Goal: Transaction & Acquisition: Book appointment/travel/reservation

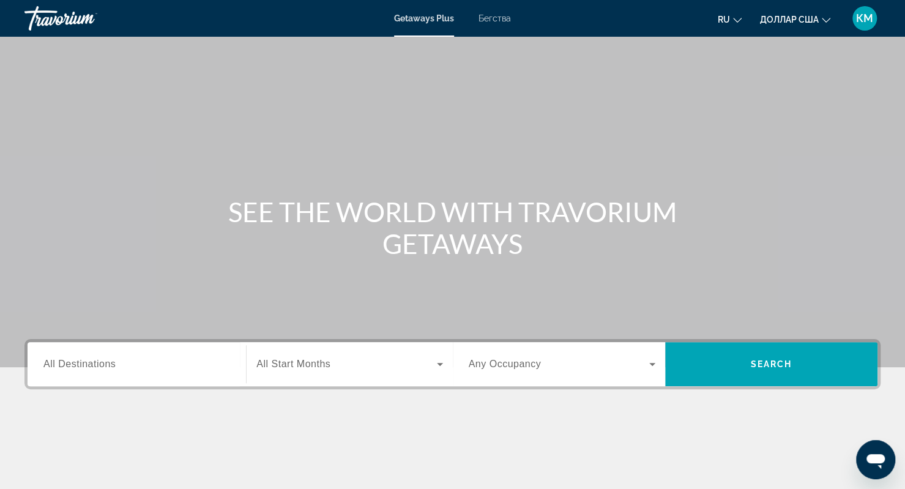
click at [144, 371] on div "Виджет поиска" at bounding box center [136, 364] width 187 height 35
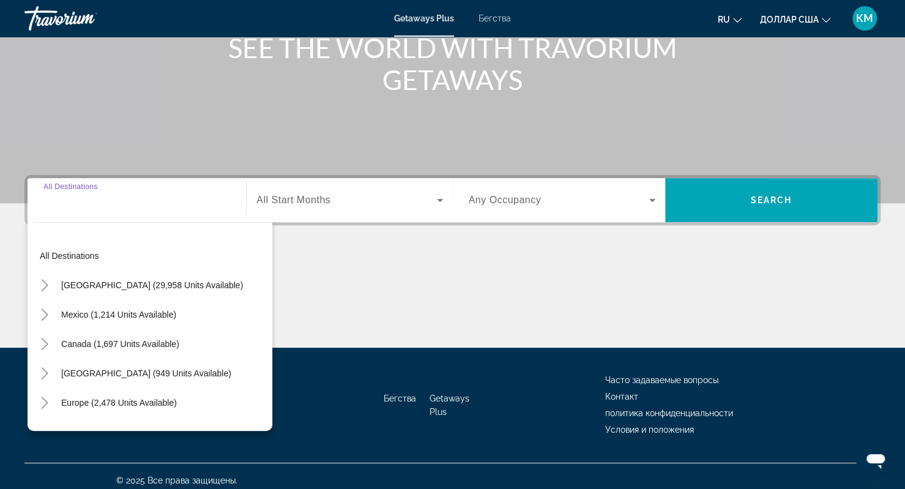
scroll to position [171, 0]
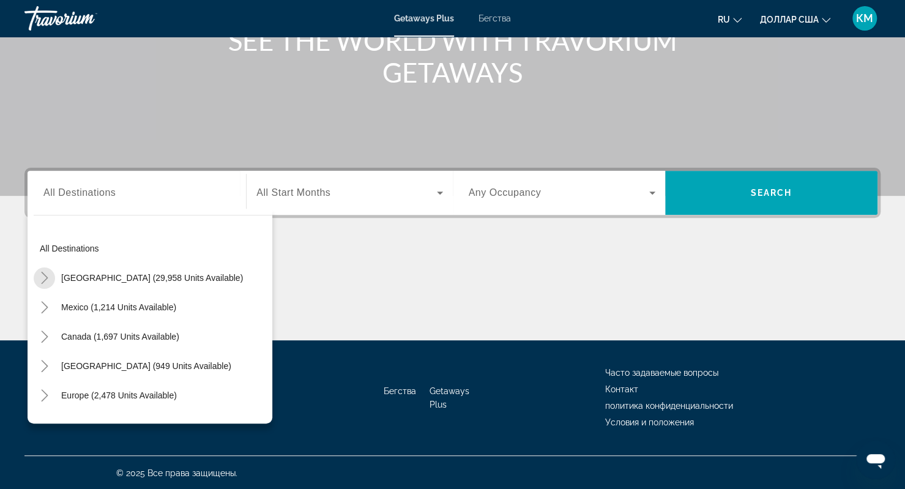
click at [47, 284] on mat-icon "Toggle United States (29,958 units available)" at bounding box center [44, 277] width 21 height 21
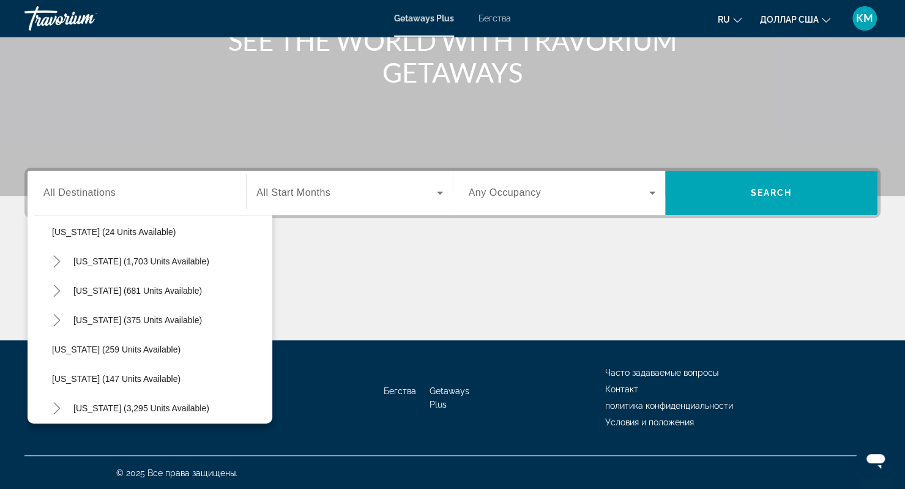
scroll to position [912, 0]
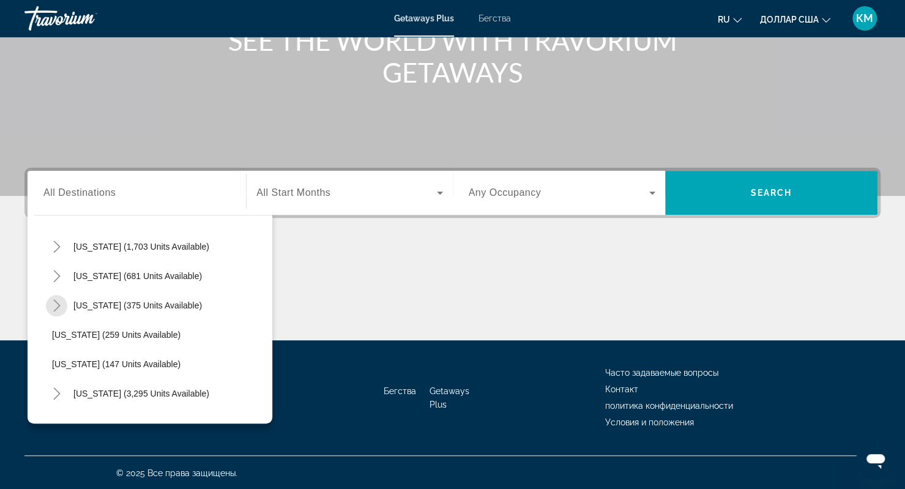
click at [54, 307] on icon "Toggle Texas (375 units available)" at bounding box center [57, 305] width 12 height 12
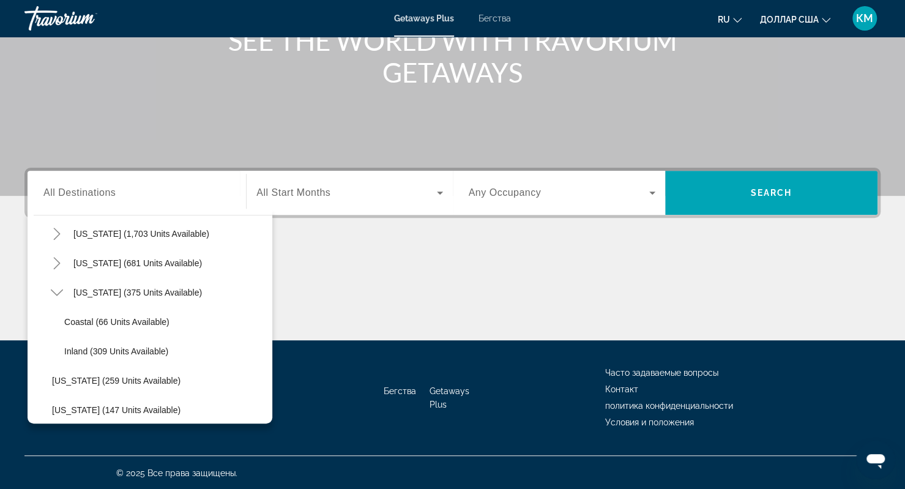
scroll to position [926, 0]
click at [91, 320] on span "Coastal (66 units available)" at bounding box center [116, 321] width 105 height 10
type input "**********"
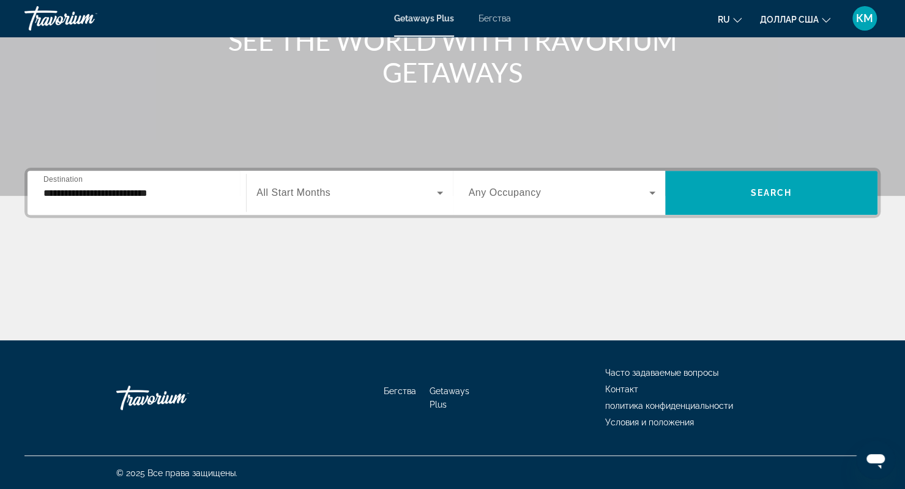
click at [321, 192] on span "All Start Months" at bounding box center [293, 192] width 74 height 10
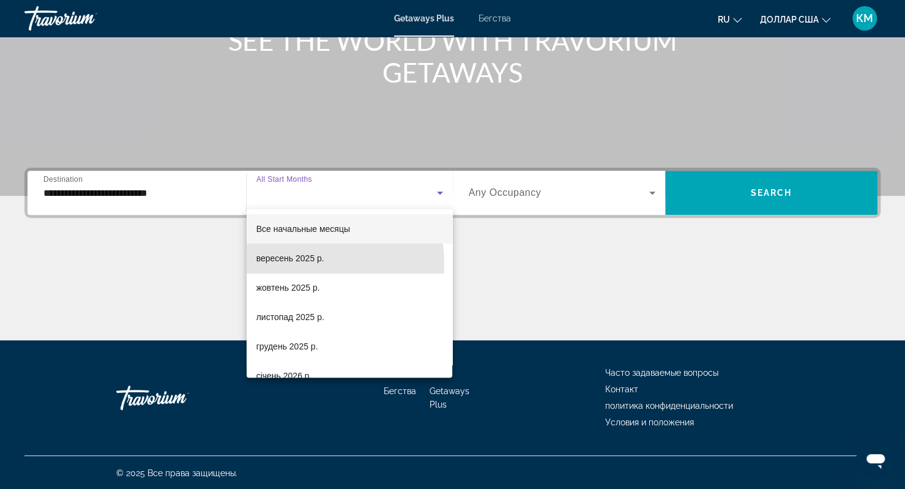
click at [294, 264] on span "вересень 2025 р." at bounding box center [290, 258] width 68 height 15
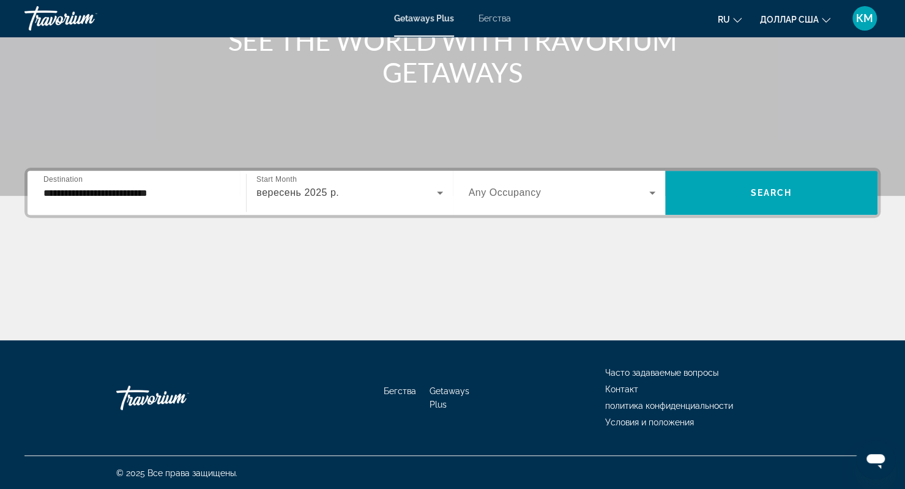
click at [534, 183] on div "Виджет поиска" at bounding box center [562, 193] width 187 height 34
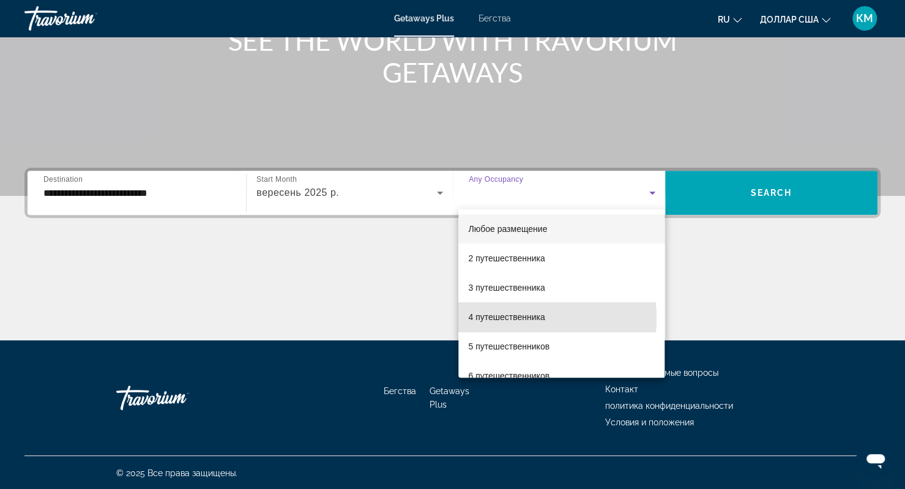
click at [504, 318] on font "4 путешественника" at bounding box center [506, 317] width 76 height 10
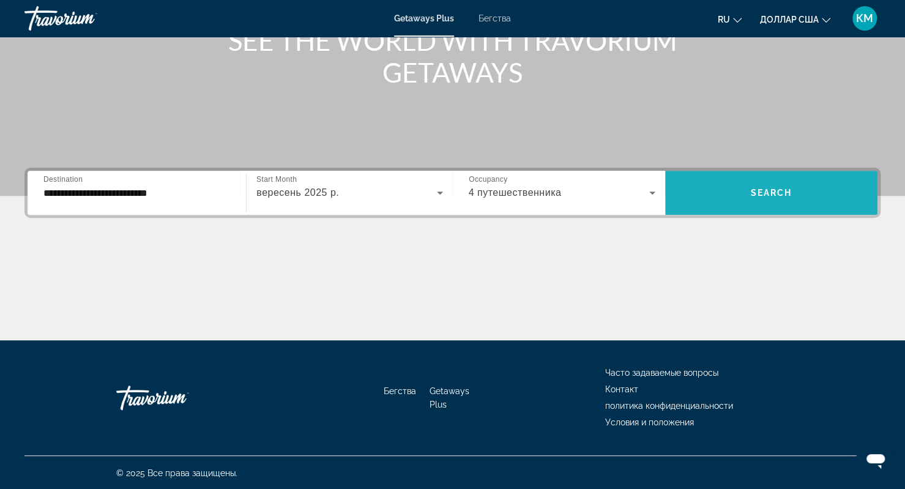
click at [751, 206] on span "Виджет поиска" at bounding box center [771, 192] width 212 height 29
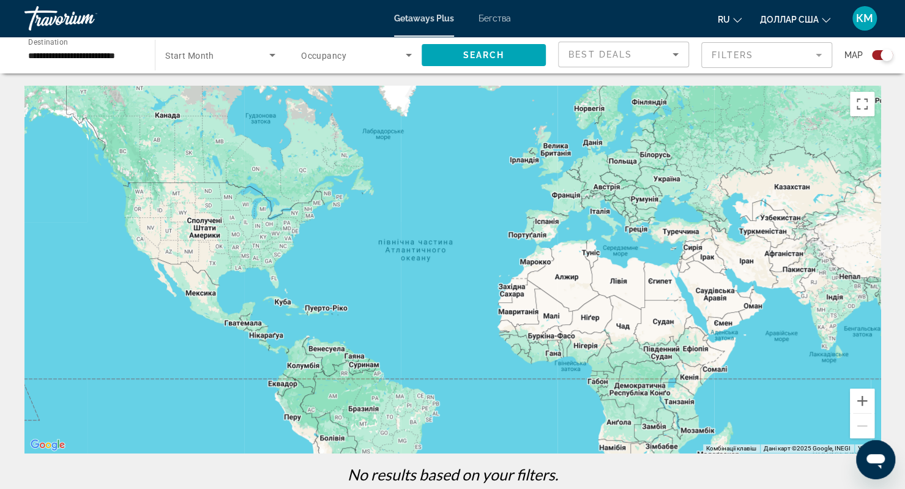
click at [483, 19] on font "Бегства" at bounding box center [494, 18] width 32 height 10
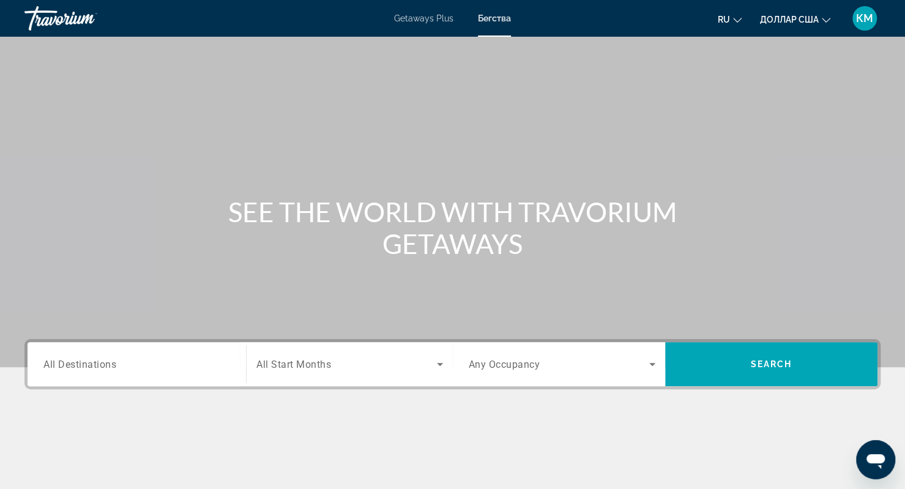
click at [114, 383] on div "Destination All Destinations" at bounding box center [137, 364] width 206 height 44
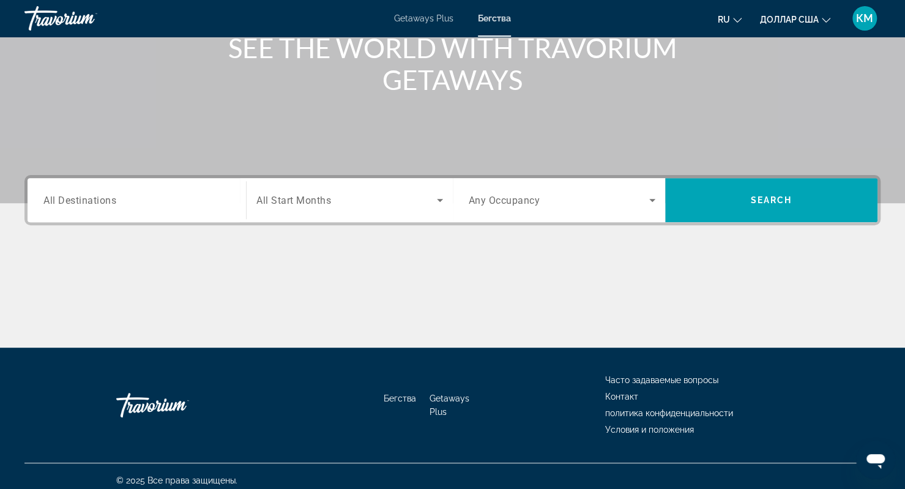
scroll to position [171, 0]
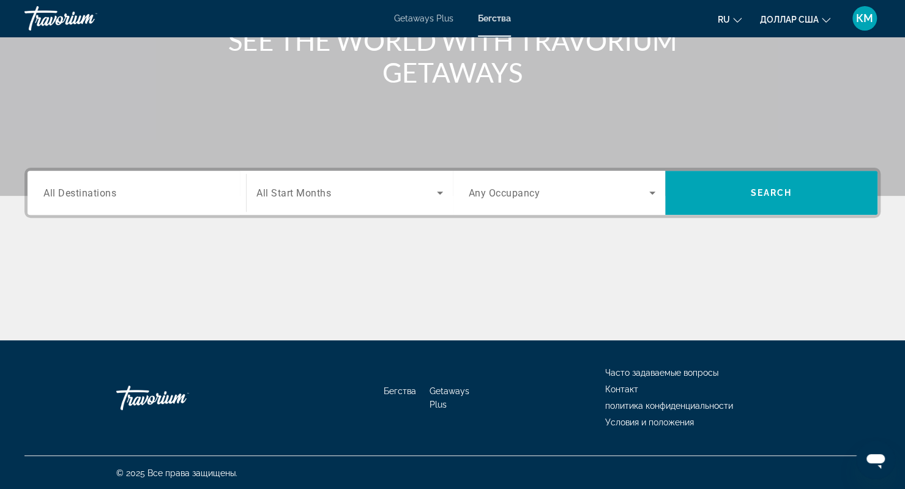
click at [76, 203] on div "Search widget" at bounding box center [136, 193] width 187 height 35
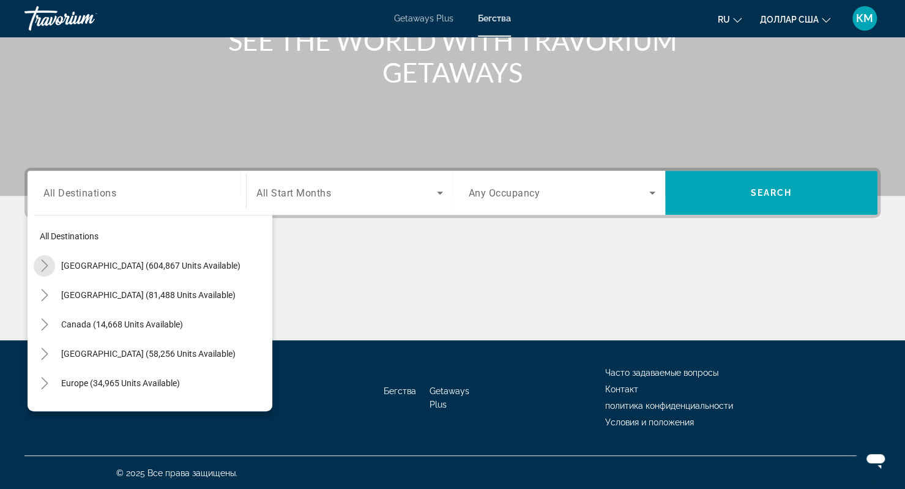
click at [51, 261] on mat-icon "Toggle United States (604,867 units available)" at bounding box center [44, 265] width 21 height 21
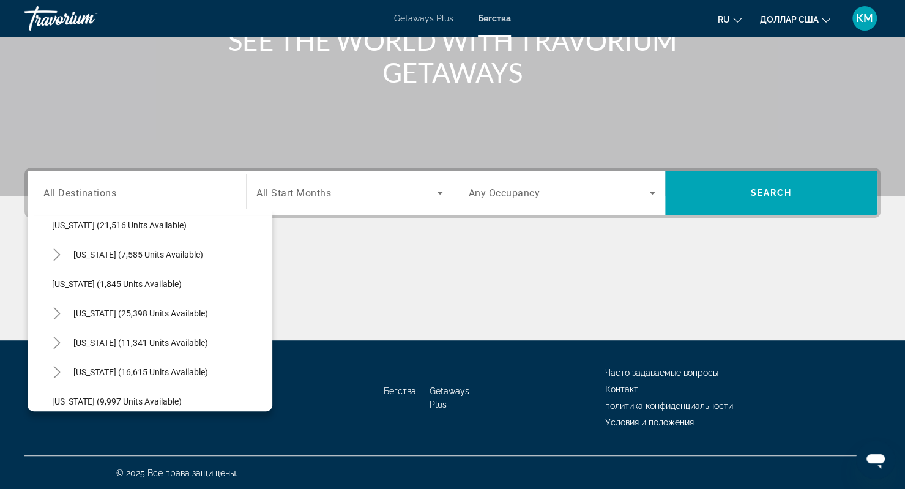
scroll to position [981, 0]
click at [59, 371] on icon "Toggle Texas (16,615 units available)" at bounding box center [57, 371] width 12 height 12
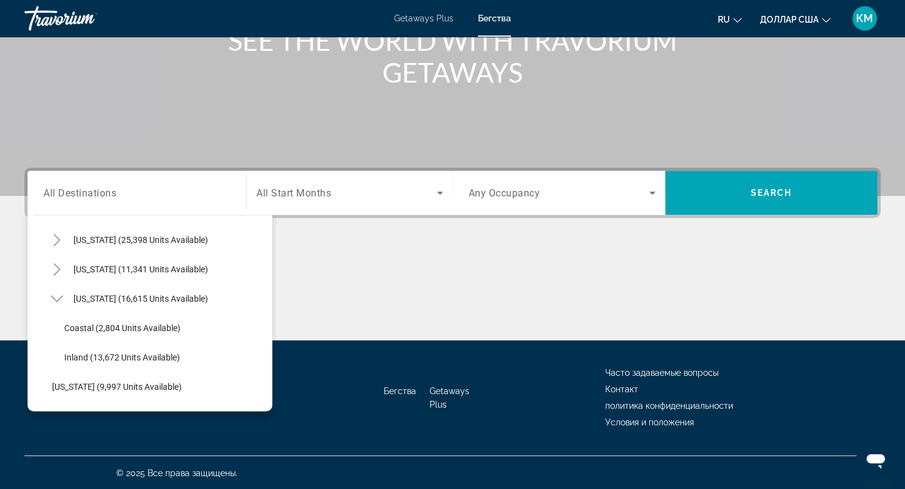
scroll to position [1054, 0]
click at [92, 324] on span "Coastal (2,804 units available)" at bounding box center [122, 327] width 116 height 10
type input "**********"
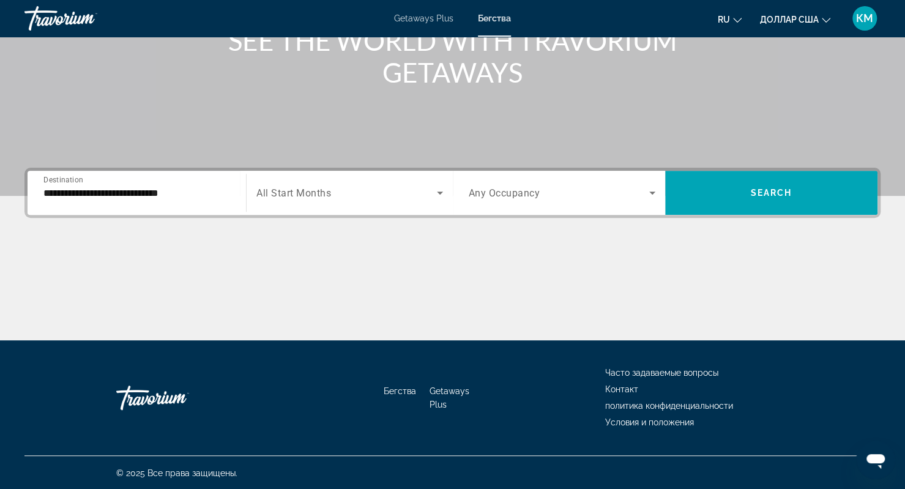
click at [319, 201] on div "Search widget" at bounding box center [349, 193] width 186 height 34
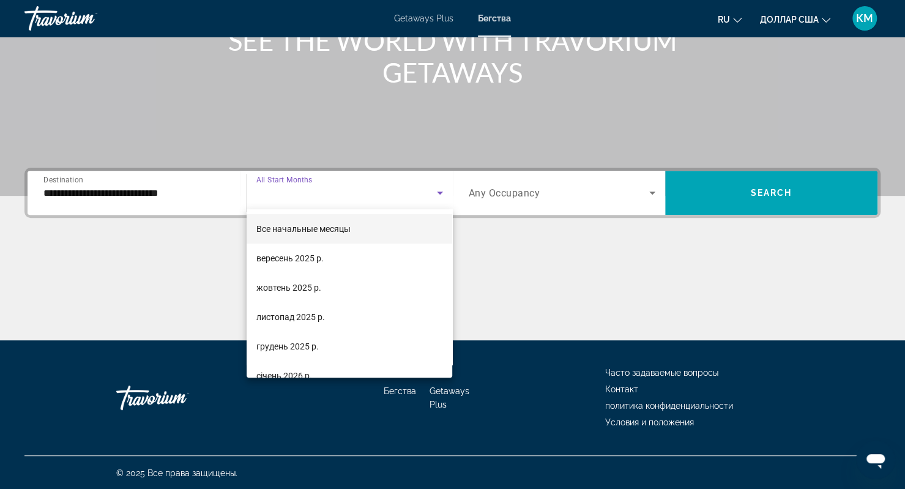
click at [292, 260] on font "вересень 2025 р." at bounding box center [289, 258] width 67 height 10
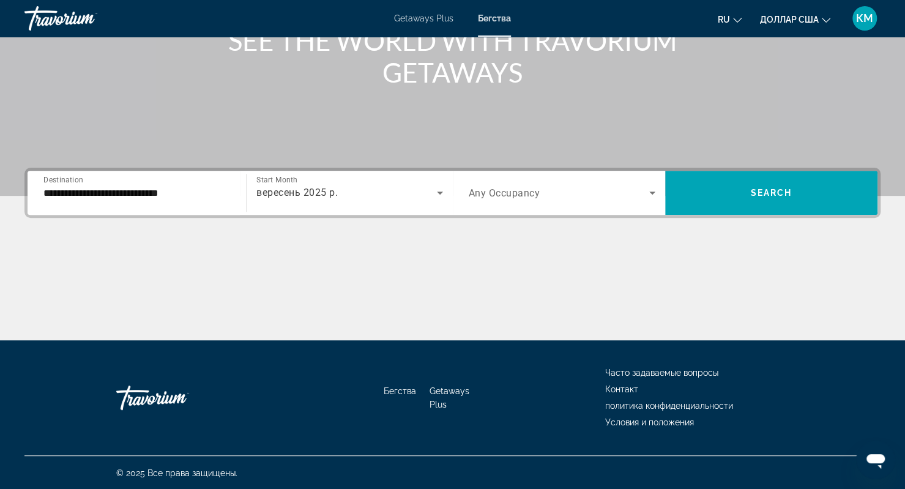
click at [505, 184] on div "Search widget" at bounding box center [562, 193] width 187 height 34
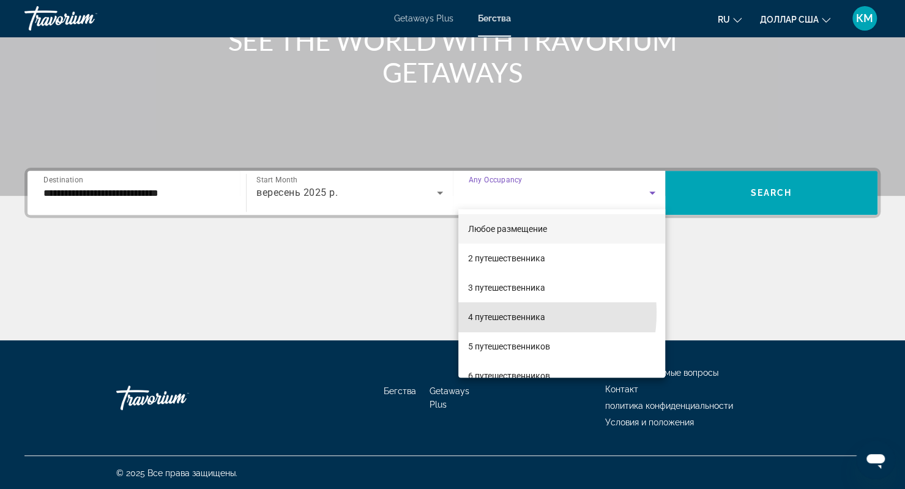
click at [497, 313] on font "4 путешественника" at bounding box center [506, 317] width 77 height 10
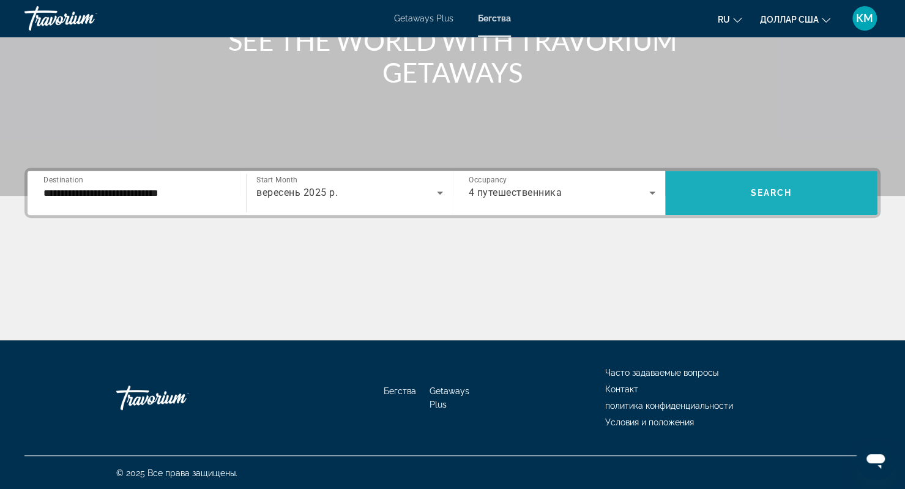
click at [753, 190] on span "Search" at bounding box center [772, 193] width 42 height 10
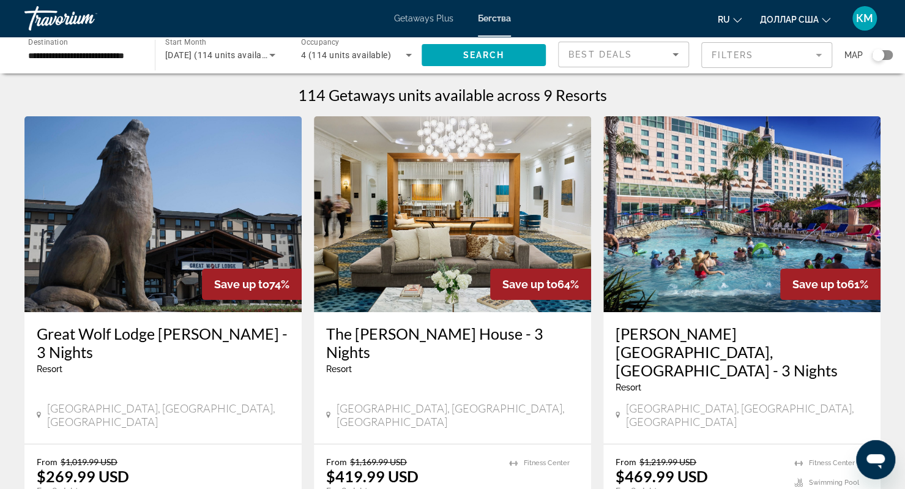
click at [417, 234] on img "Основное содержание" at bounding box center [452, 214] width 277 height 196
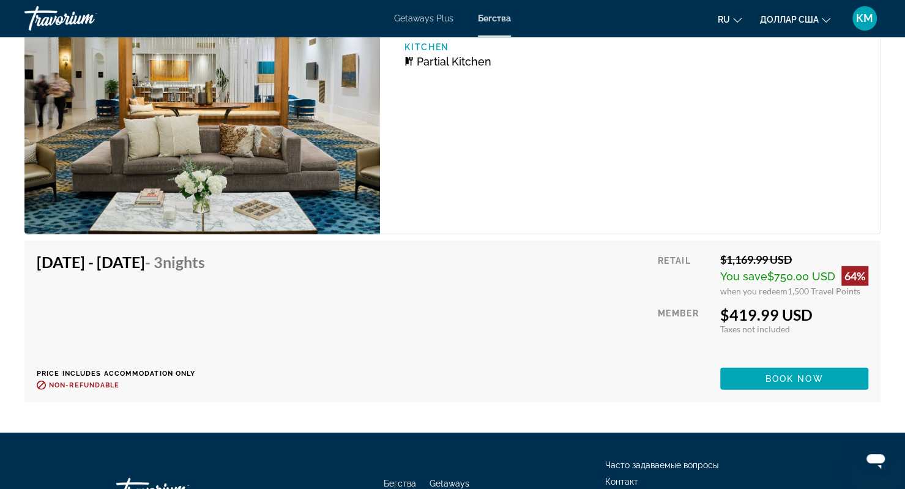
scroll to position [1841, 0]
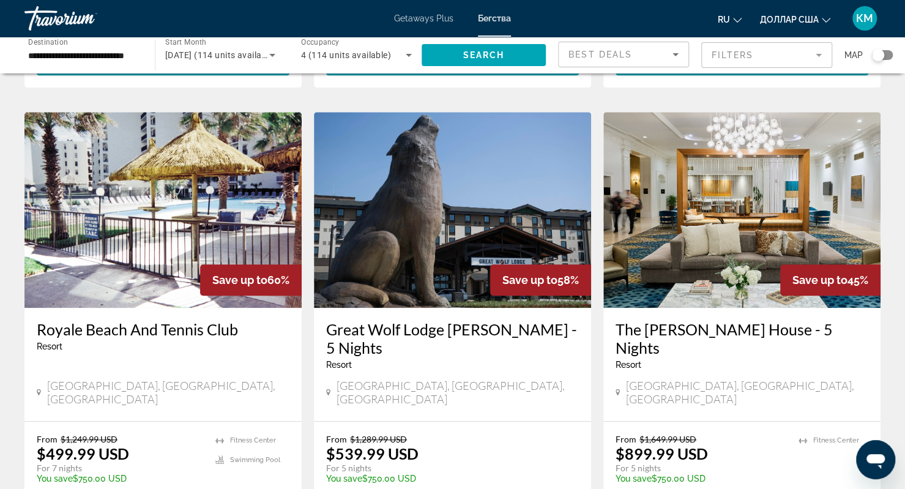
scroll to position [486, 0]
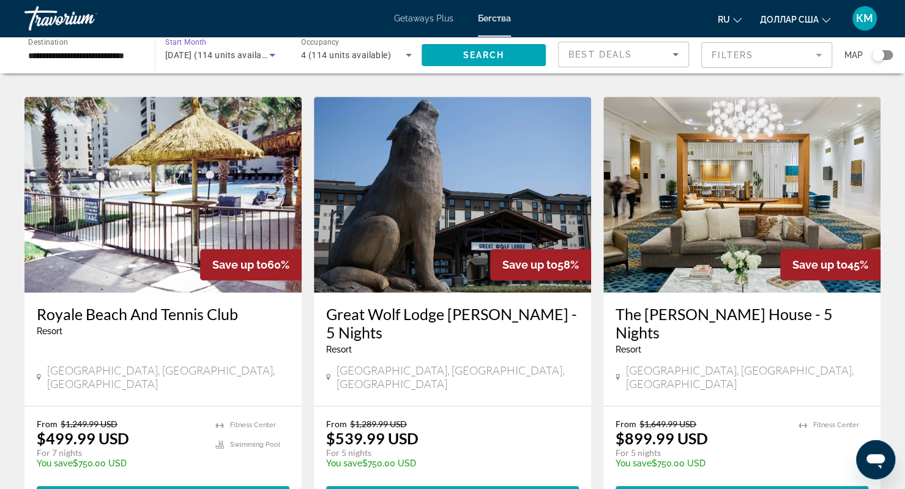
click at [232, 54] on span "September 2025 (114 units available)" at bounding box center [220, 55] width 111 height 10
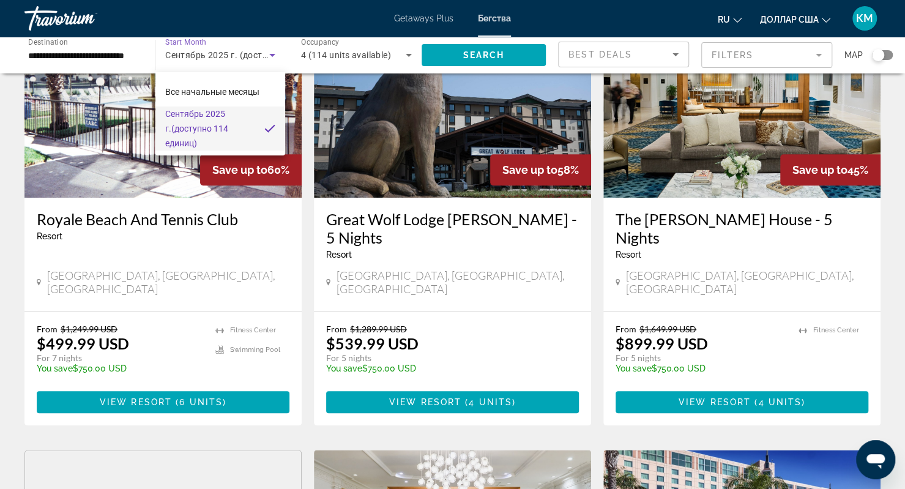
scroll to position [581, 0]
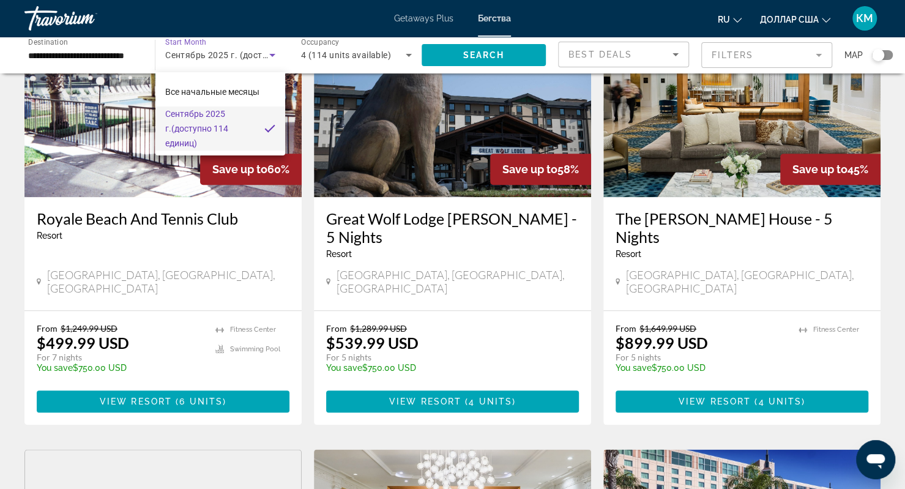
click at [94, 53] on div at bounding box center [452, 244] width 905 height 489
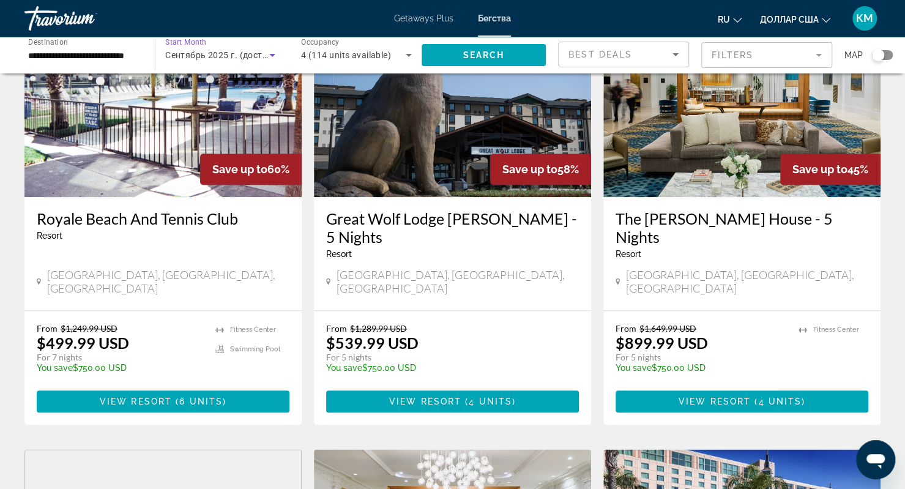
click at [179, 53] on span "Сентябрь 2025 г. (доступно 114 единиц)" at bounding box center [250, 55] width 171 height 10
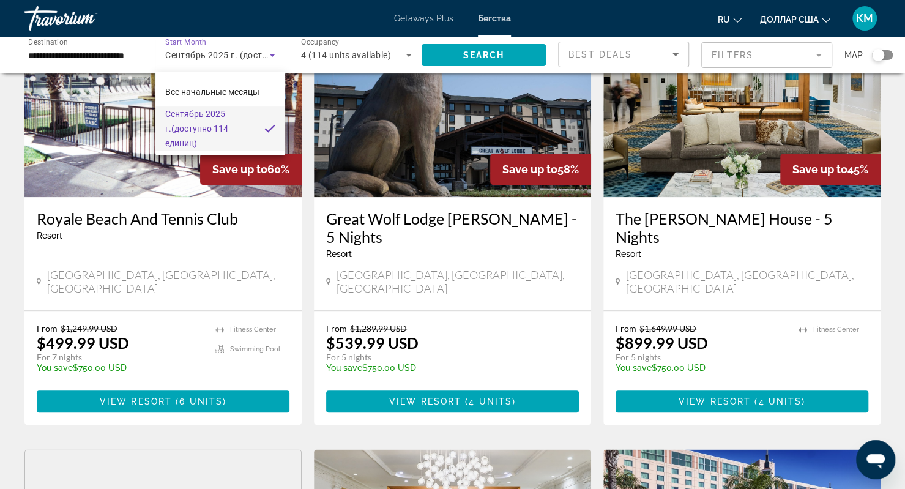
click at [226, 51] on div at bounding box center [452, 244] width 905 height 489
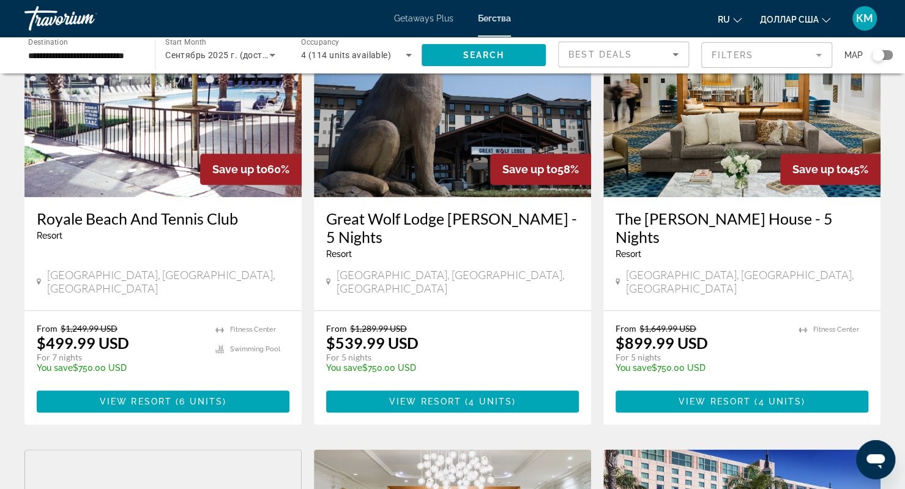
click at [191, 41] on span "Start Month" at bounding box center [185, 42] width 41 height 9
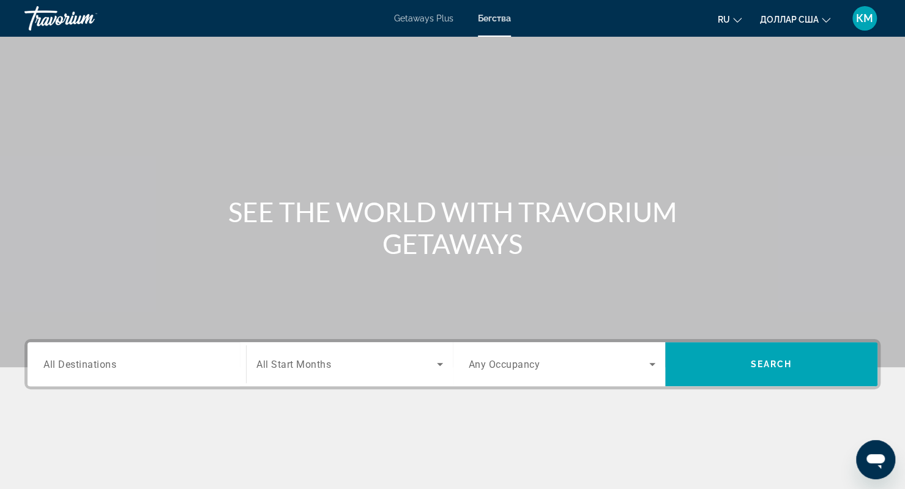
click at [171, 354] on div "Search widget" at bounding box center [136, 364] width 187 height 35
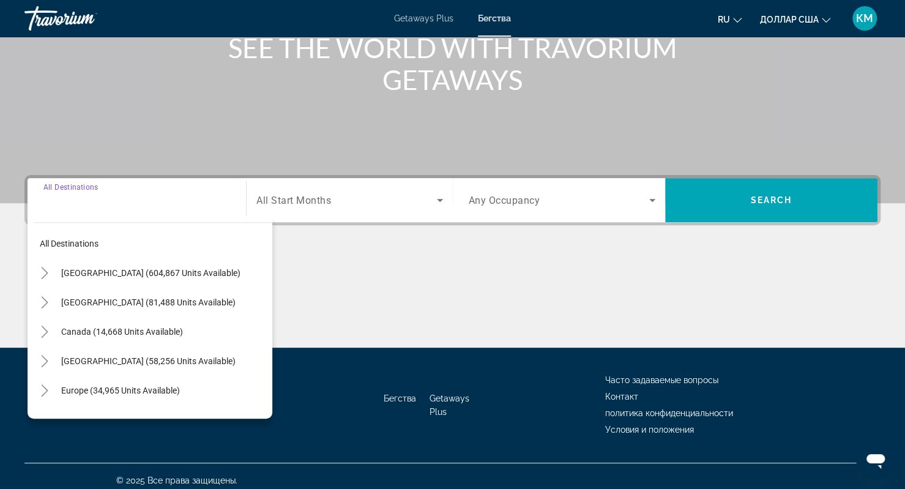
scroll to position [171, 0]
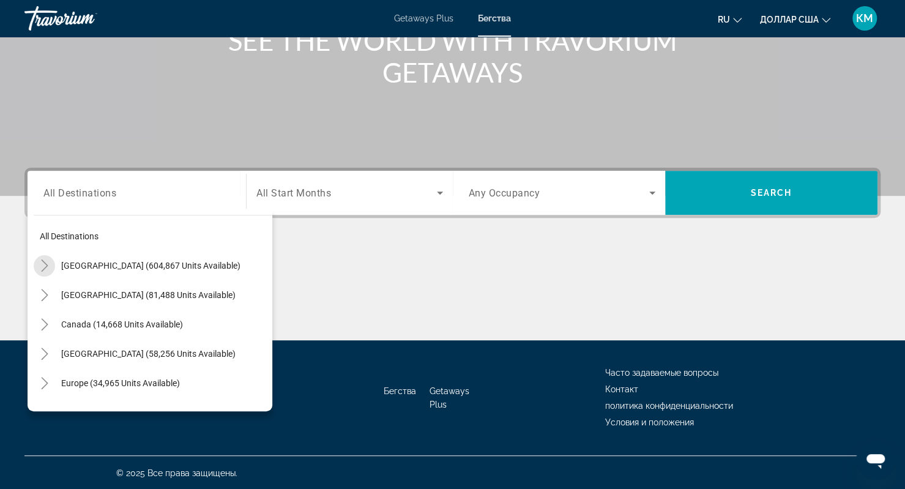
click at [44, 270] on icon "Toggle United States (604,867 units available)" at bounding box center [45, 265] width 12 height 12
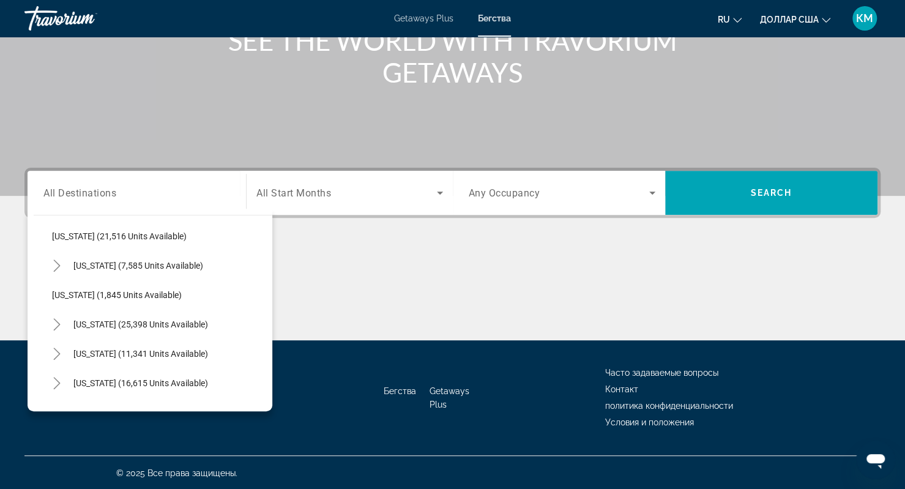
scroll to position [970, 0]
click at [62, 380] on icon "Toggle Texas (16,615 units available)" at bounding box center [57, 382] width 12 height 12
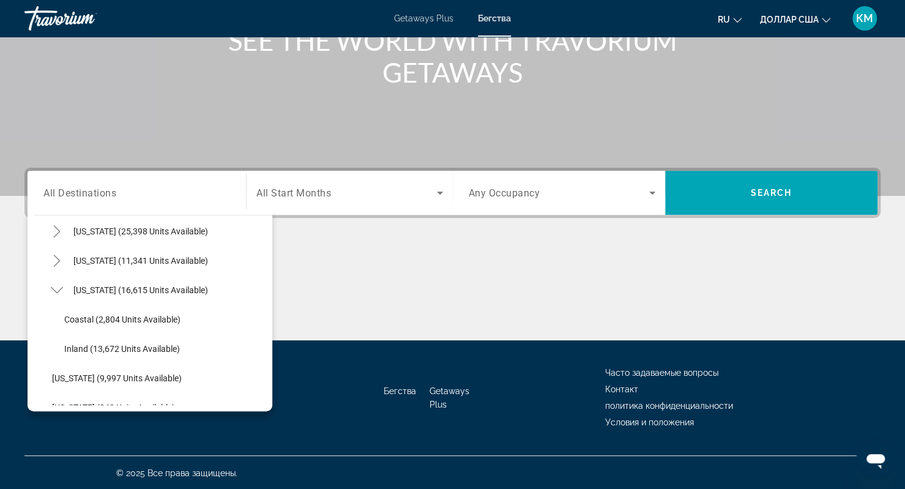
scroll to position [1063, 0]
click at [76, 321] on span "Coastal (2,804 units available)" at bounding box center [122, 319] width 116 height 10
type input "**********"
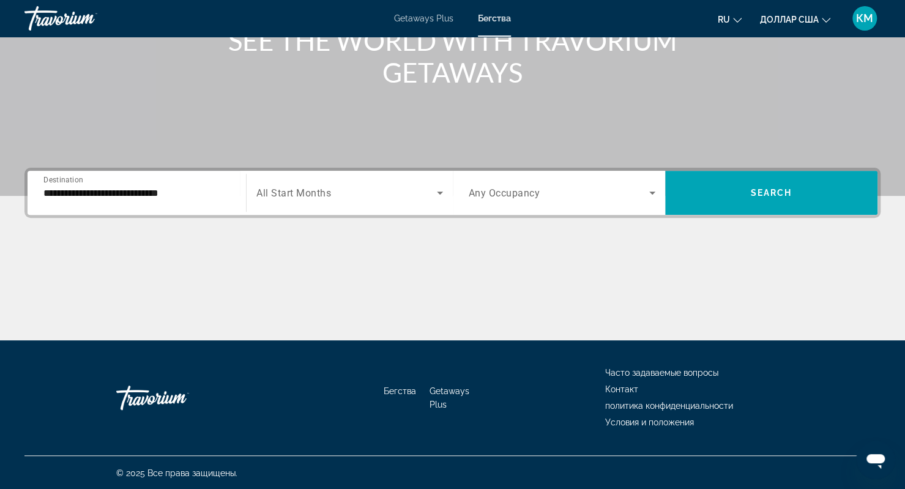
click at [311, 194] on span "All Start Months" at bounding box center [293, 193] width 75 height 12
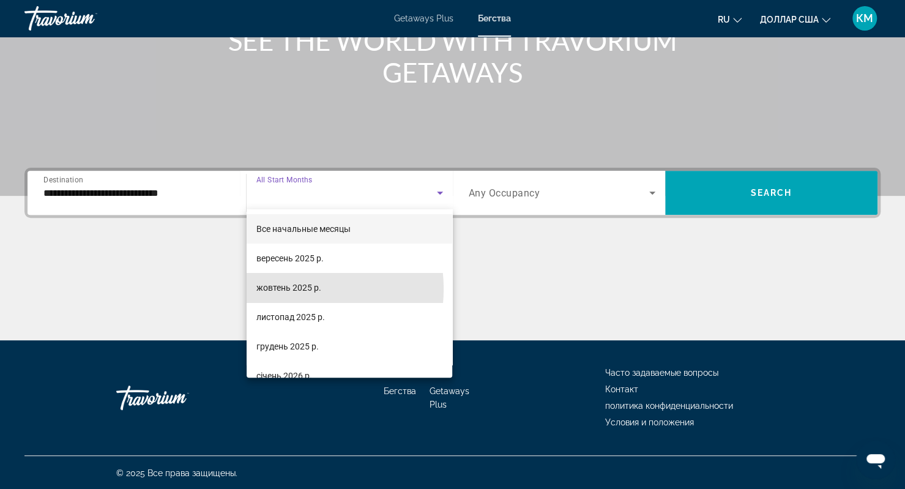
click at [285, 289] on font "жовтень 2025 р." at bounding box center [288, 288] width 65 height 10
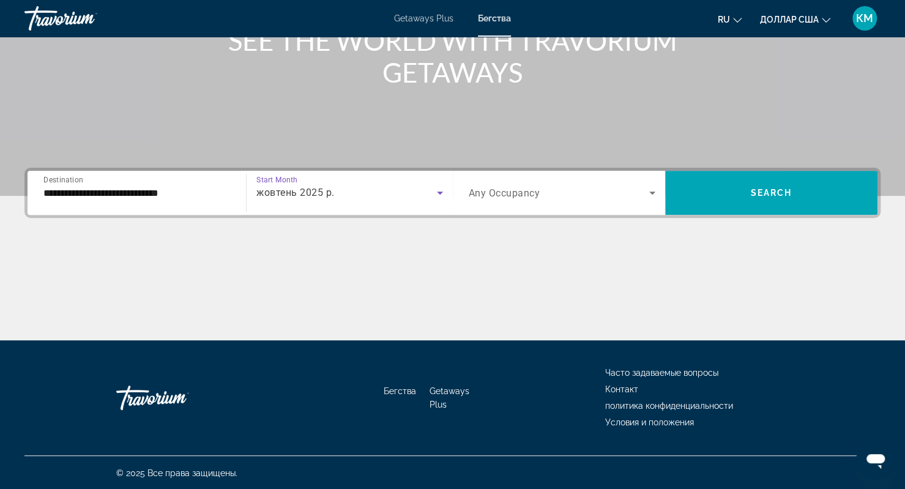
click at [527, 194] on span "Any Occupancy" at bounding box center [505, 193] width 72 height 12
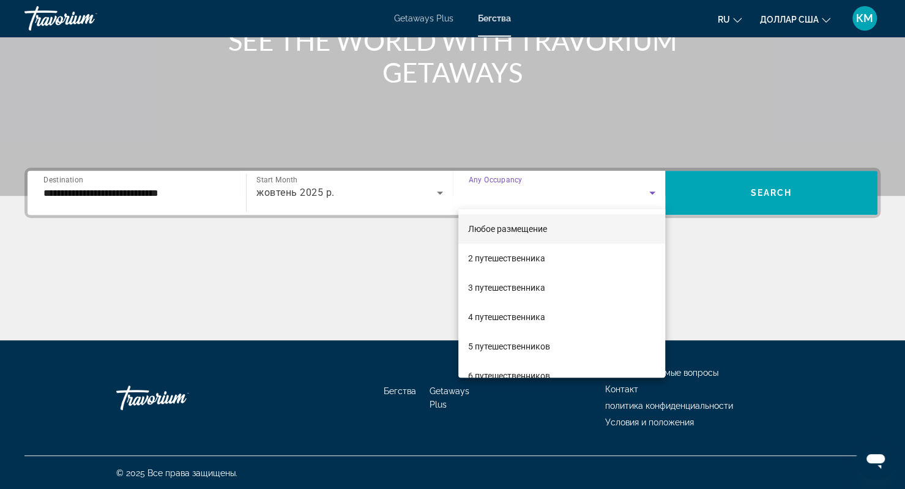
click at [487, 310] on span "4 путешественника" at bounding box center [506, 317] width 77 height 15
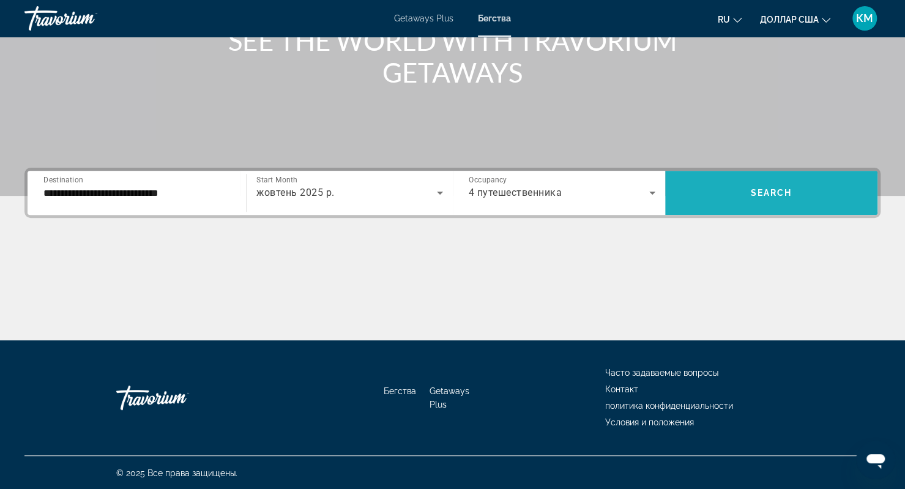
click at [748, 179] on span "Search widget" at bounding box center [771, 192] width 212 height 29
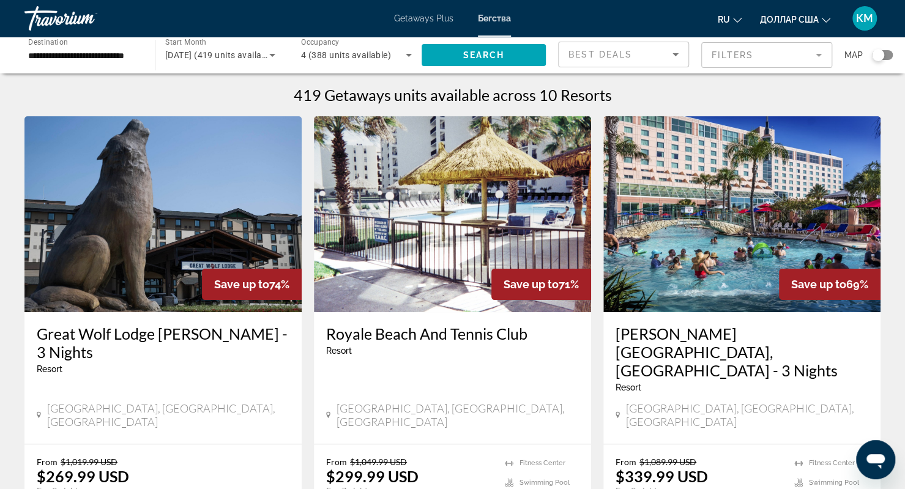
click at [196, 242] on img "Основное содержание" at bounding box center [162, 214] width 277 height 196
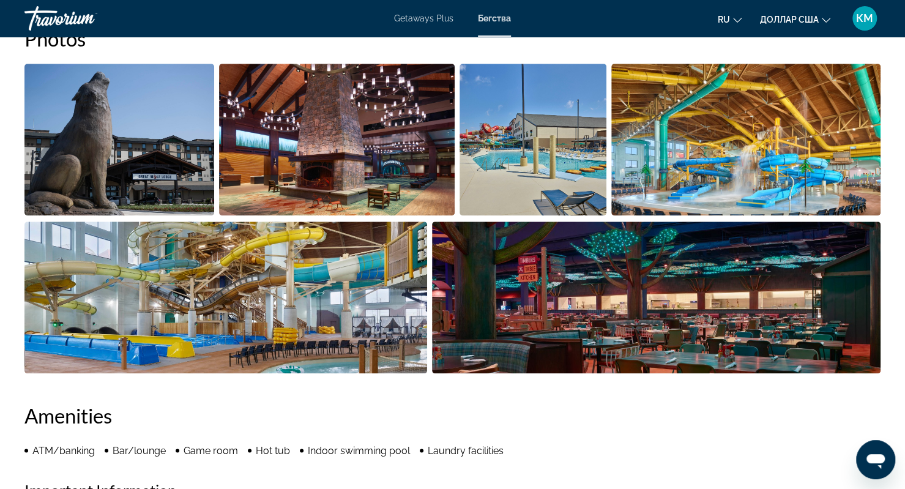
scroll to position [496, 0]
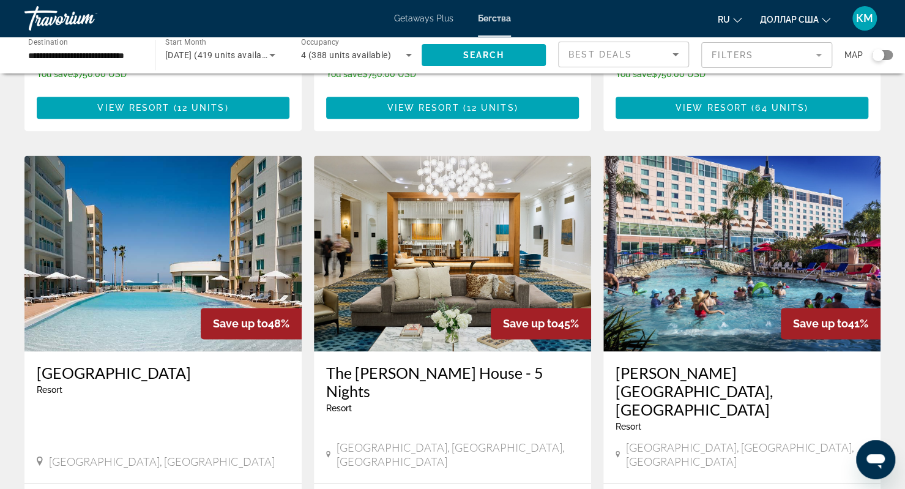
scroll to position [895, 0]
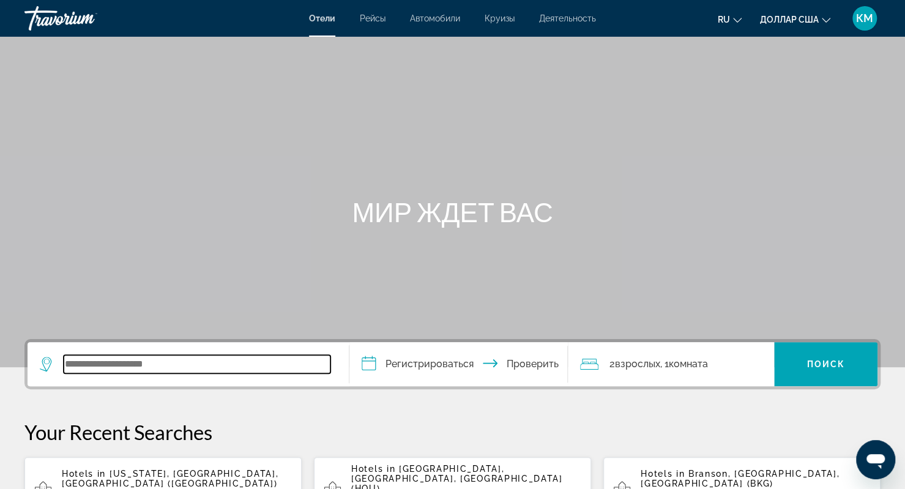
click at [219, 370] on input "Виджет поиска" at bounding box center [197, 364] width 267 height 18
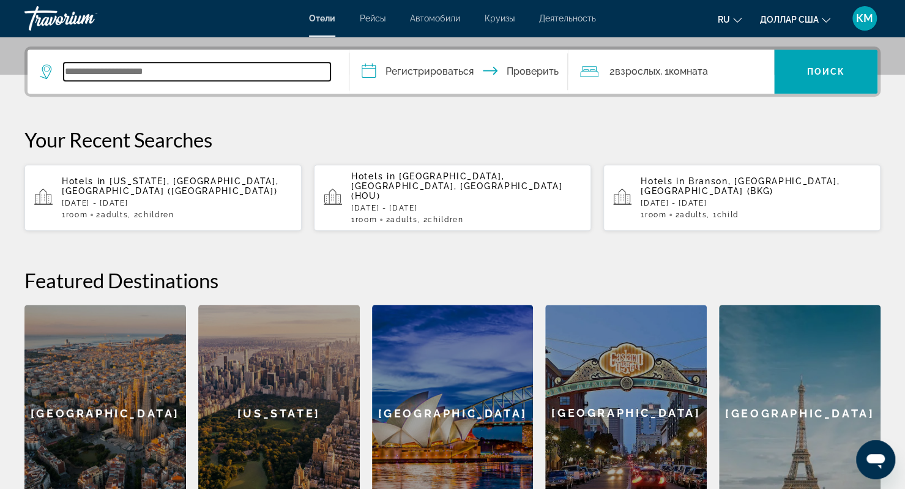
scroll to position [299, 0]
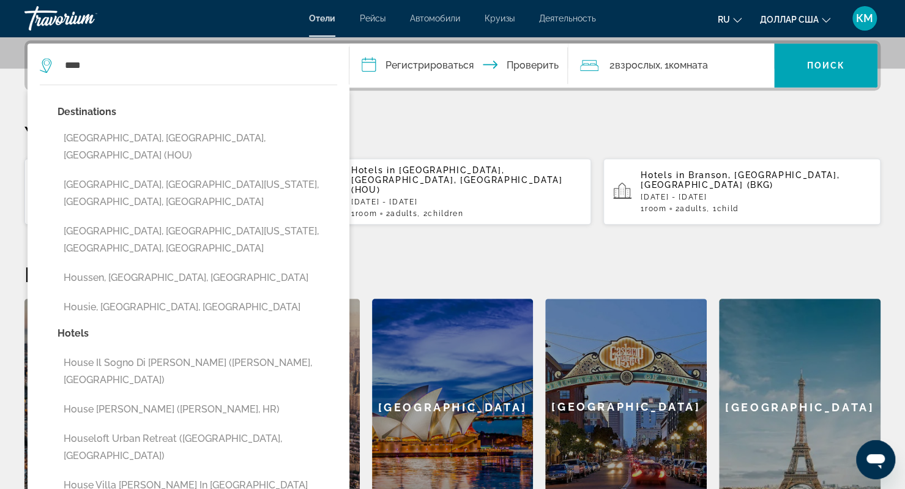
click at [120, 143] on button "[GEOGRAPHIC_DATA], [GEOGRAPHIC_DATA], [GEOGRAPHIC_DATA] (HOU)" at bounding box center [198, 147] width 280 height 40
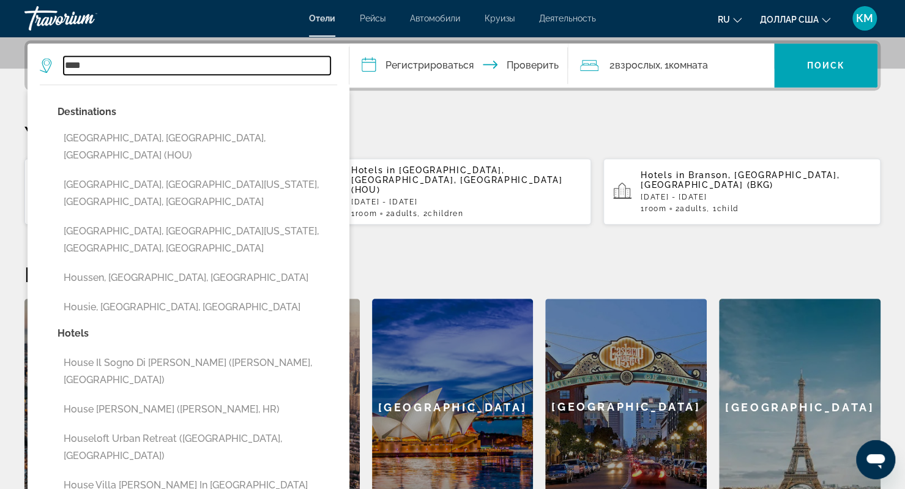
type input "**********"
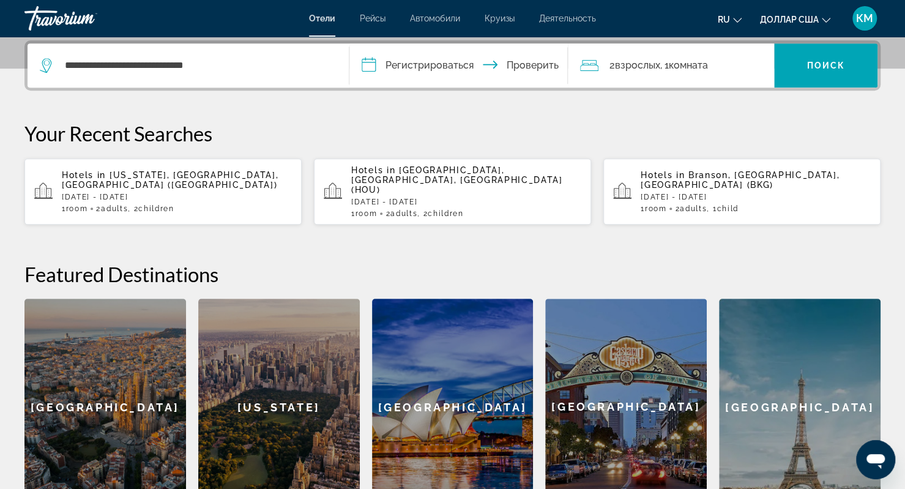
click at [431, 61] on input "**********" at bounding box center [460, 67] width 223 height 48
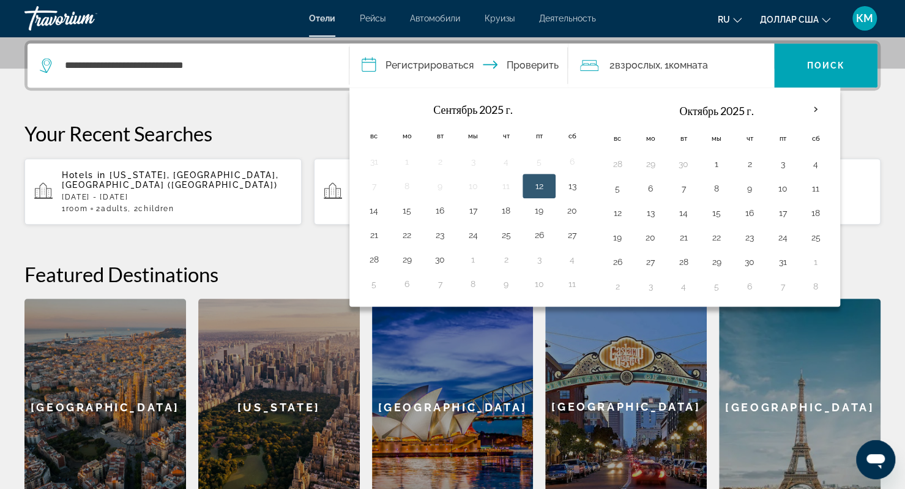
click at [533, 209] on button "19" at bounding box center [539, 210] width 20 height 17
click at [370, 236] on button "21" at bounding box center [374, 234] width 20 height 17
type input "**********"
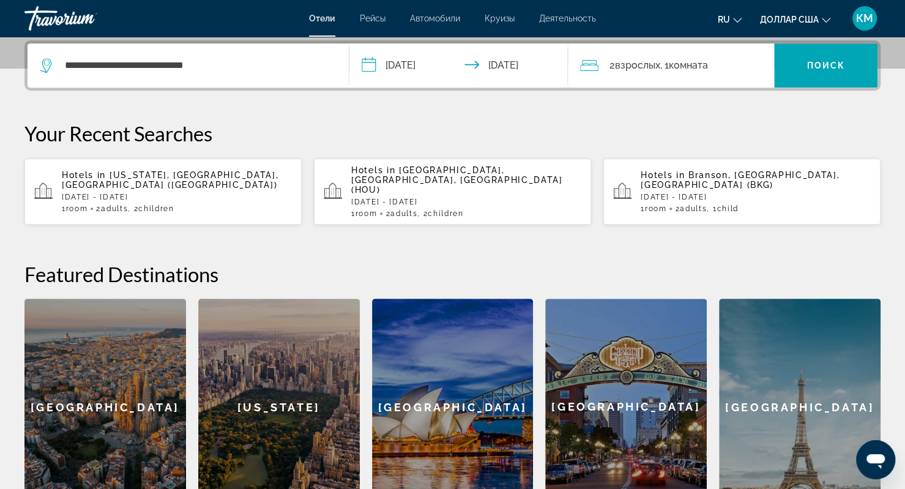
click at [651, 81] on div "2 взрослых Взрослый , 1 комната комнаты" at bounding box center [677, 65] width 194 height 44
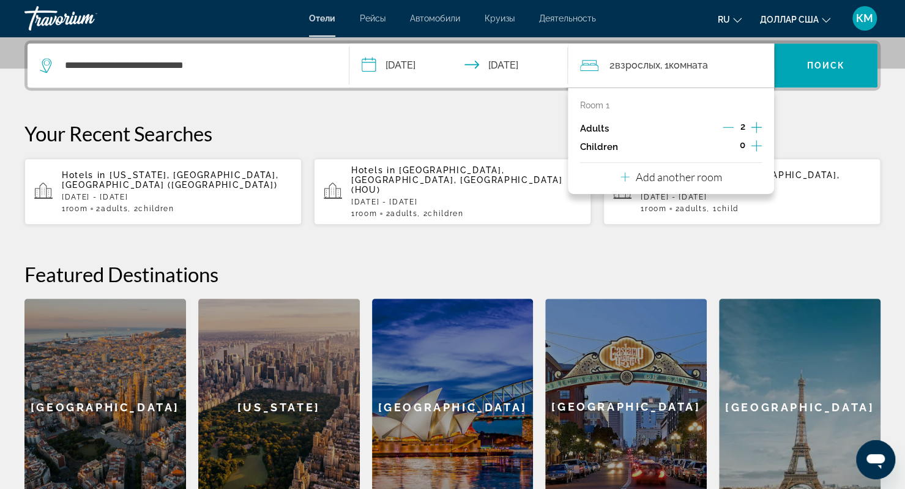
click at [754, 125] on icon "Increment adults" at bounding box center [756, 127] width 11 height 15
click at [727, 125] on icon "Decrement adults" at bounding box center [728, 127] width 11 height 11
click at [757, 145] on icon "Increment children" at bounding box center [756, 145] width 11 height 15
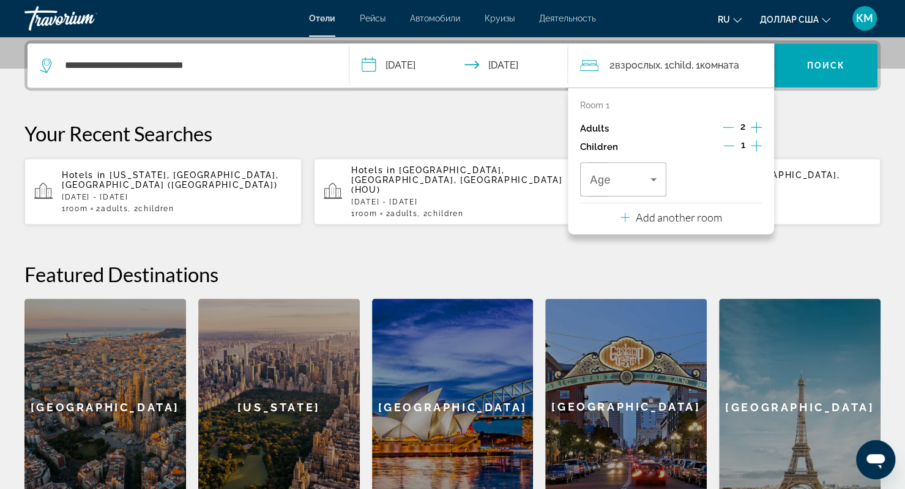
click at [757, 145] on icon "Increment children" at bounding box center [756, 145] width 11 height 15
click at [637, 182] on span "Travelers: 2 adults, 2 children" at bounding box center [620, 179] width 61 height 15
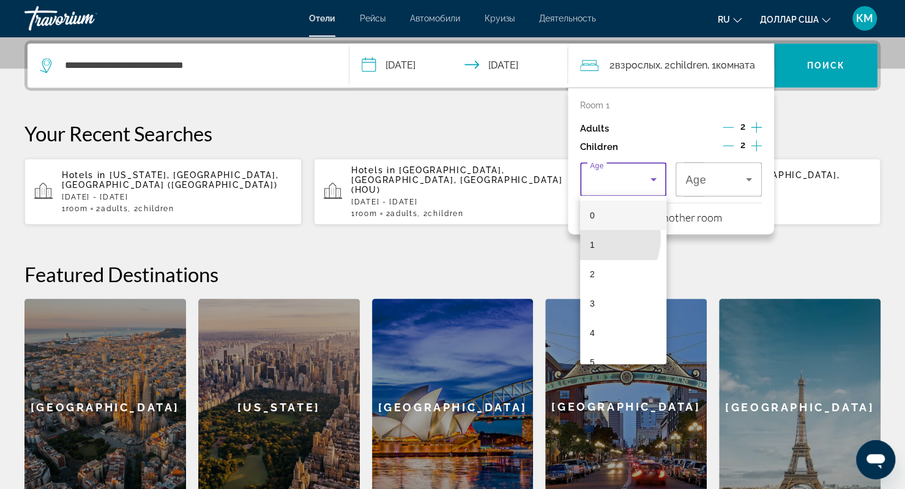
click at [598, 238] on mat-option "1" at bounding box center [623, 244] width 86 height 29
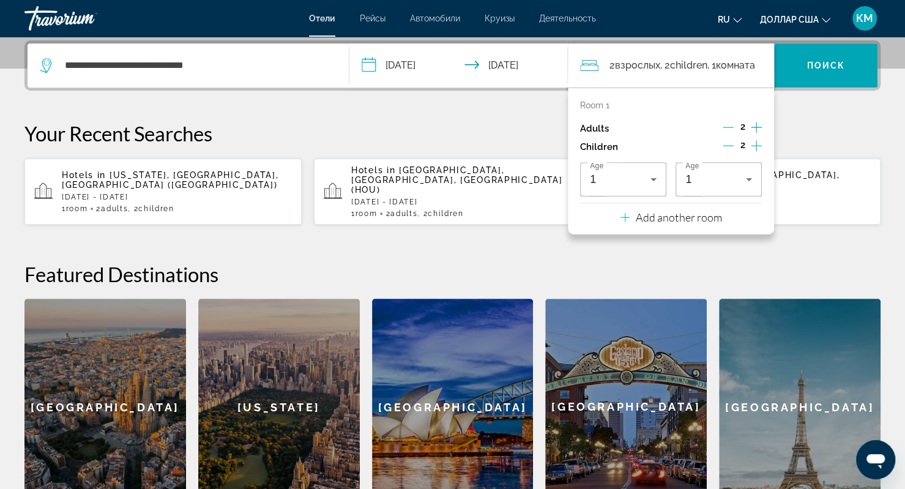
click at [694, 185] on div "1" at bounding box center [718, 179] width 67 height 34
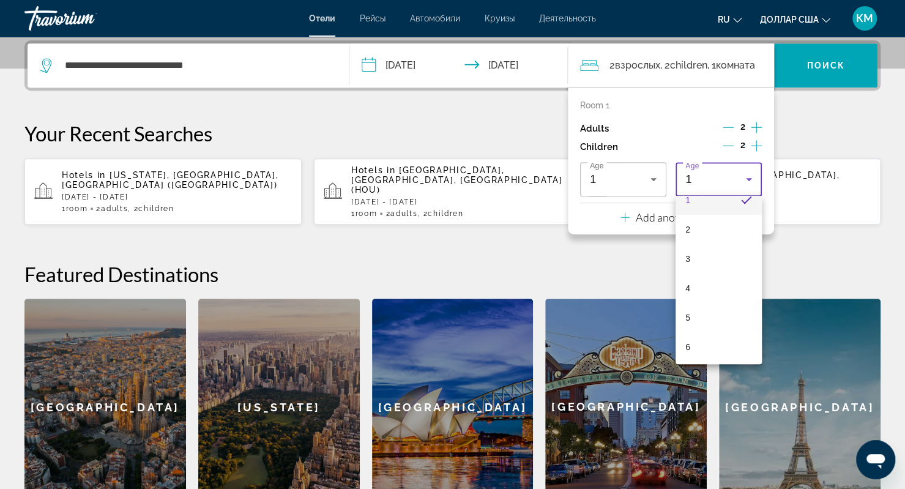
scroll to position [45, 0]
click at [707, 321] on mat-option "5" at bounding box center [718, 316] width 86 height 29
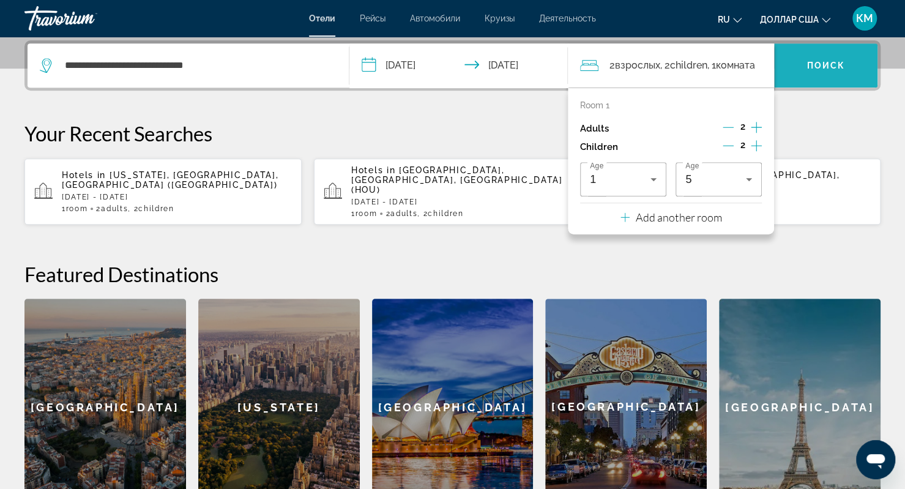
click at [814, 72] on span "Виджет поиска" at bounding box center [825, 65] width 103 height 29
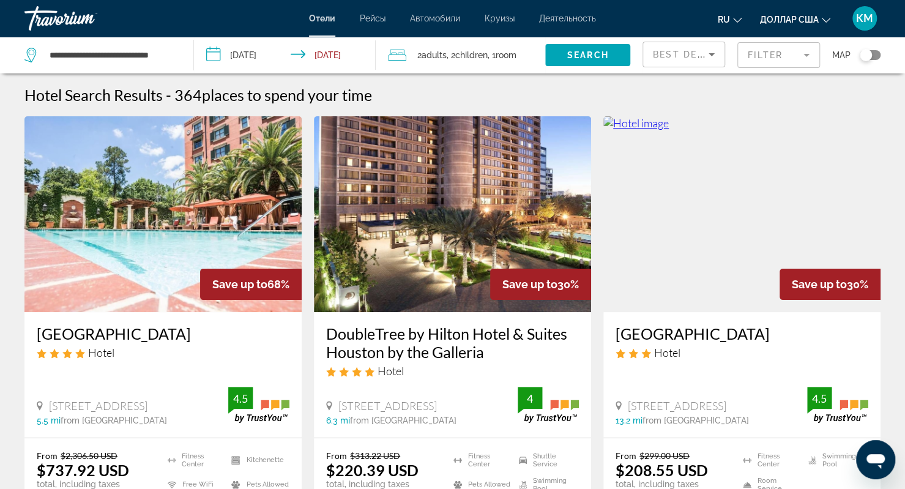
click at [339, 210] on img "Основное содержание" at bounding box center [452, 214] width 277 height 196
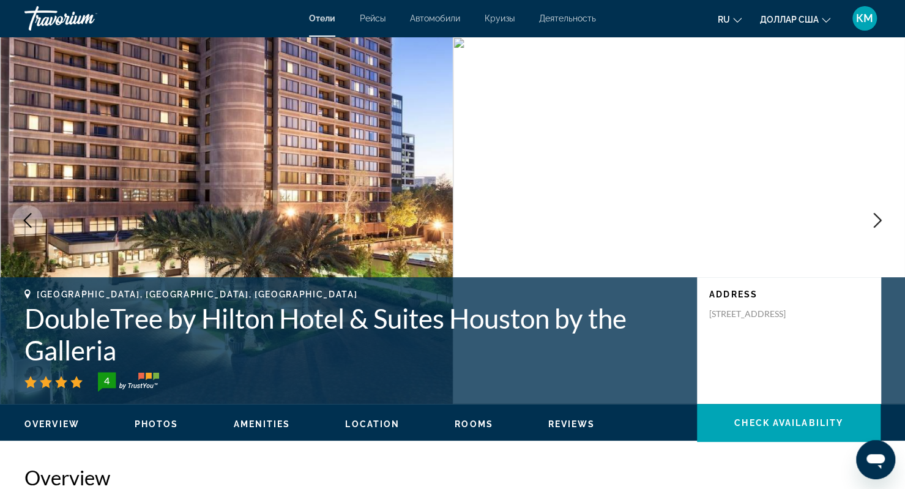
click at [141, 419] on span "Photos" at bounding box center [157, 424] width 44 height 10
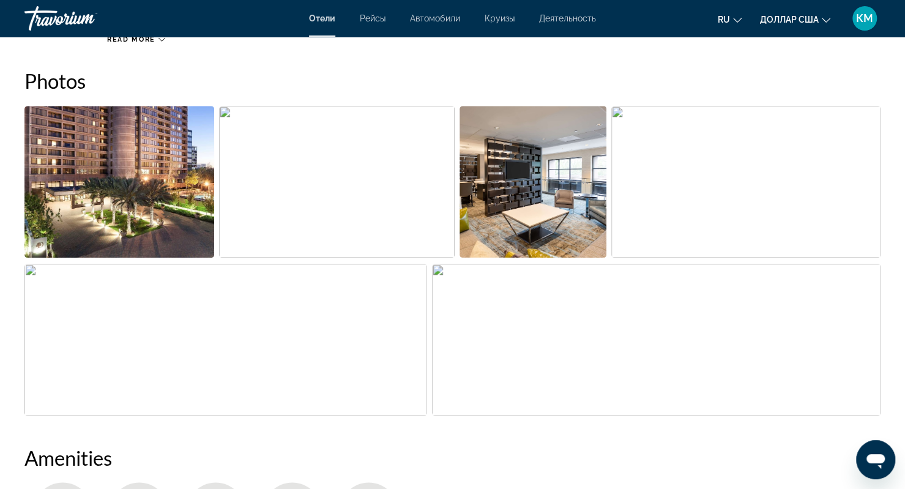
scroll to position [602, 0]
click at [294, 214] on img "Open full-screen image slider" at bounding box center [337, 182] width 236 height 152
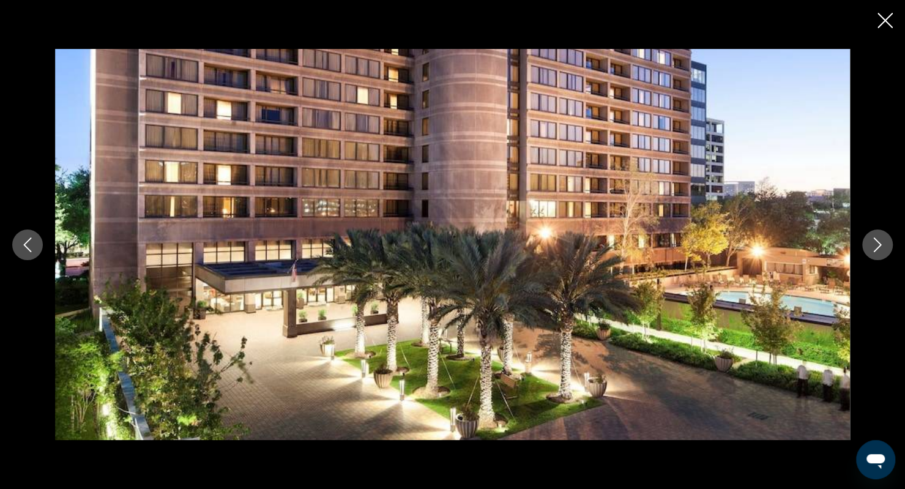
click at [874, 251] on button "Next image" at bounding box center [877, 244] width 31 height 31
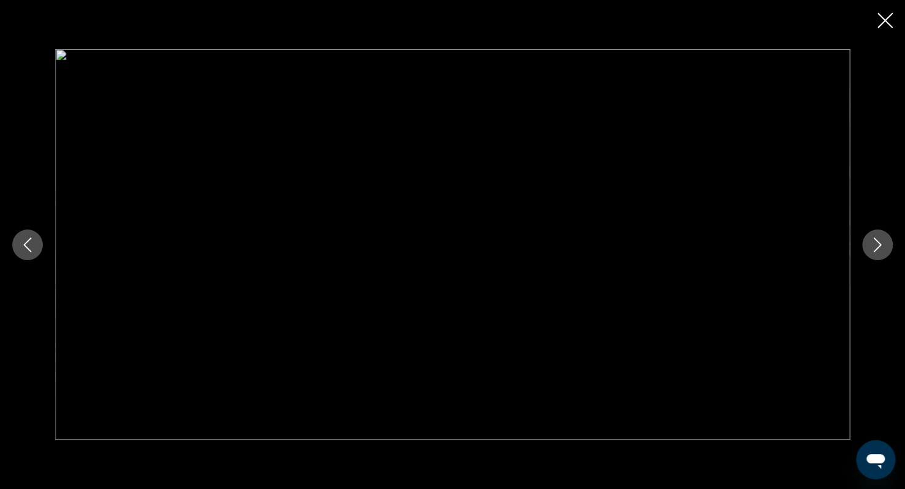
click at [874, 251] on button "Next image" at bounding box center [877, 244] width 31 height 31
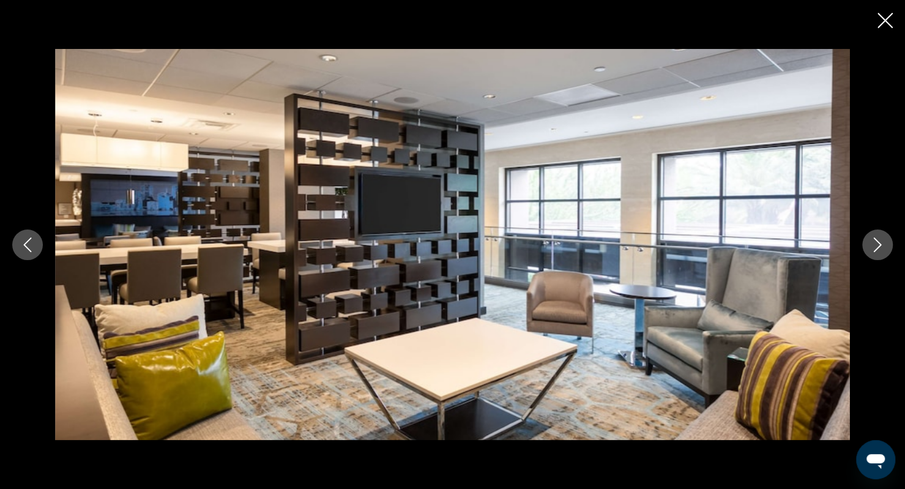
click at [874, 251] on button "Next image" at bounding box center [877, 244] width 31 height 31
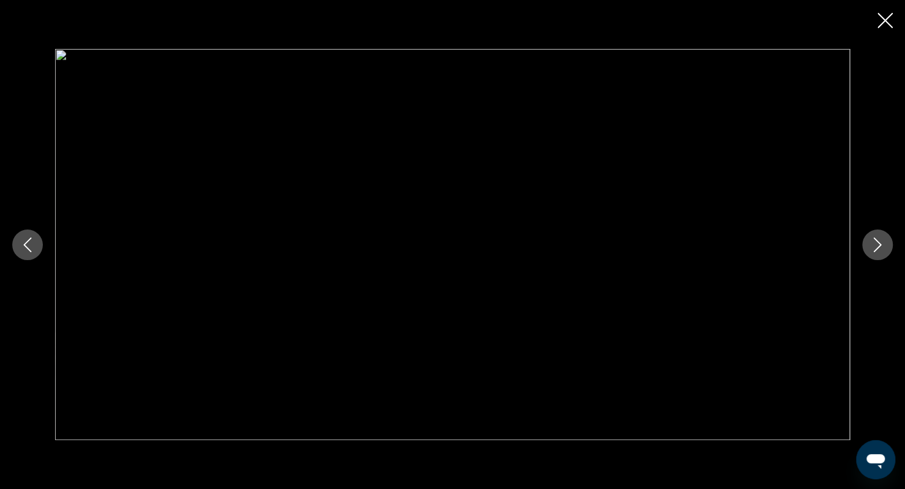
click at [874, 251] on button "Next image" at bounding box center [877, 244] width 31 height 31
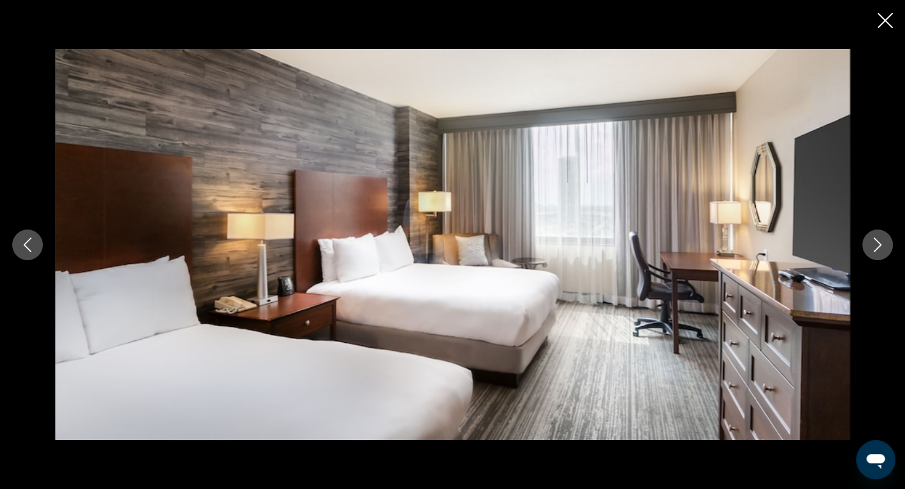
click at [874, 251] on button "Next image" at bounding box center [877, 244] width 31 height 31
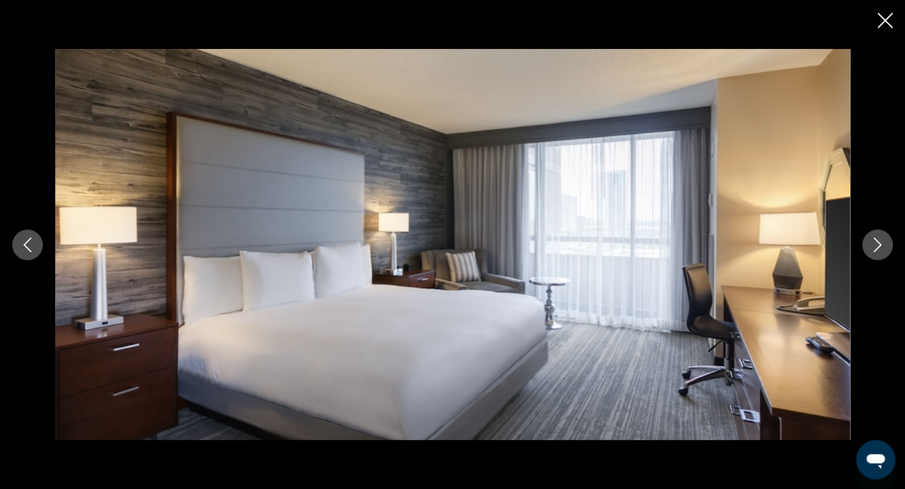
click at [874, 251] on button "Next image" at bounding box center [877, 244] width 31 height 31
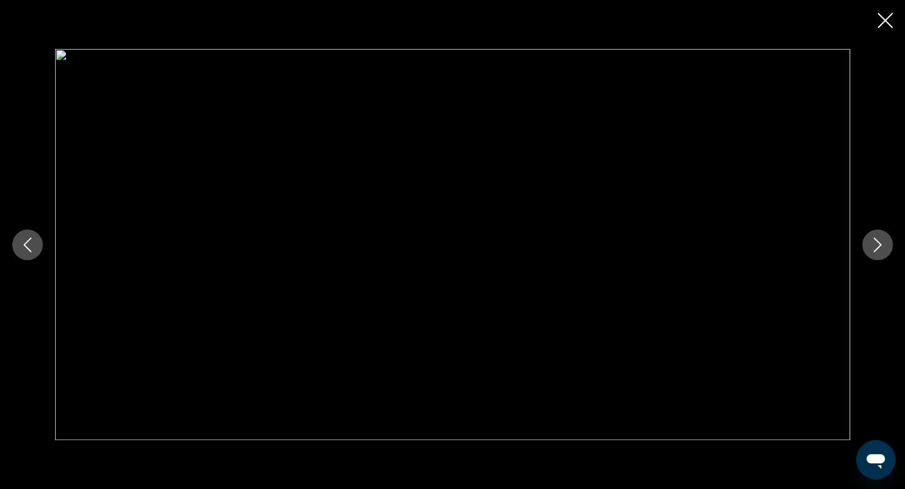
click at [874, 251] on button "Next image" at bounding box center [877, 244] width 31 height 31
click at [879, 245] on icon "Next image" at bounding box center [878, 244] width 8 height 15
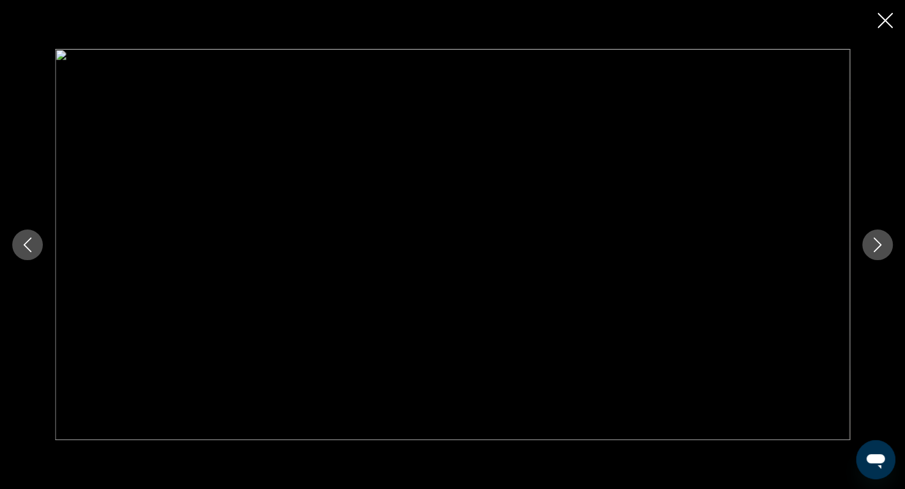
click at [880, 20] on icon "Close slideshow" at bounding box center [884, 20] width 15 height 15
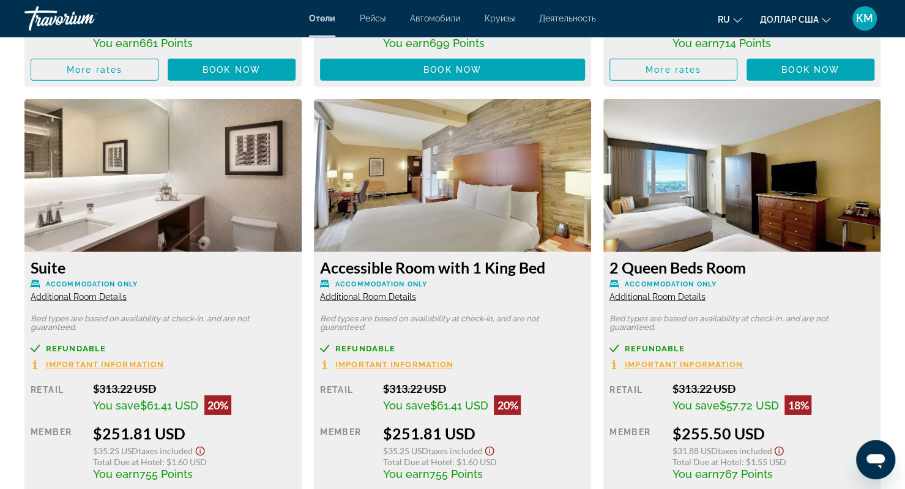
scroll to position [2064, 0]
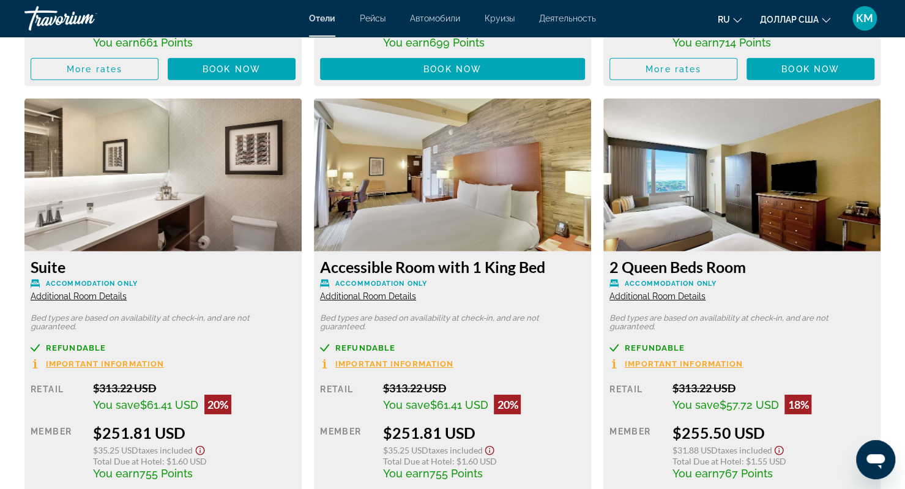
click at [662, 218] on img "Основное содержание" at bounding box center [741, 175] width 277 height 153
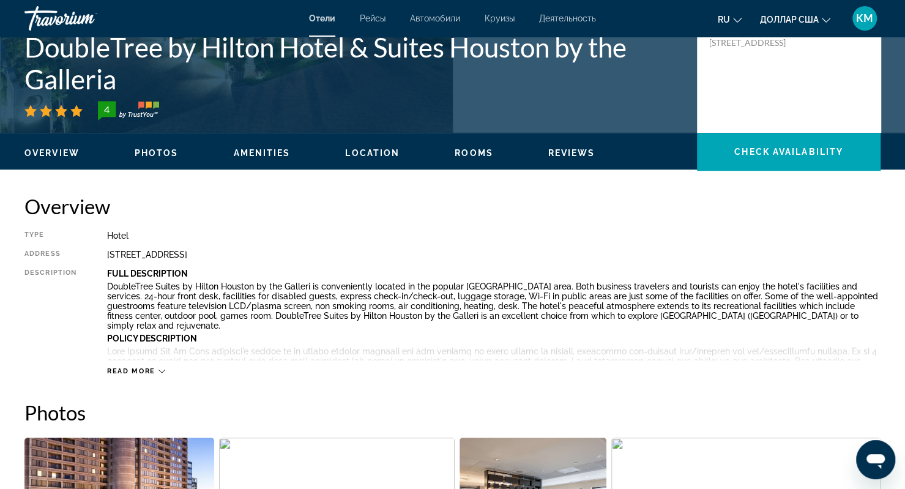
scroll to position [273, 0]
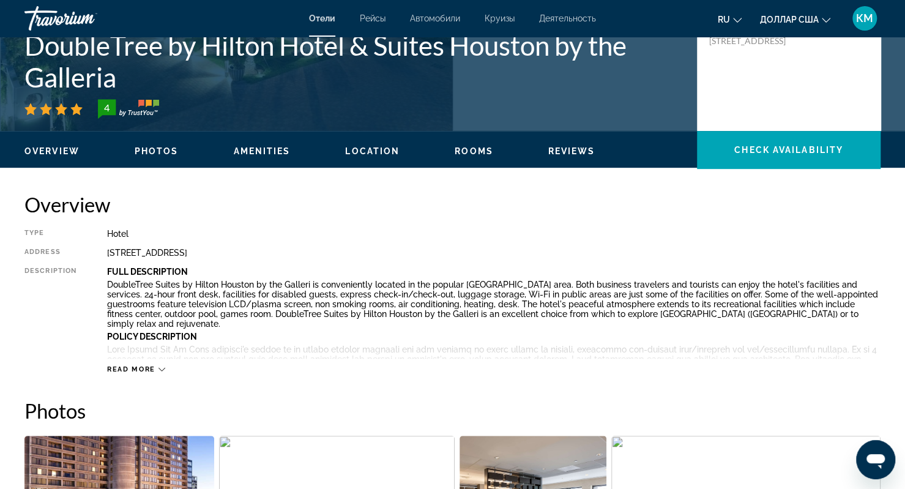
drag, startPoint x: 110, startPoint y: 270, endPoint x: 225, endPoint y: 331, distance: 130.8
click at [225, 331] on div "Full Description DoubleTree Suites by Hilton Houston by the Galleri is convenie…" at bounding box center [493, 313] width 773 height 92
drag, startPoint x: 281, startPoint y: 302, endPoint x: 288, endPoint y: 297, distance: 7.8
click at [508, 212] on h2 "Overview" at bounding box center [452, 204] width 856 height 24
click at [132, 369] on span "Read more" at bounding box center [131, 369] width 48 height 8
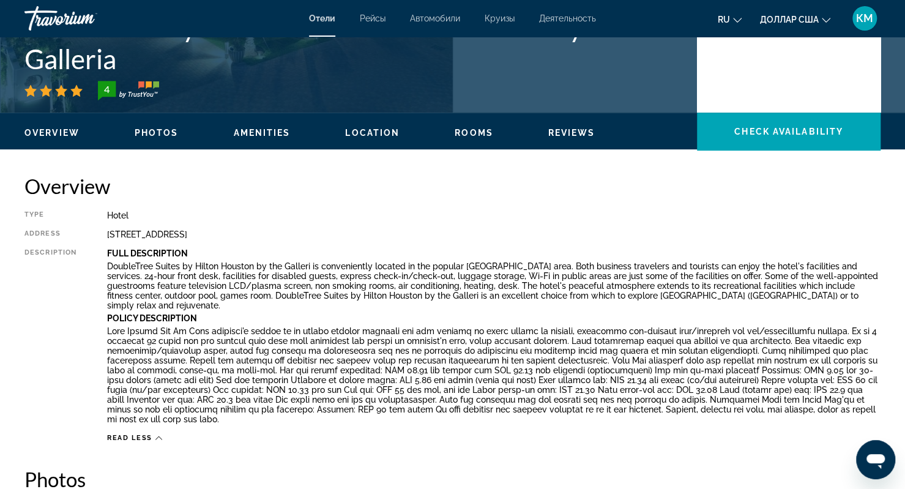
scroll to position [116, 0]
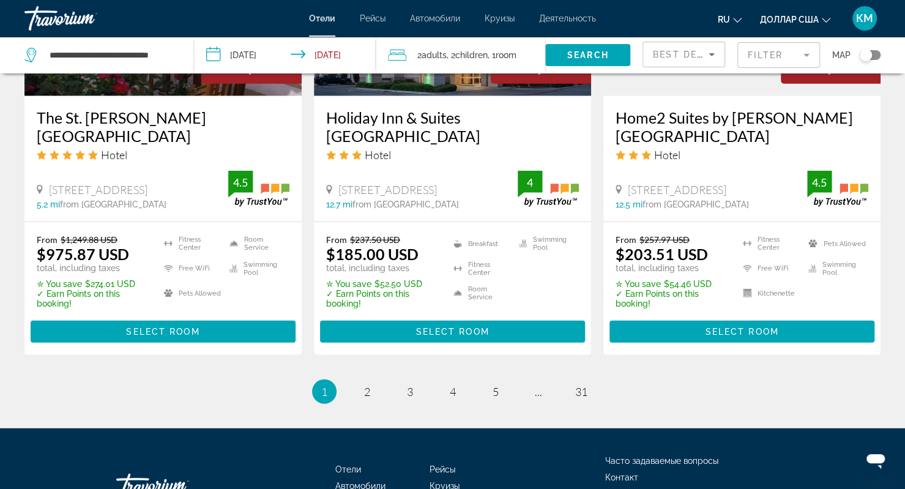
scroll to position [1637, 0]
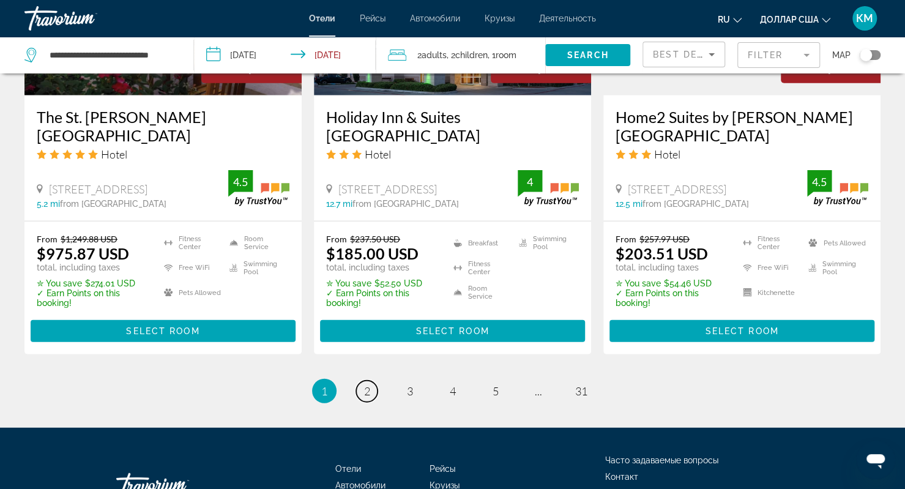
click at [371, 384] on link "page 2" at bounding box center [366, 391] width 21 height 21
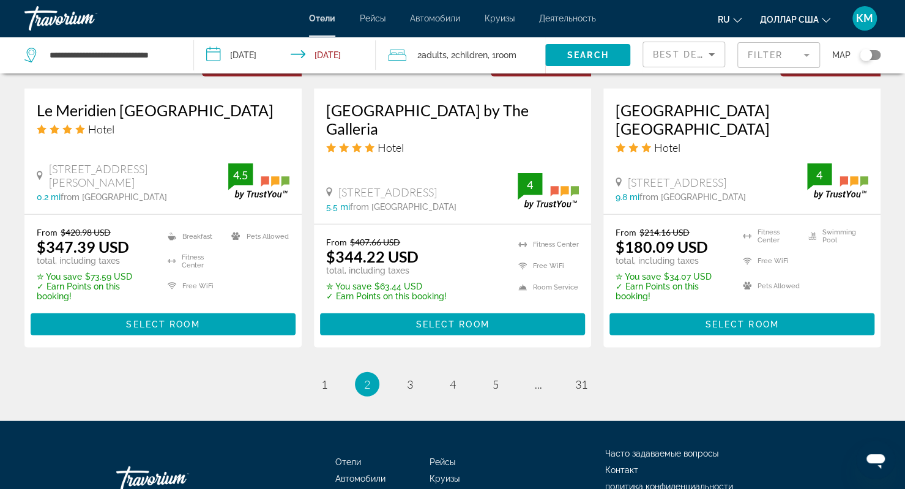
scroll to position [1636, 0]
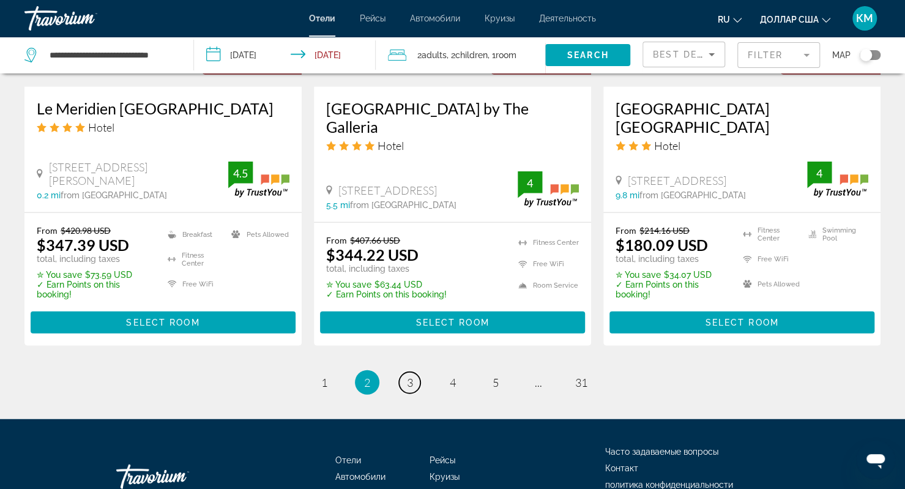
click at [410, 376] on span "3" at bounding box center [410, 382] width 6 height 13
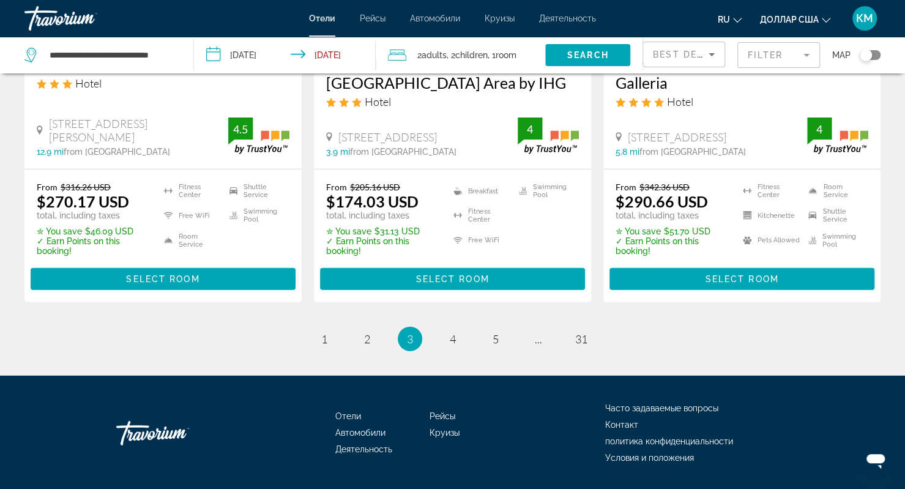
scroll to position [1721, 0]
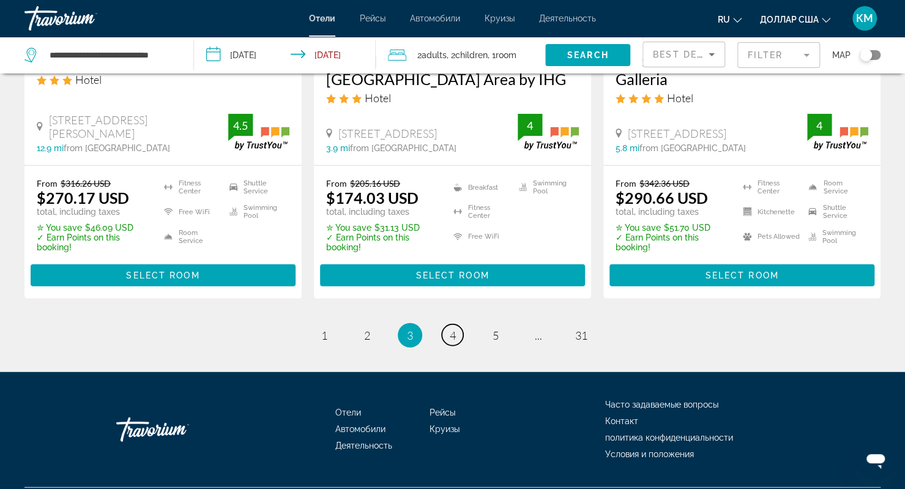
click at [447, 327] on link "page 4" at bounding box center [452, 334] width 21 height 21
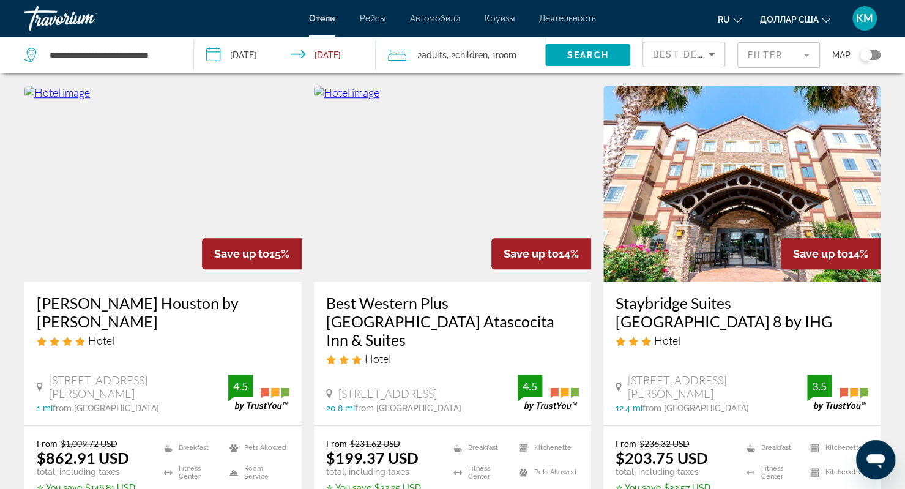
scroll to position [525, 0]
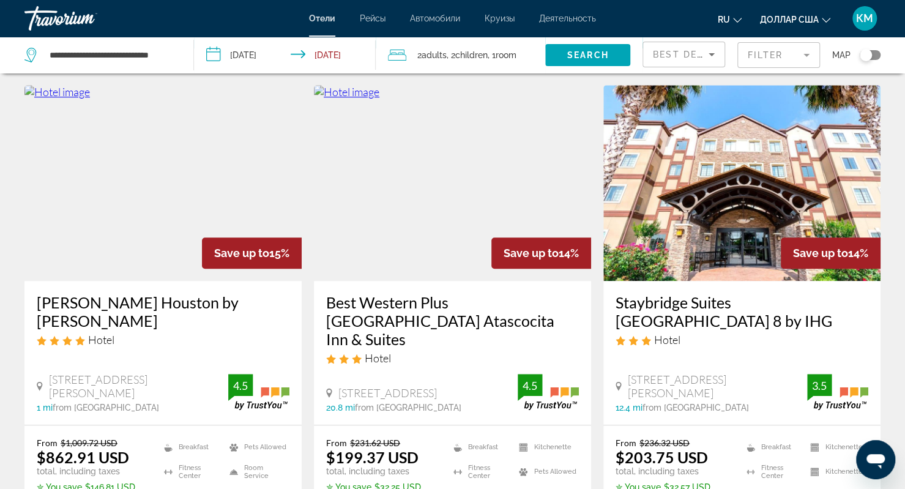
click at [661, 214] on img "Основное содержание" at bounding box center [741, 183] width 277 height 196
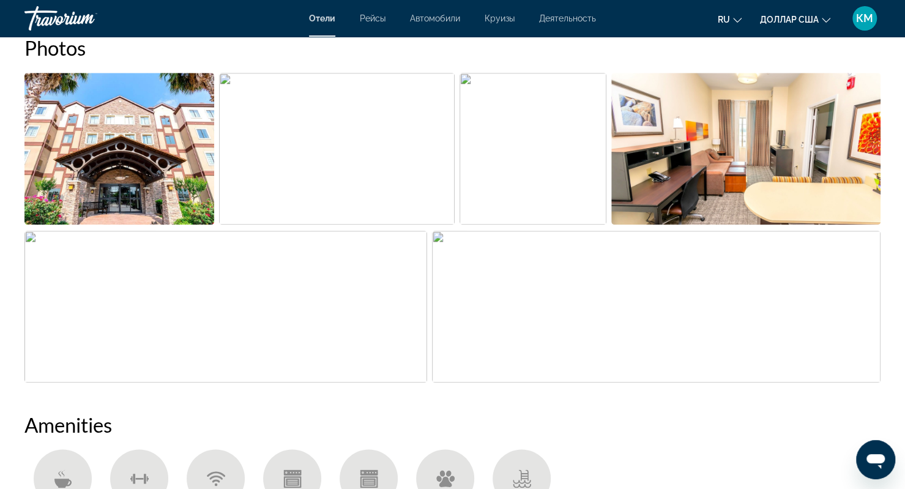
scroll to position [628, 0]
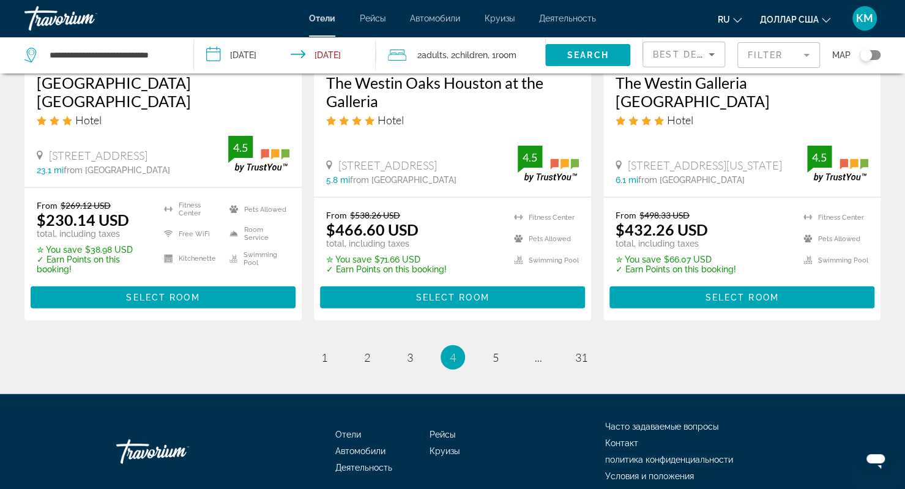
scroll to position [1723, 0]
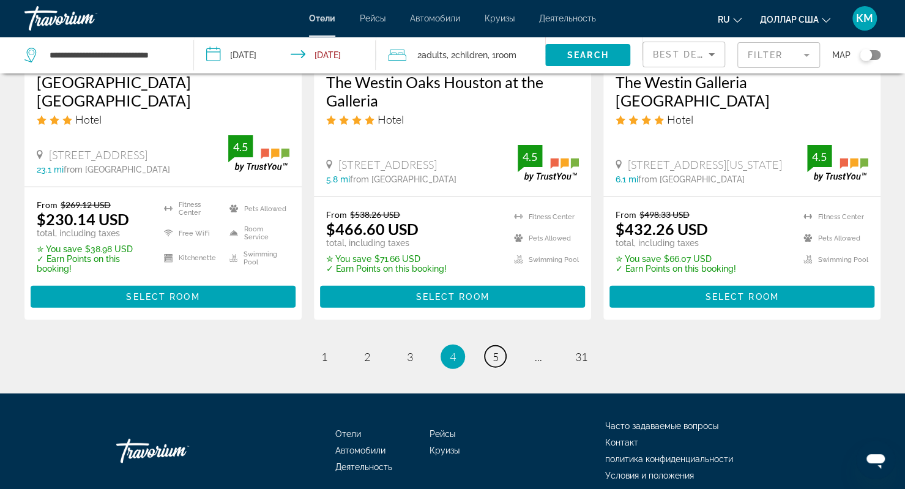
click at [489, 346] on link "page 5" at bounding box center [495, 356] width 21 height 21
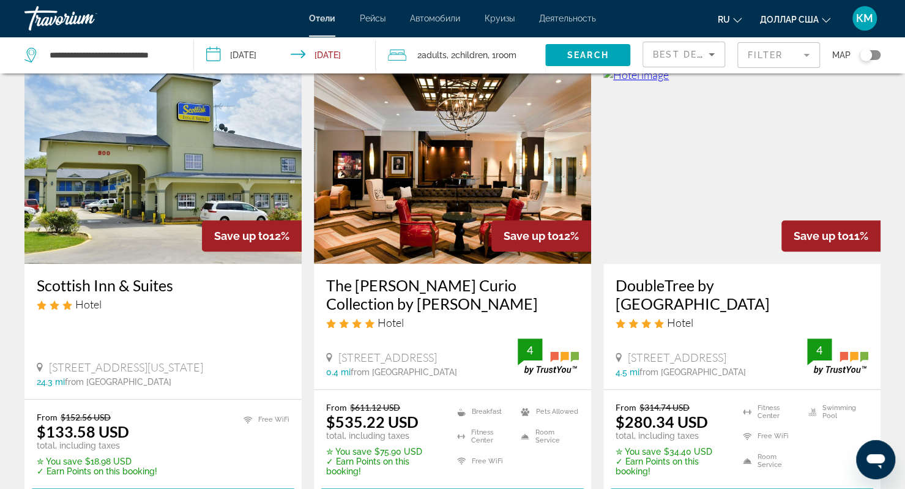
scroll to position [528, 0]
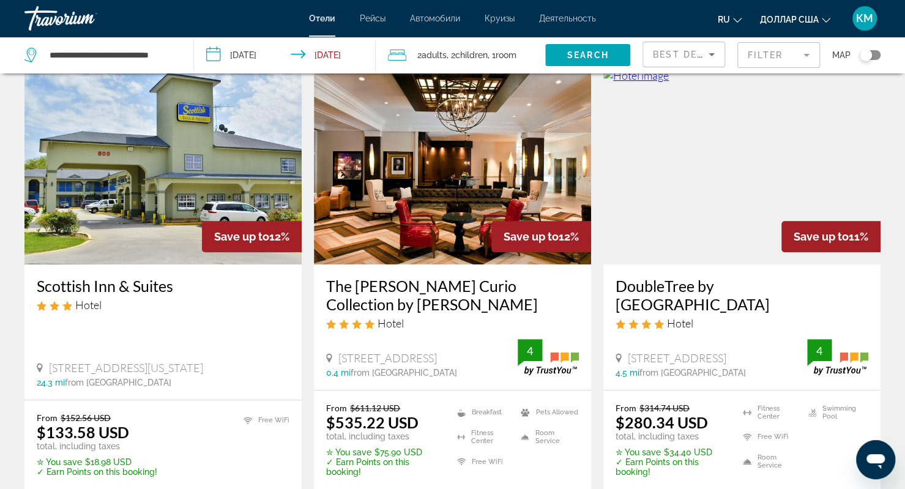
click at [678, 300] on h3 "DoubleTree by Hilton Hotel Houston Greenway Plaza" at bounding box center [742, 295] width 253 height 37
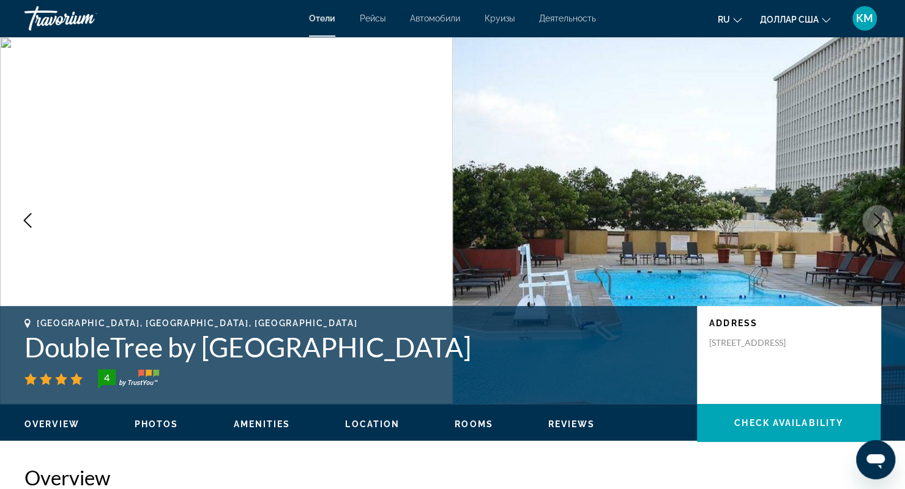
click at [875, 223] on icon "Next image" at bounding box center [877, 220] width 15 height 15
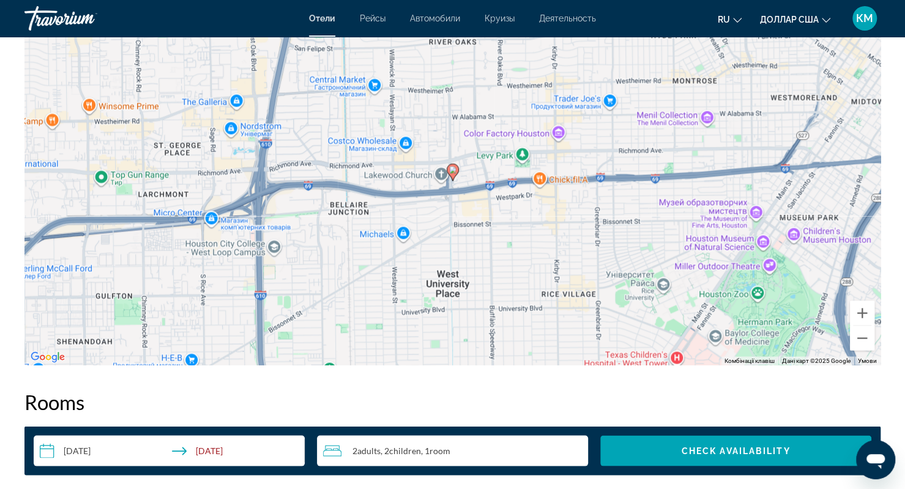
scroll to position [1197, 0]
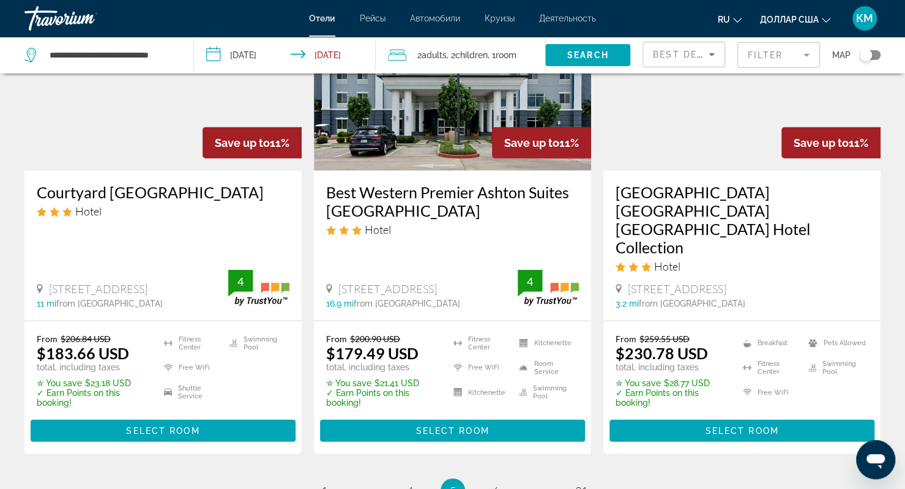
scroll to position [1587, 0]
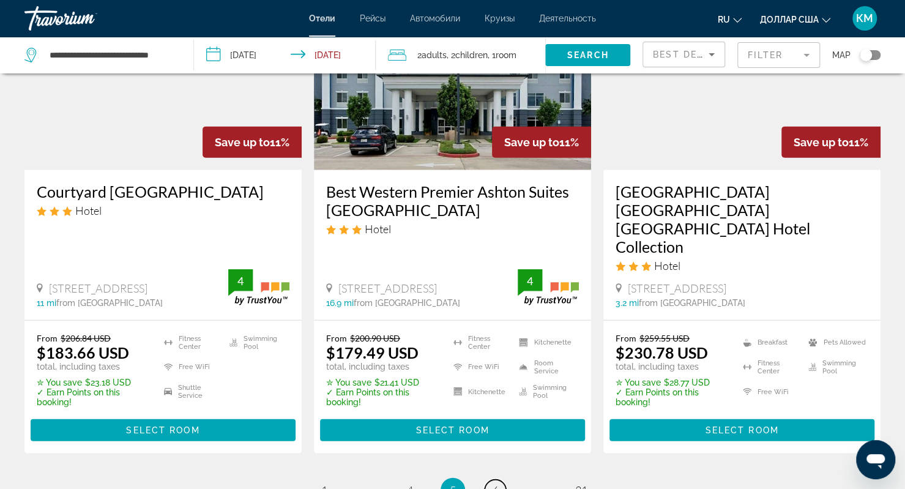
click at [495, 483] on span "6" at bounding box center [496, 489] width 6 height 13
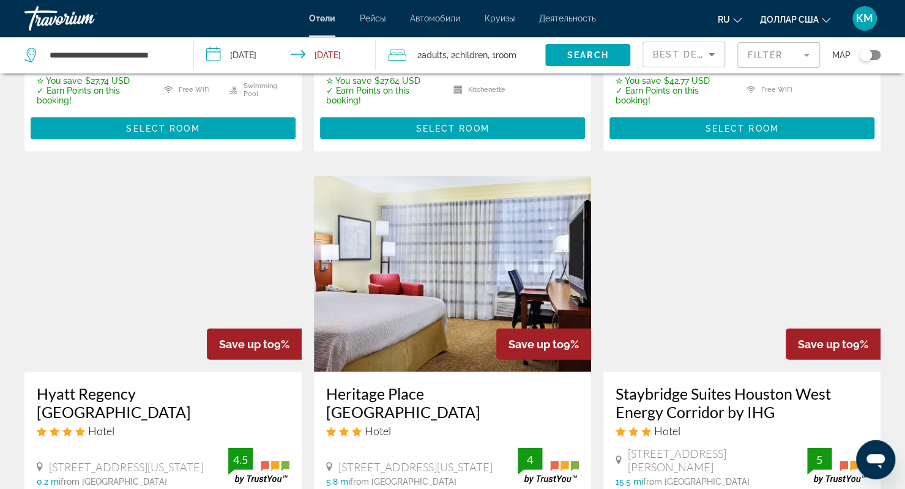
scroll to position [1434, 0]
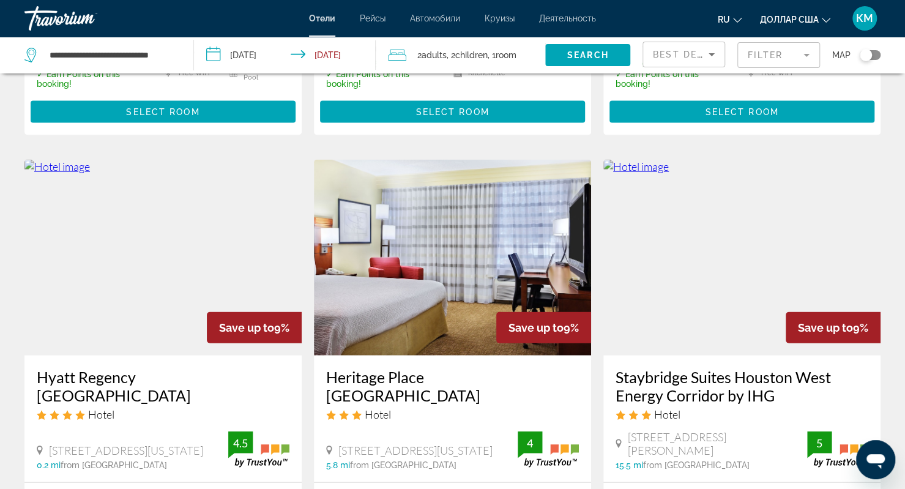
click at [419, 368] on h3 "Heritage Place Houston Brookhol" at bounding box center [452, 386] width 253 height 37
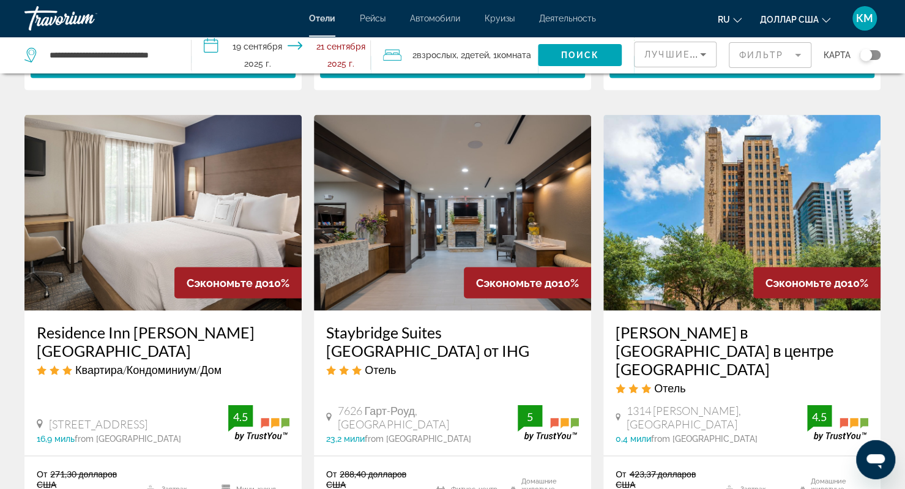
scroll to position [1147, 0]
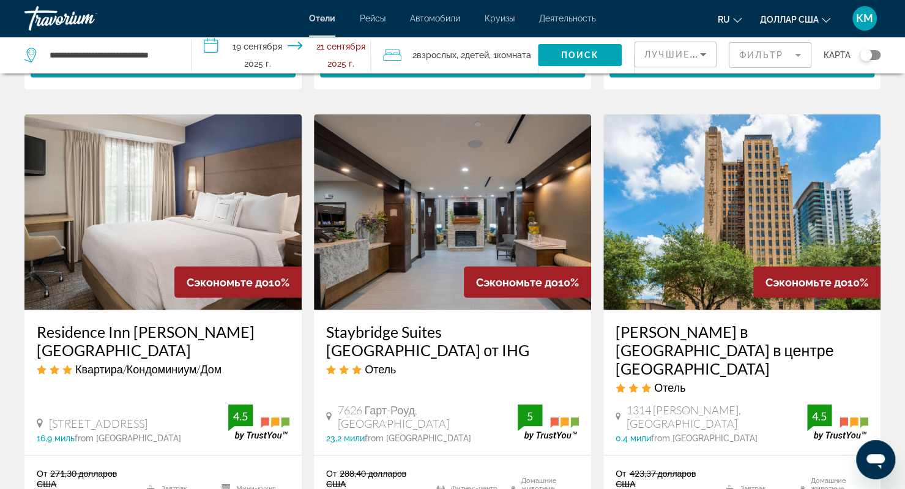
click at [396, 322] on font "Staybridge Suites Houston East Baytown от IHG" at bounding box center [427, 340] width 203 height 37
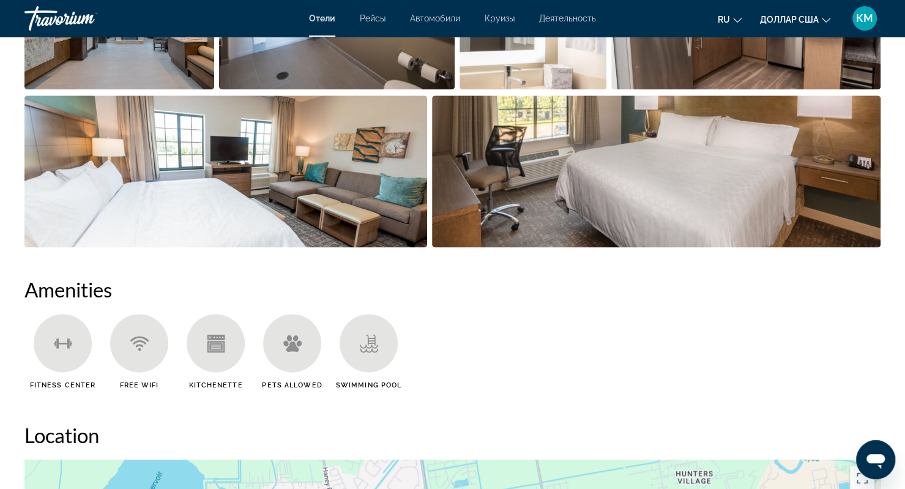
scroll to position [780, 0]
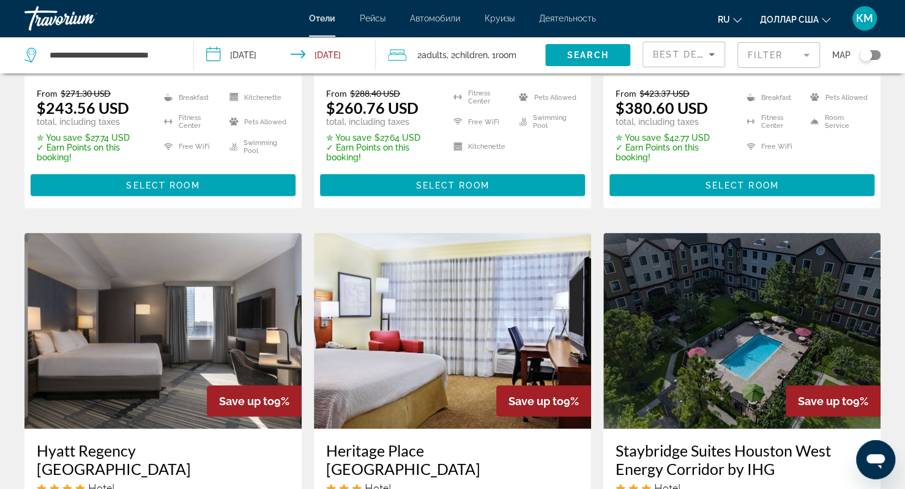
scroll to position [1381, 0]
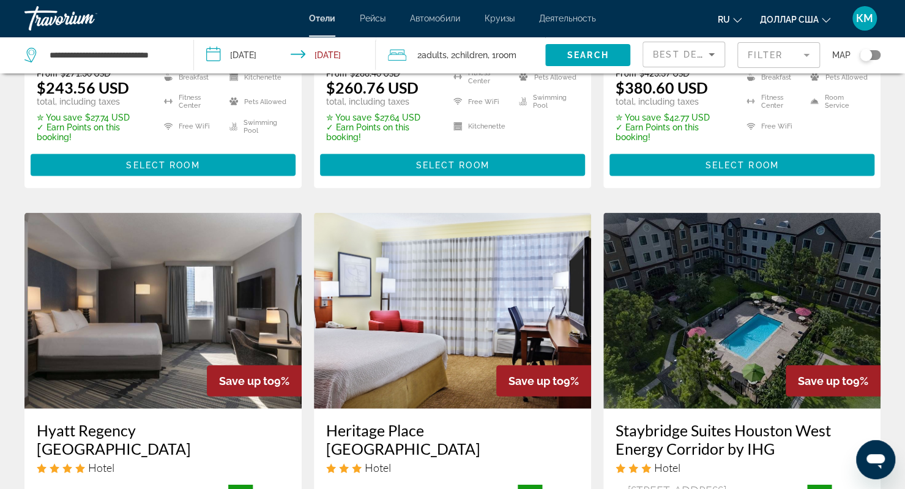
click at [170, 421] on h3 "Hyatt Regency [GEOGRAPHIC_DATA]" at bounding box center [163, 439] width 253 height 37
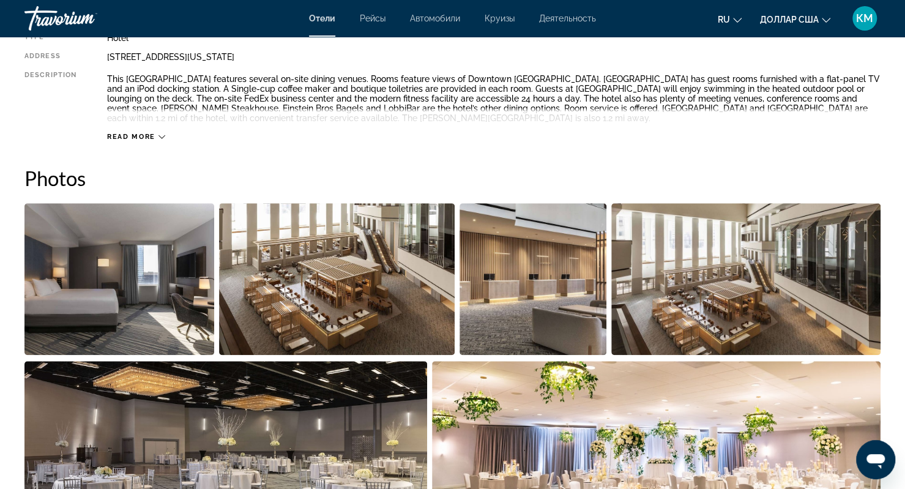
scroll to position [459, 0]
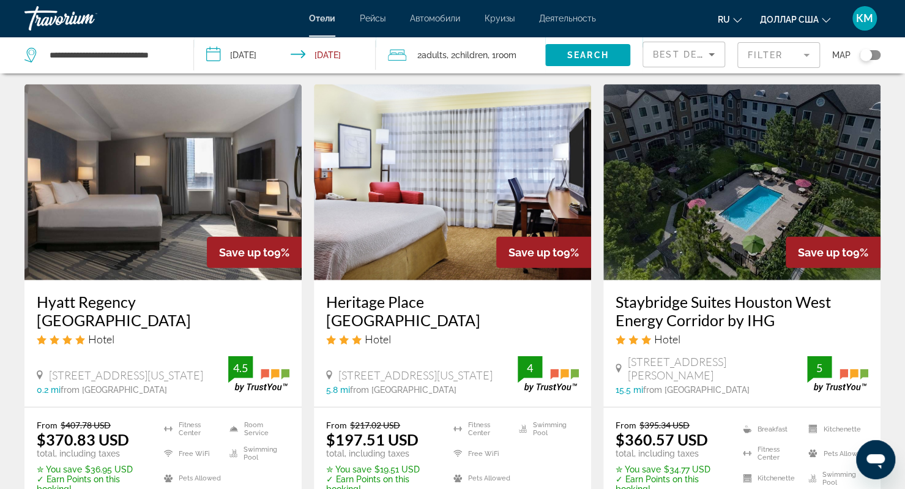
scroll to position [1743, 0]
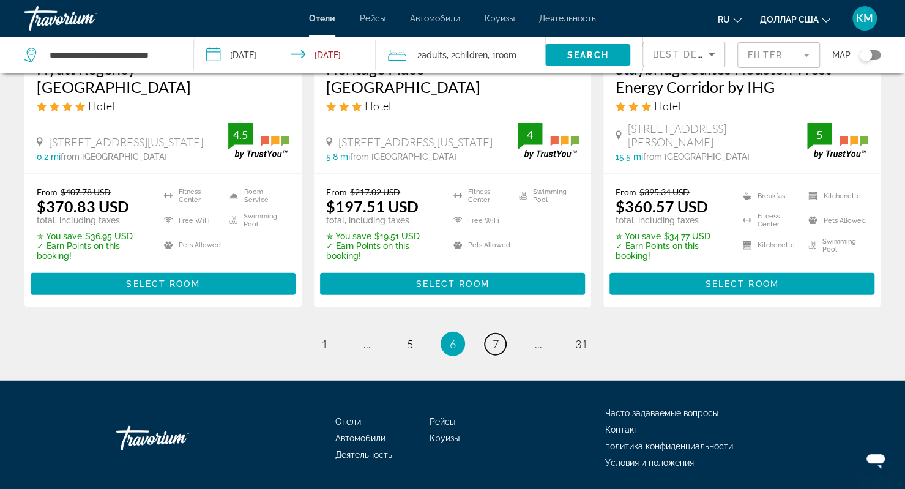
click at [493, 337] on span "7" at bounding box center [496, 343] width 6 height 13
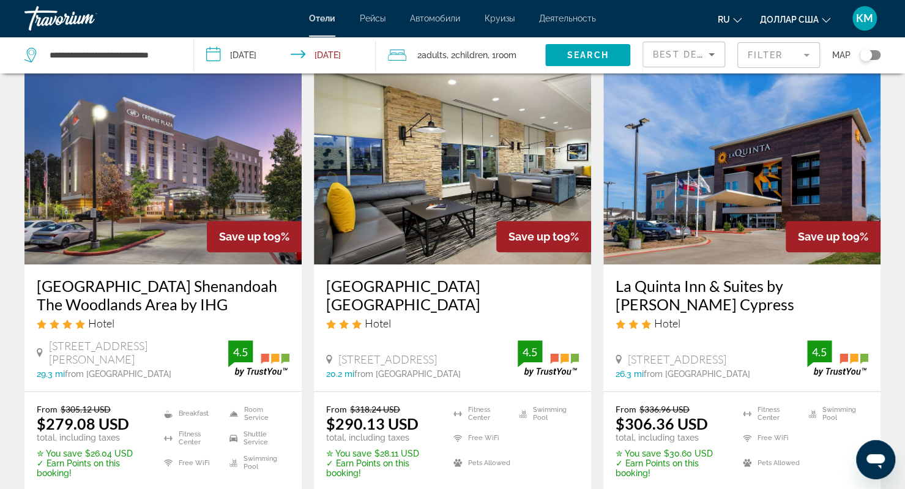
scroll to position [518, 0]
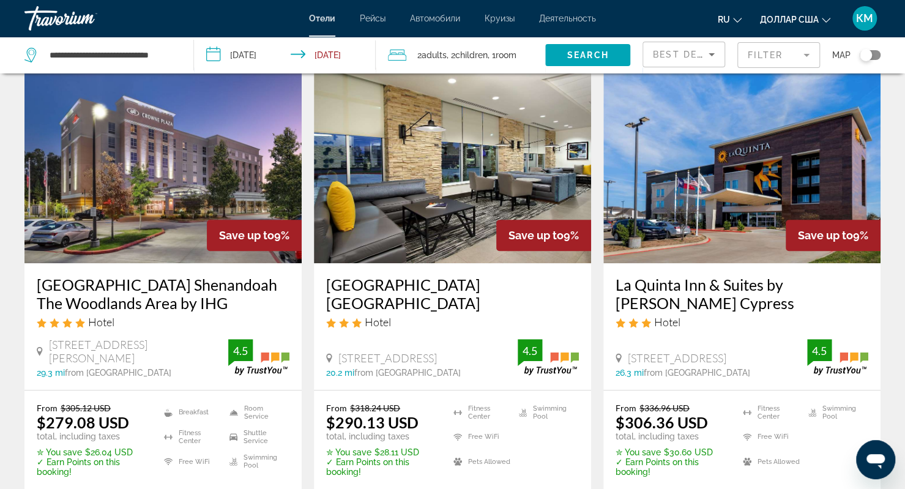
click at [422, 292] on h3 "Hyatt Place Houston NW Vintage Park" at bounding box center [452, 293] width 253 height 37
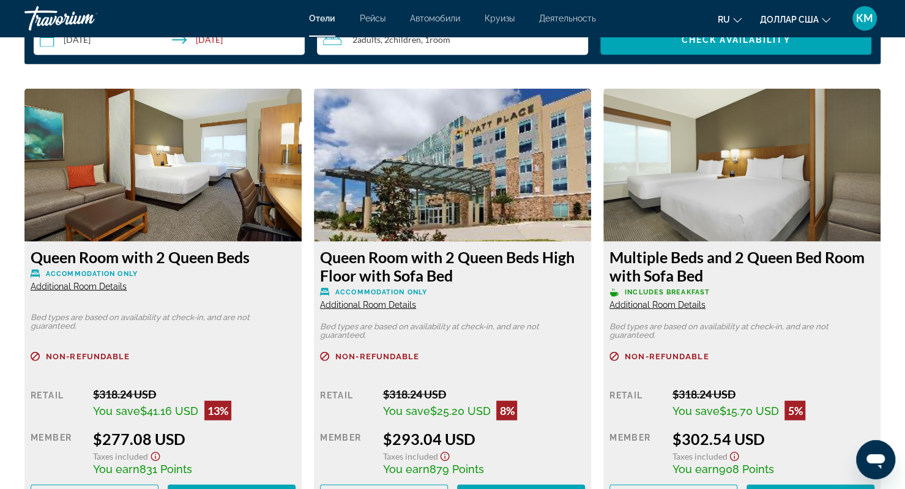
scroll to position [1647, 0]
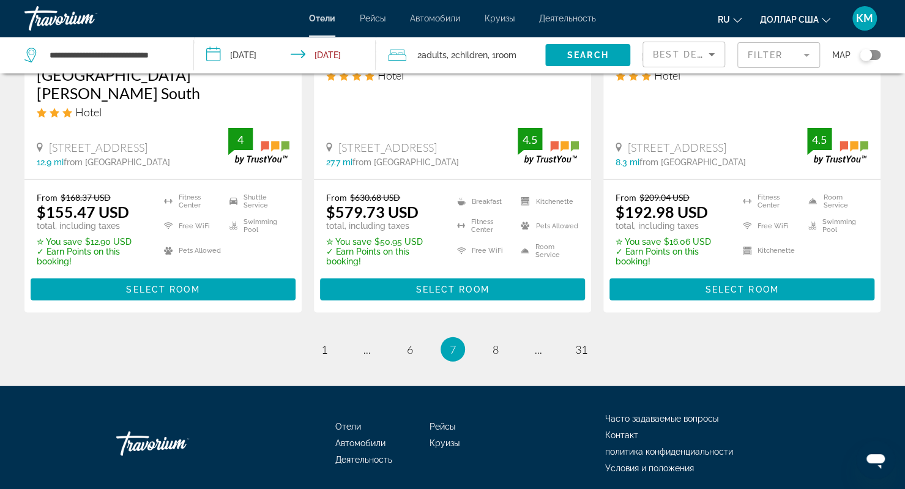
scroll to position [1744, 0]
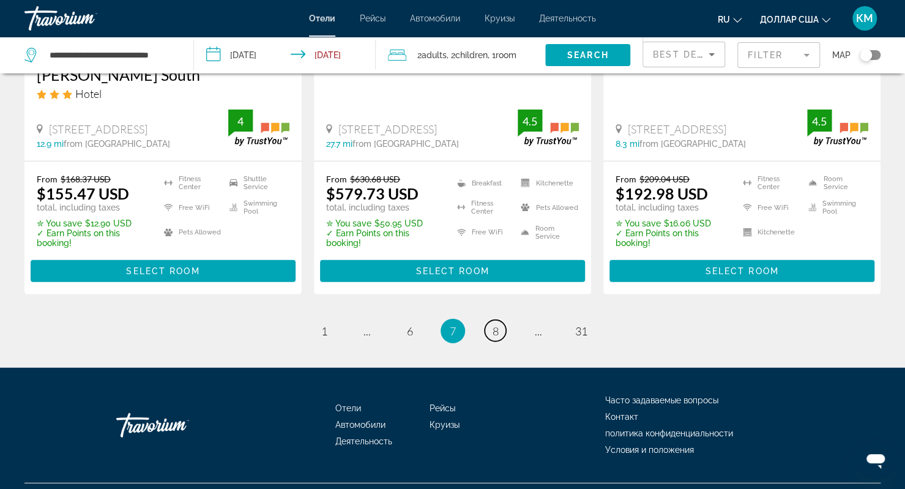
click at [497, 324] on span "8" at bounding box center [496, 330] width 6 height 13
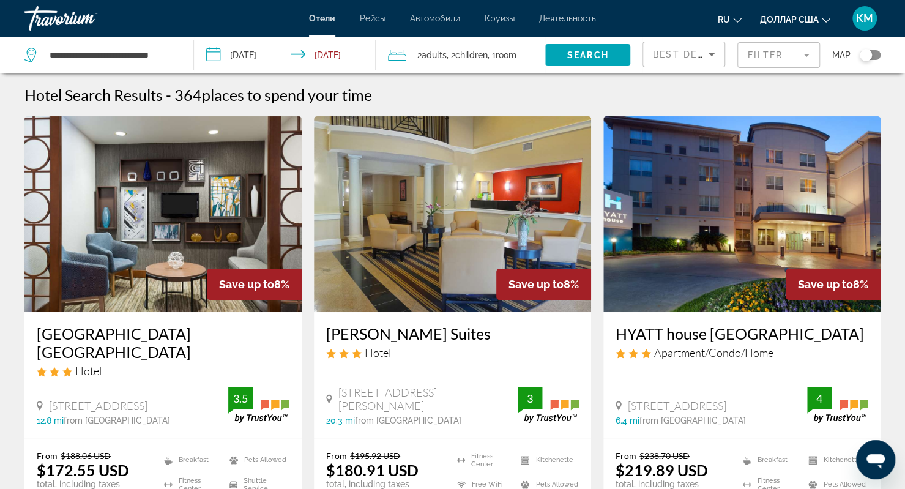
click at [151, 333] on h3 "Hyatt Place Houston North" at bounding box center [163, 342] width 253 height 37
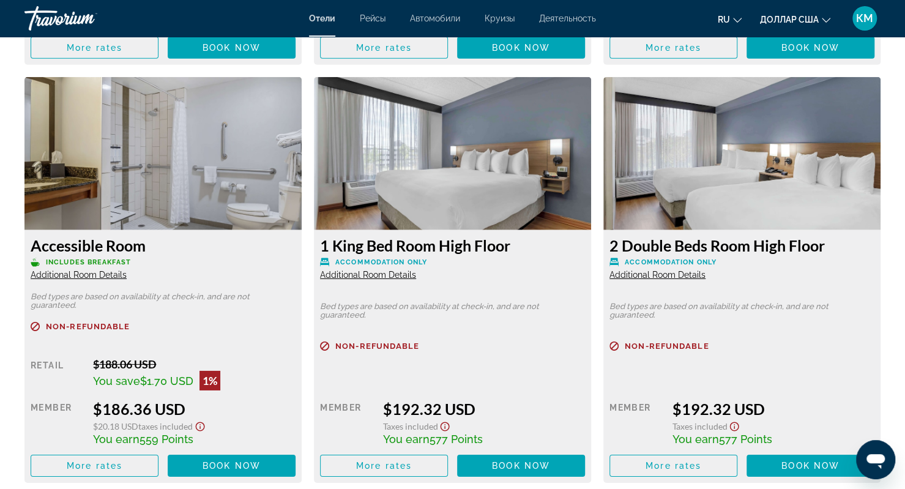
scroll to position [2119, 0]
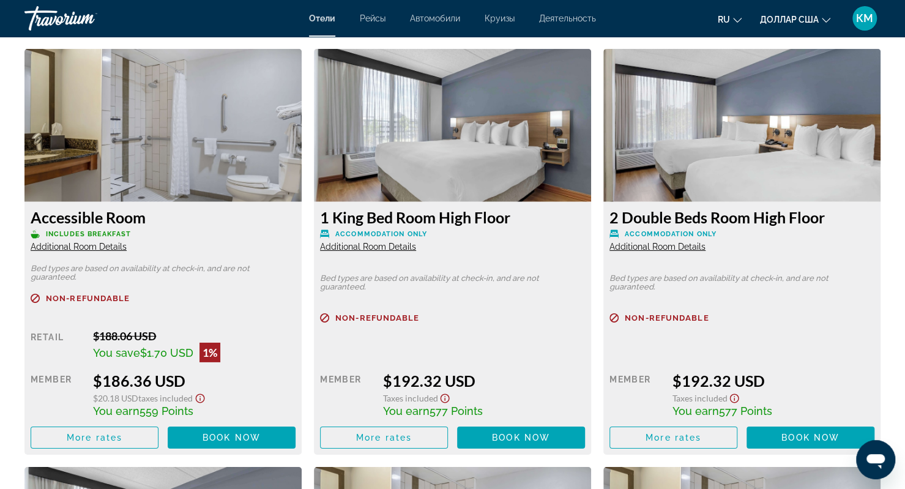
click at [639, 247] on span "Additional Room Details" at bounding box center [657, 247] width 96 height 10
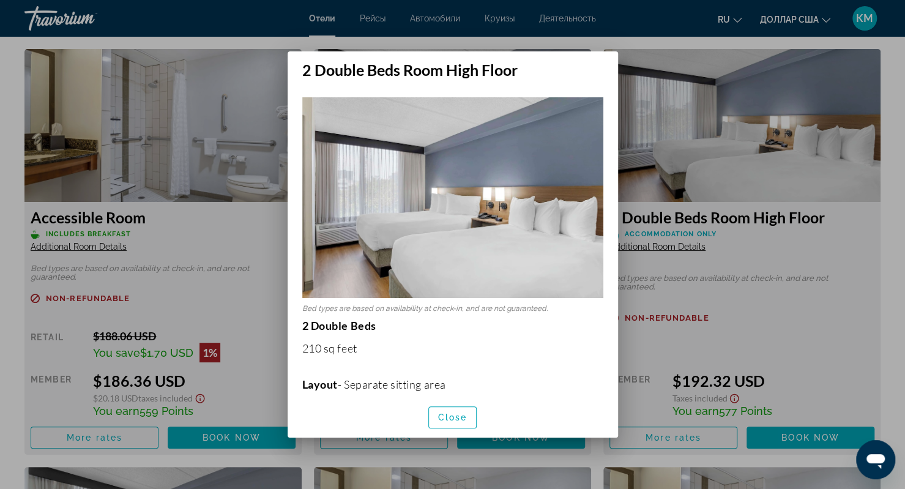
scroll to position [0, 0]
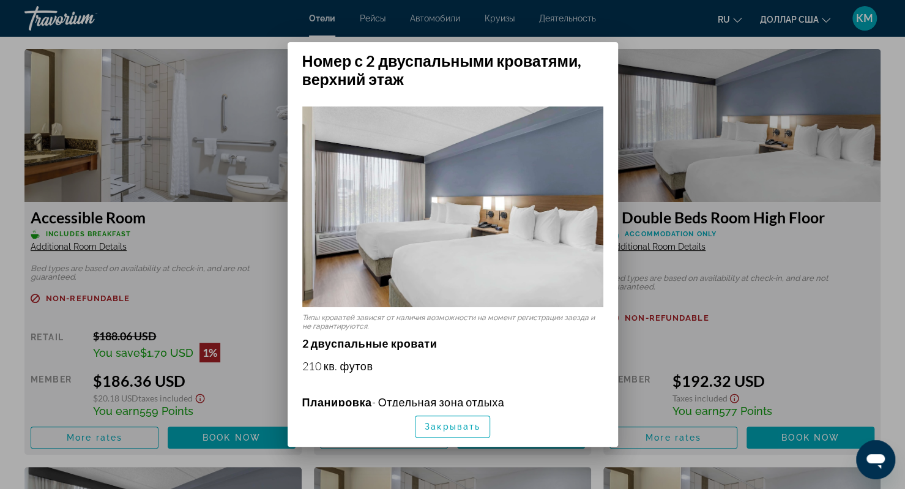
click at [644, 125] on div at bounding box center [452, 244] width 905 height 489
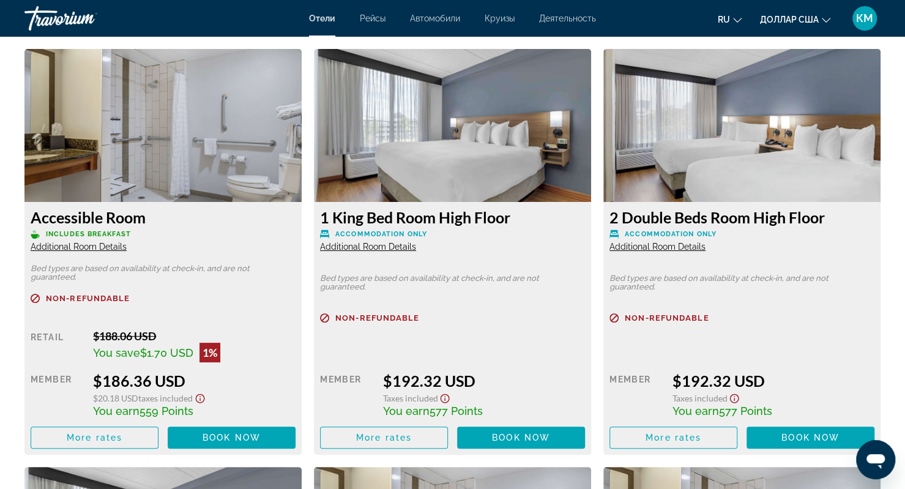
scroll to position [2119, 0]
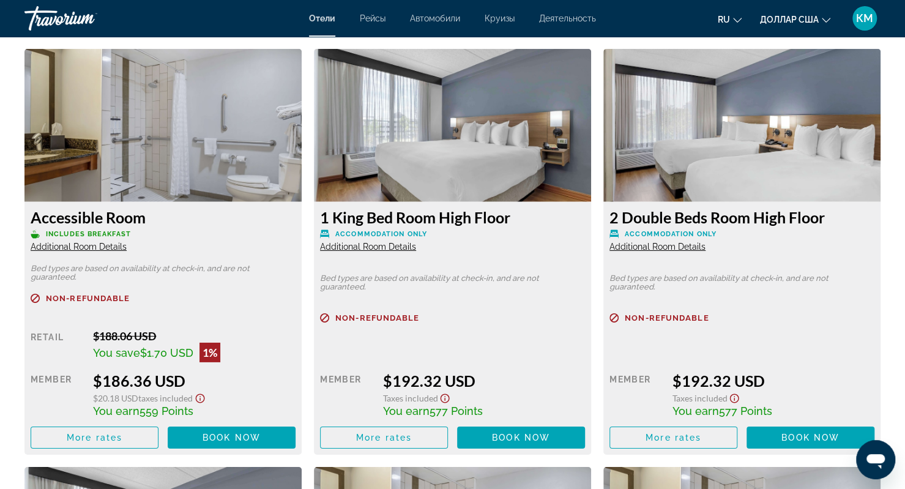
click at [87, 248] on span "Additional Room Details" at bounding box center [79, 247] width 96 height 10
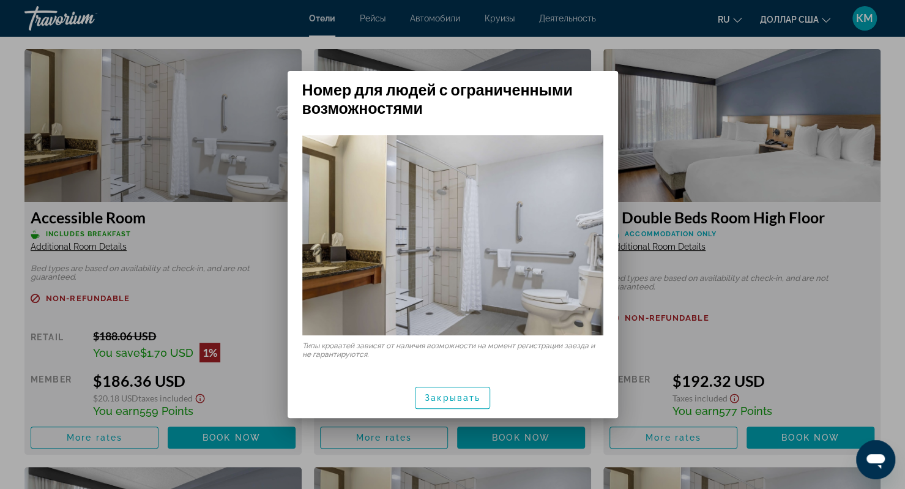
click at [619, 42] on div at bounding box center [452, 244] width 905 height 489
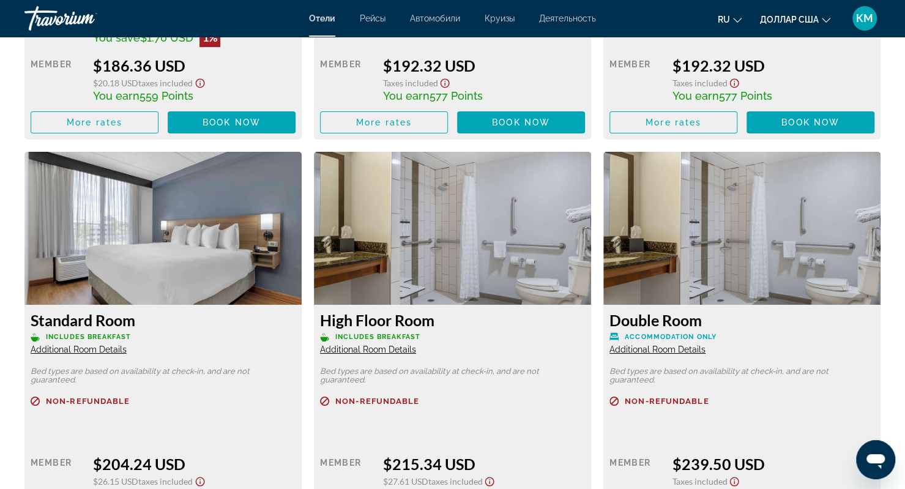
scroll to position [2435, 0]
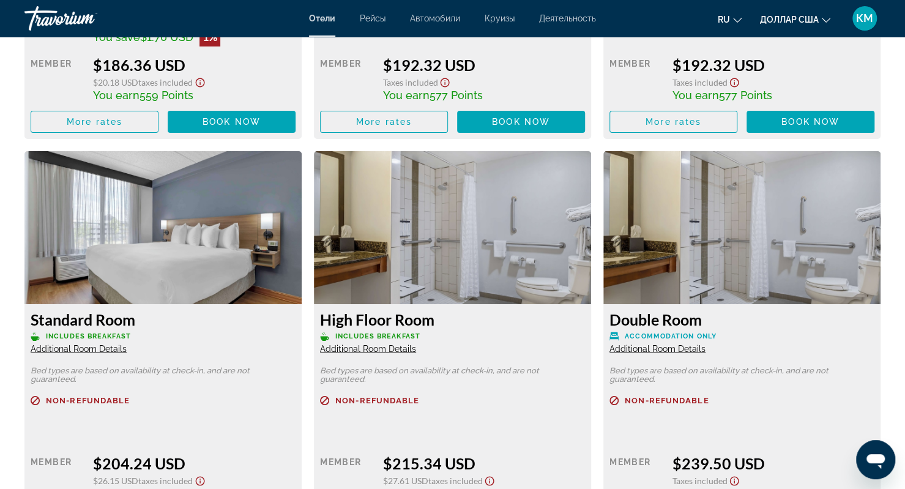
click at [357, 352] on span "Additional Room Details" at bounding box center [368, 349] width 96 height 10
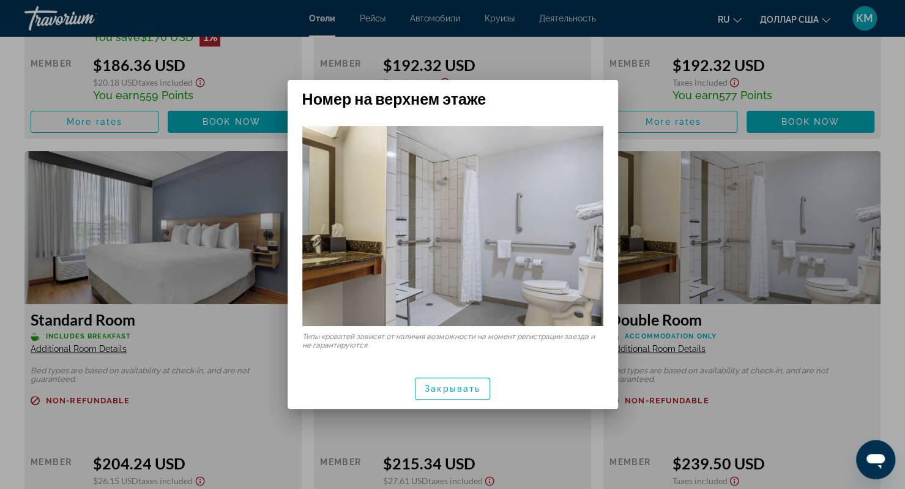
click at [755, 196] on div at bounding box center [452, 244] width 905 height 489
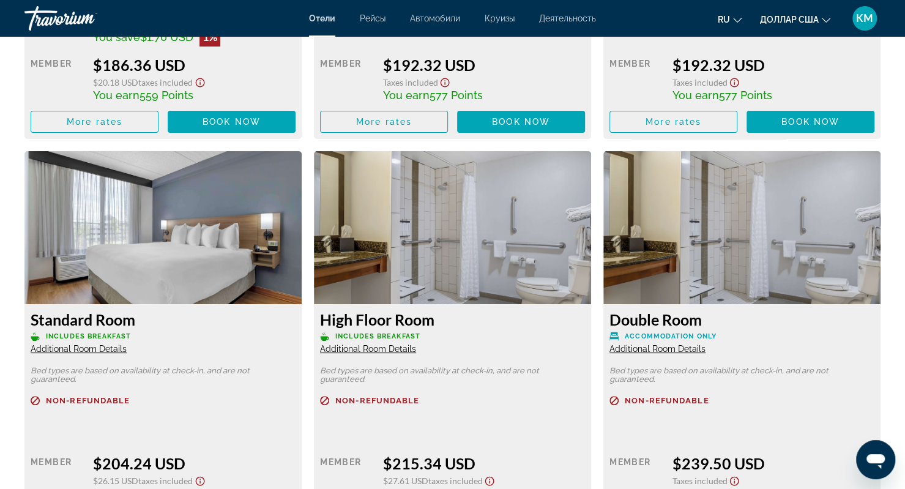
scroll to position [2435, 0]
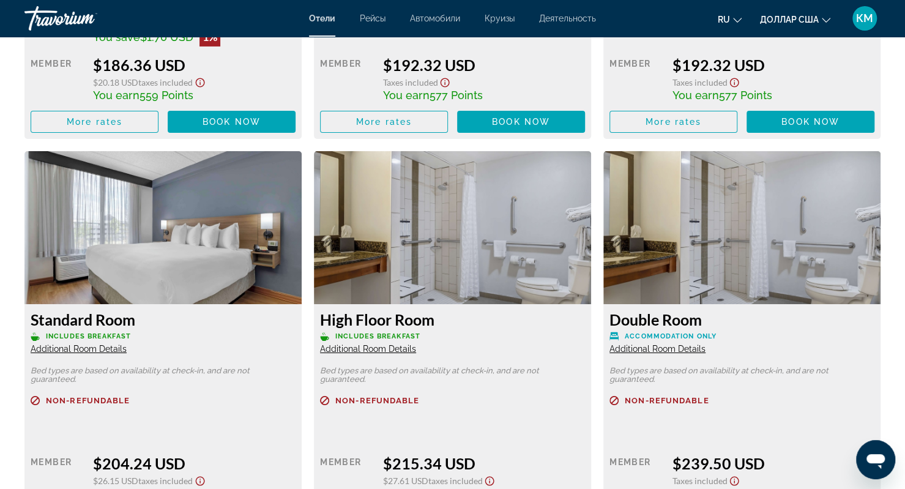
click at [91, 337] on span "Includes Breakfast" at bounding box center [88, 336] width 85 height 8
click at [85, 348] on span "Additional Room Details" at bounding box center [79, 349] width 96 height 10
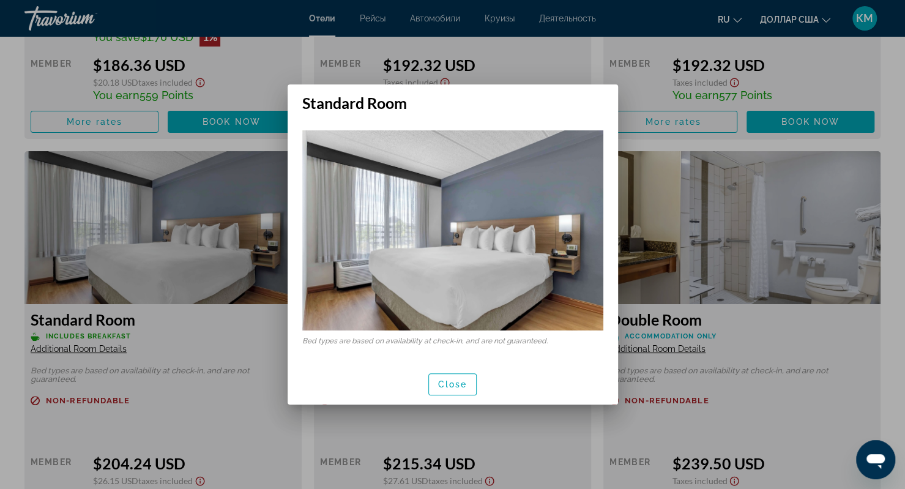
scroll to position [0, 0]
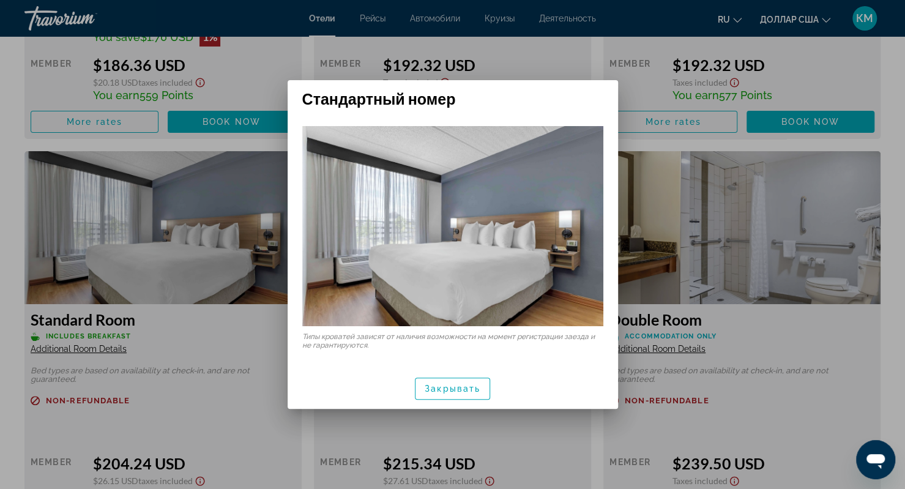
click at [231, 459] on div at bounding box center [452, 244] width 905 height 489
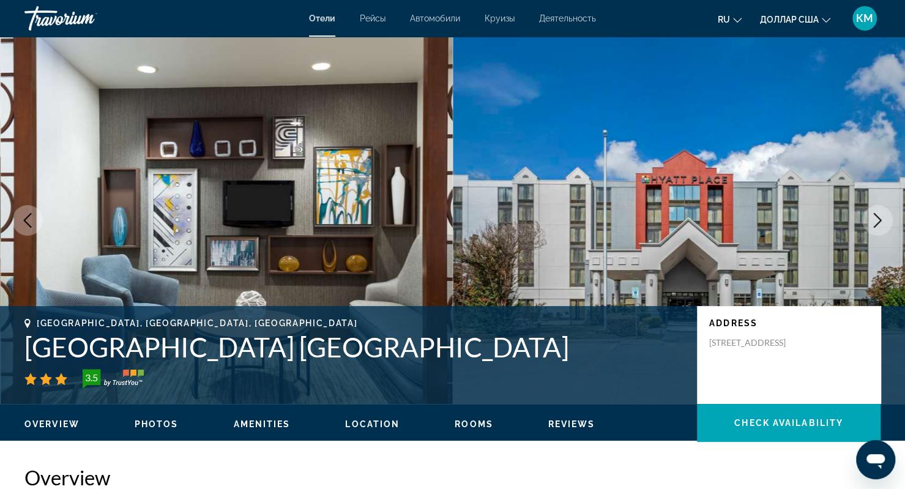
scroll to position [2435, 0]
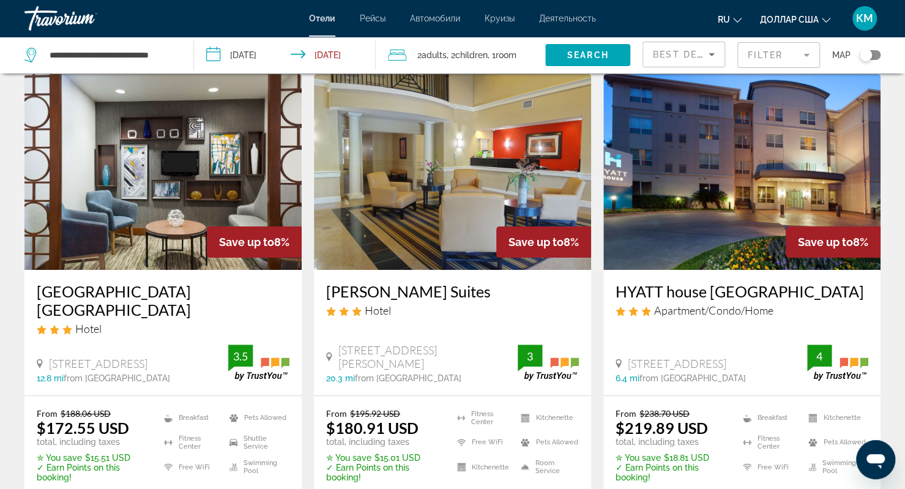
scroll to position [49, 0]
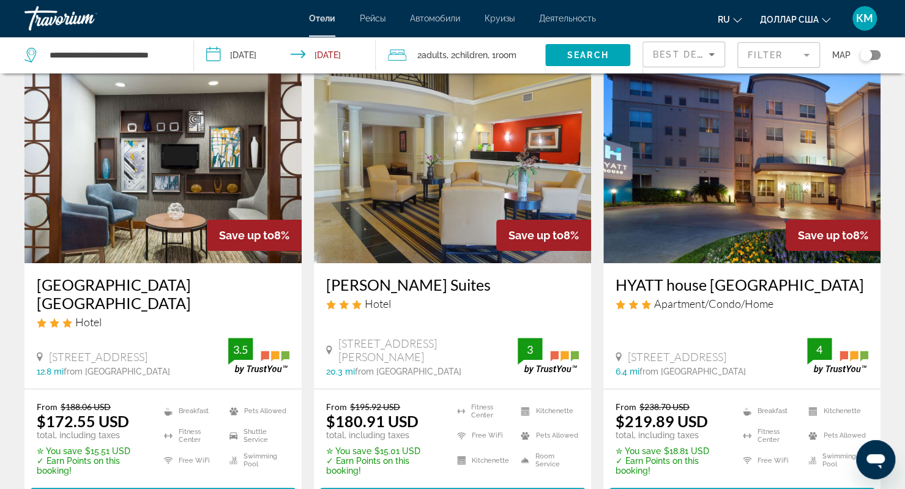
click at [666, 286] on h3 "HYATT house Houston Galleria" at bounding box center [742, 284] width 253 height 18
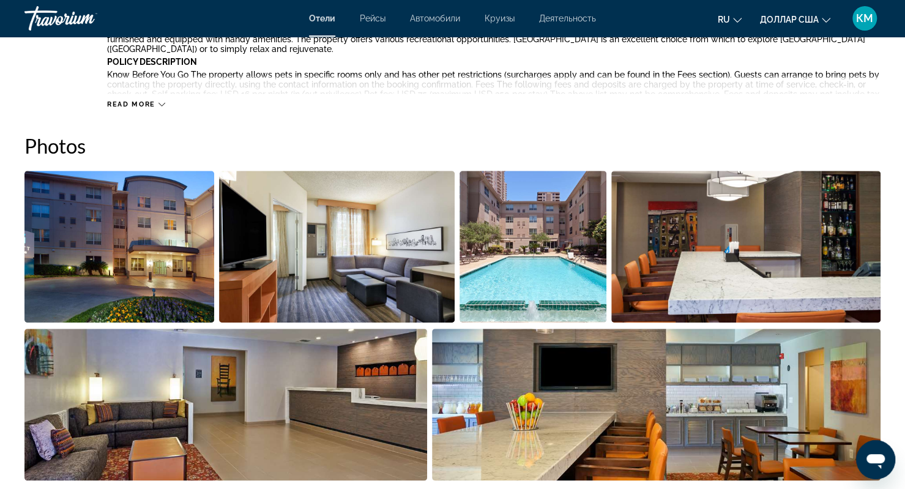
scroll to position [537, 0]
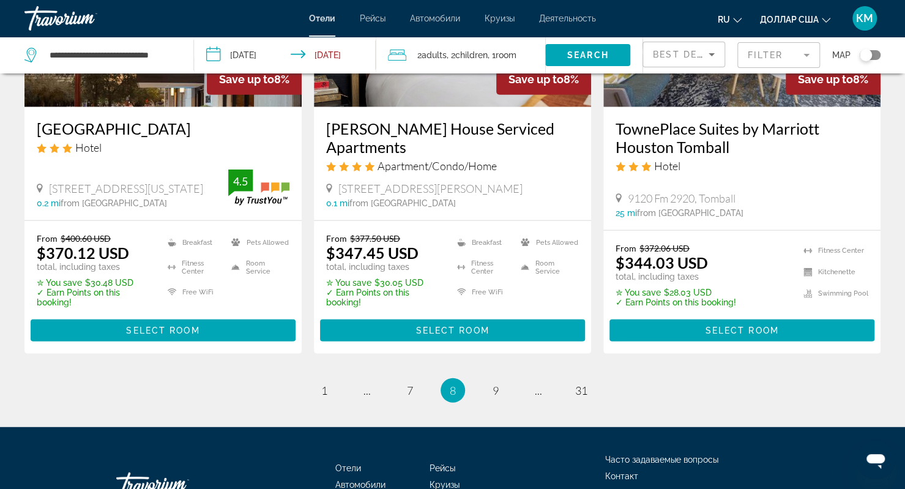
scroll to position [1680, 0]
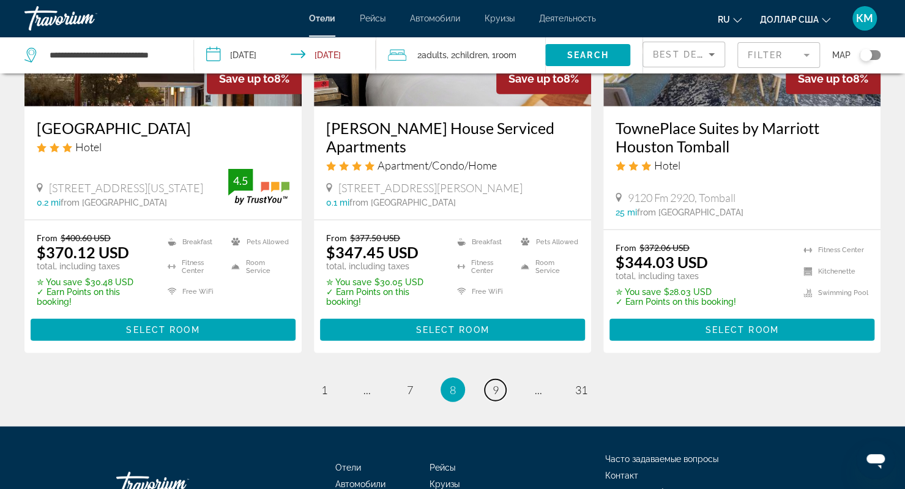
click at [496, 383] on span "9" at bounding box center [496, 389] width 6 height 13
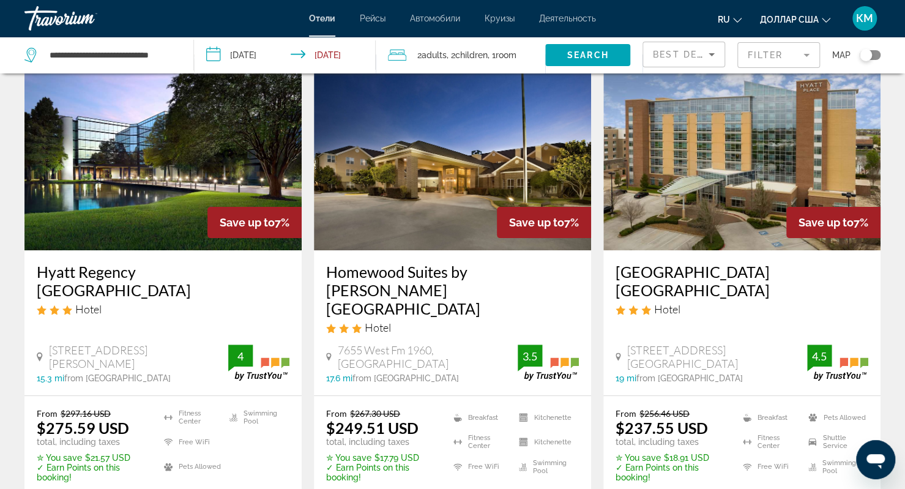
scroll to position [65, 0]
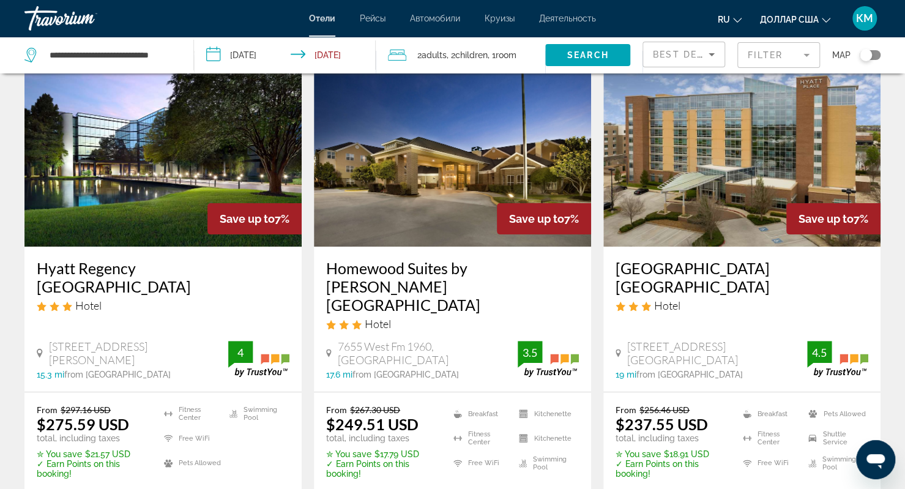
click at [693, 270] on h3 "Hyatt Place Houston Sugar Land" at bounding box center [742, 277] width 253 height 37
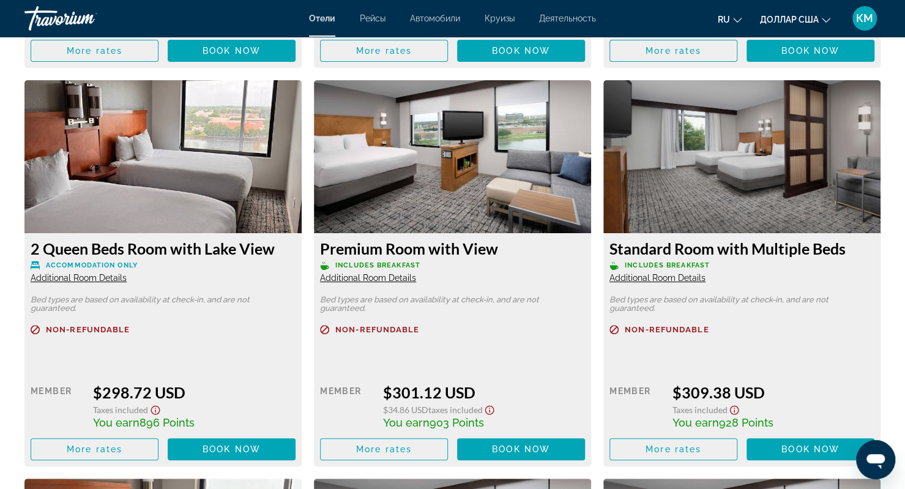
scroll to position [2887, 0]
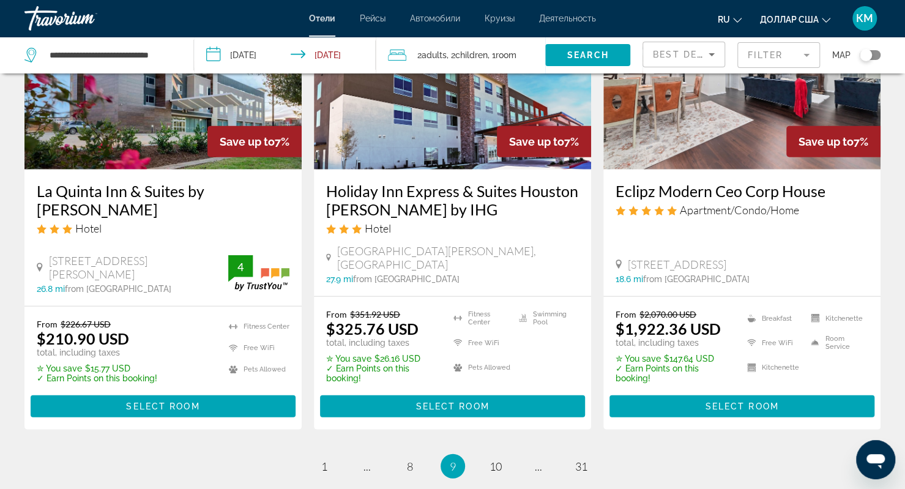
scroll to position [1621, 0]
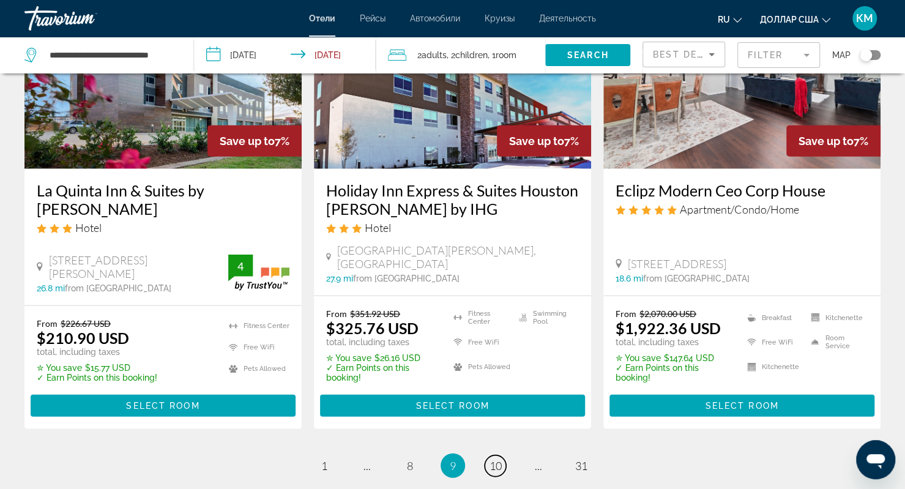
click at [499, 459] on span "10" at bounding box center [495, 465] width 12 height 13
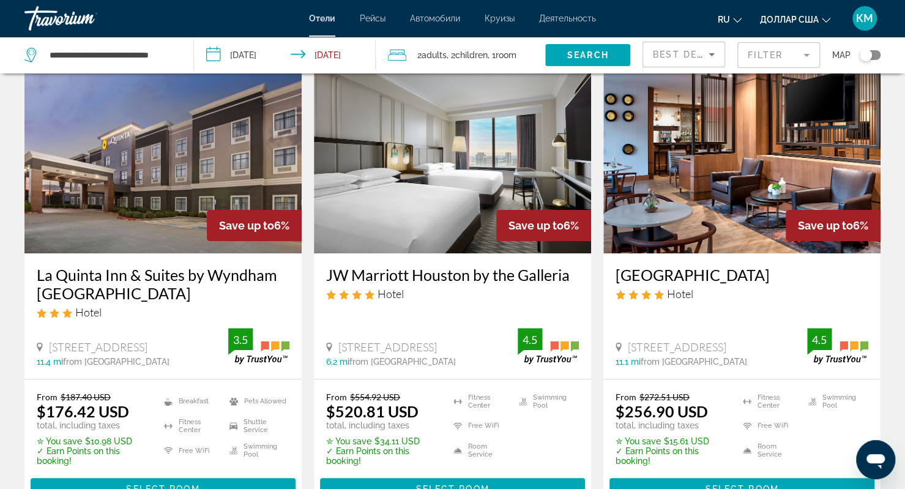
scroll to position [66, 0]
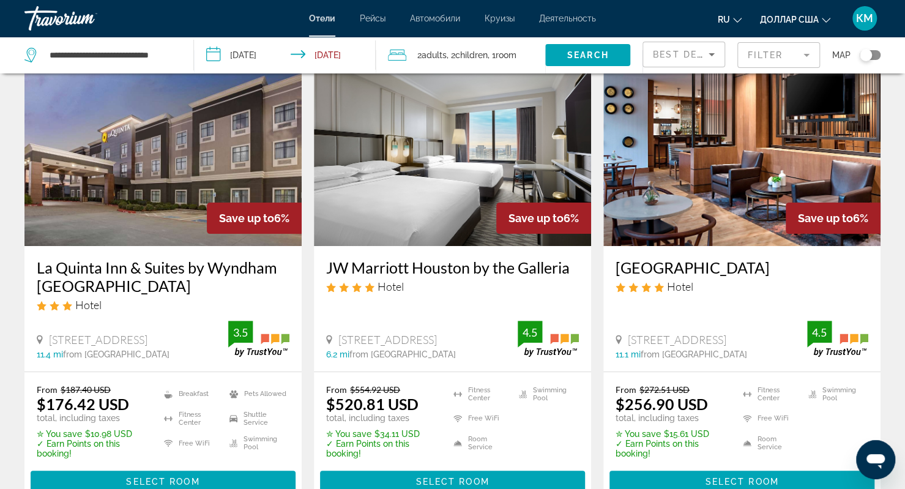
click at [658, 264] on h3 "Houston Marriott Westchase" at bounding box center [742, 267] width 253 height 18
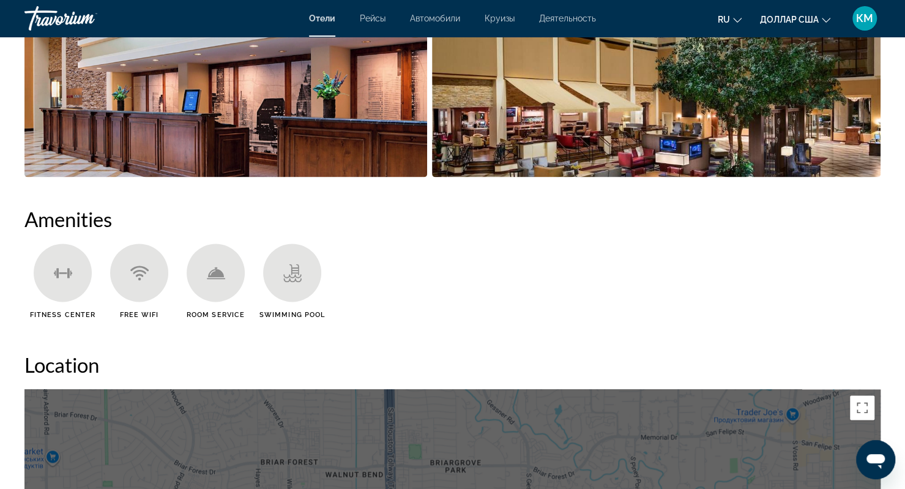
scroll to position [842, 0]
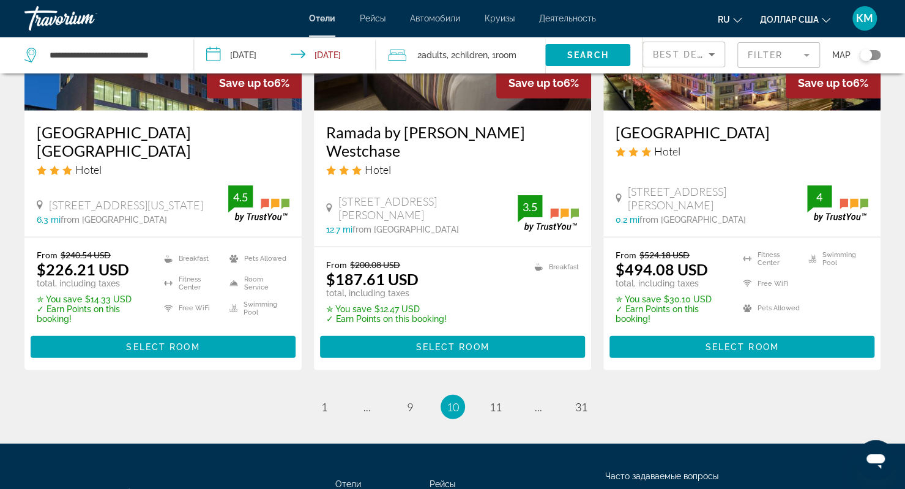
scroll to position [1734, 0]
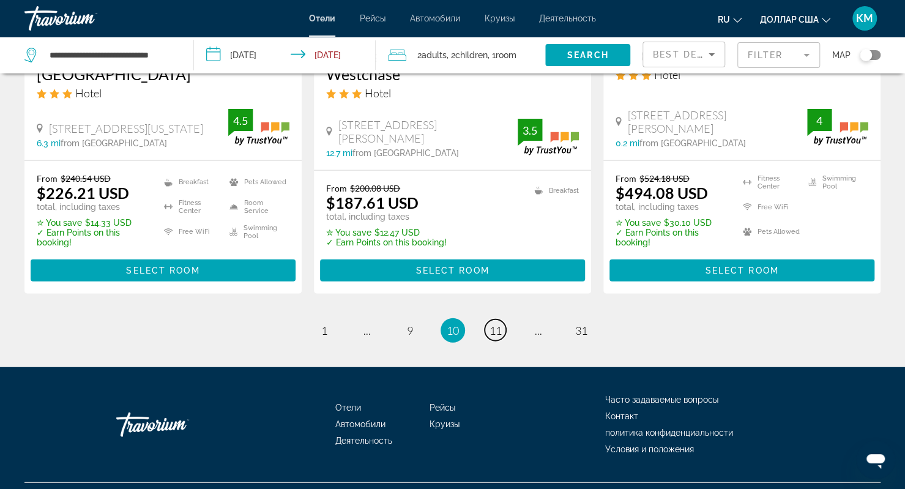
click at [497, 324] on span "11" at bounding box center [495, 330] width 12 height 13
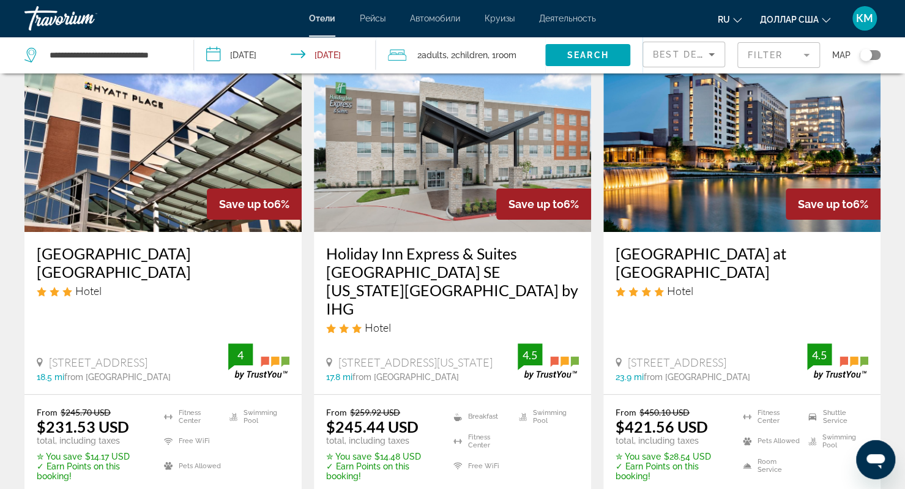
scroll to position [81, 0]
click at [197, 253] on h3 "Hyatt Place Houston Northwest Cy Fair" at bounding box center [163, 262] width 253 height 37
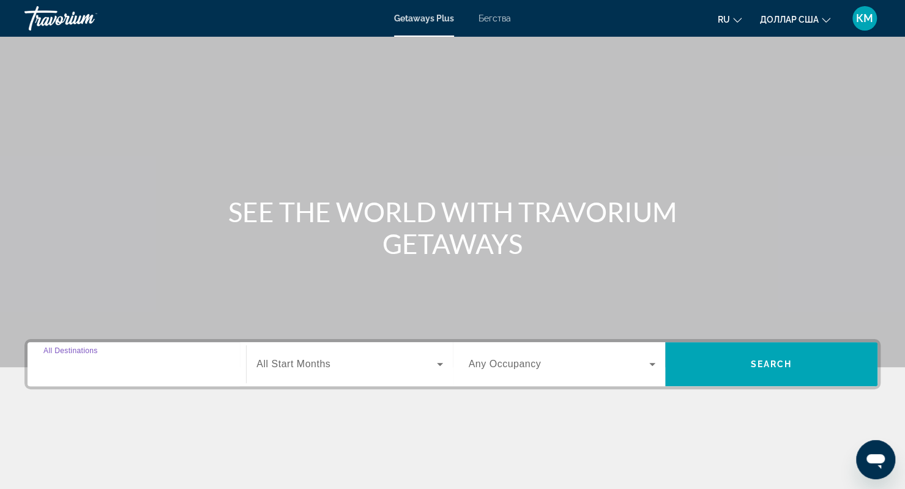
click at [146, 367] on input "Destination All Destinations" at bounding box center [136, 364] width 187 height 15
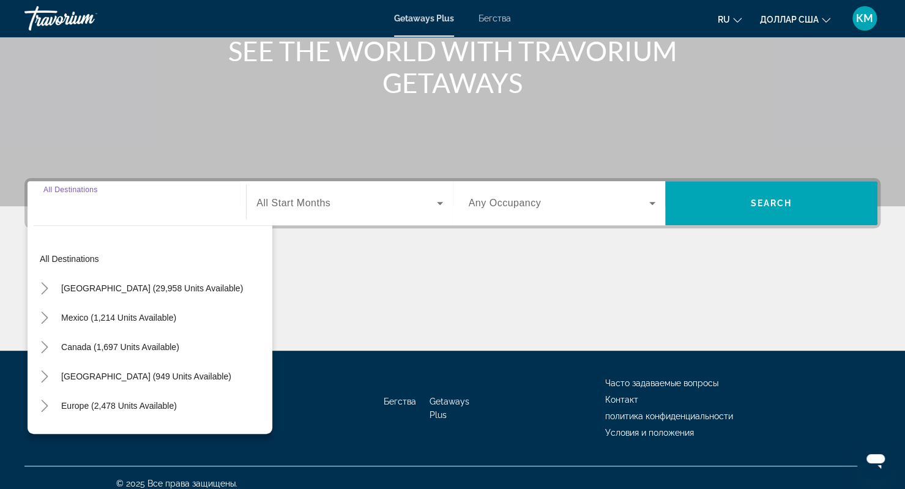
scroll to position [171, 0]
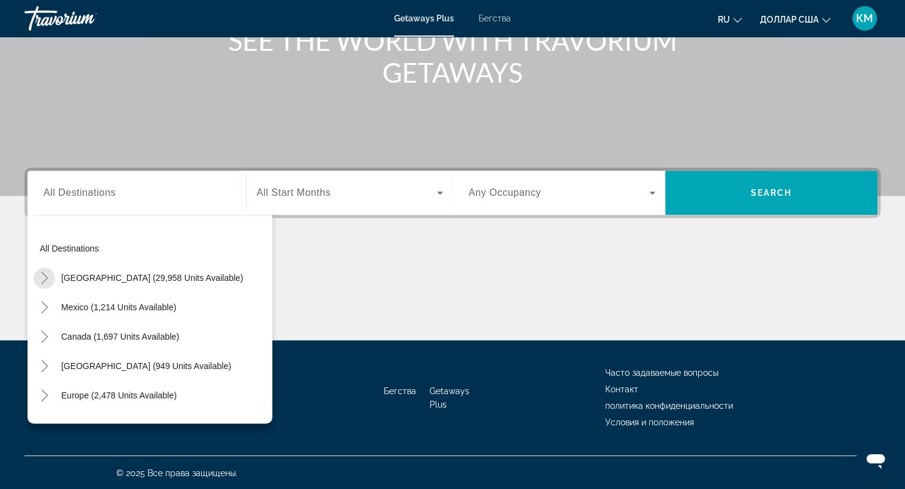
click at [42, 277] on icon "Toggle United States (29,958 units available)" at bounding box center [45, 278] width 12 height 12
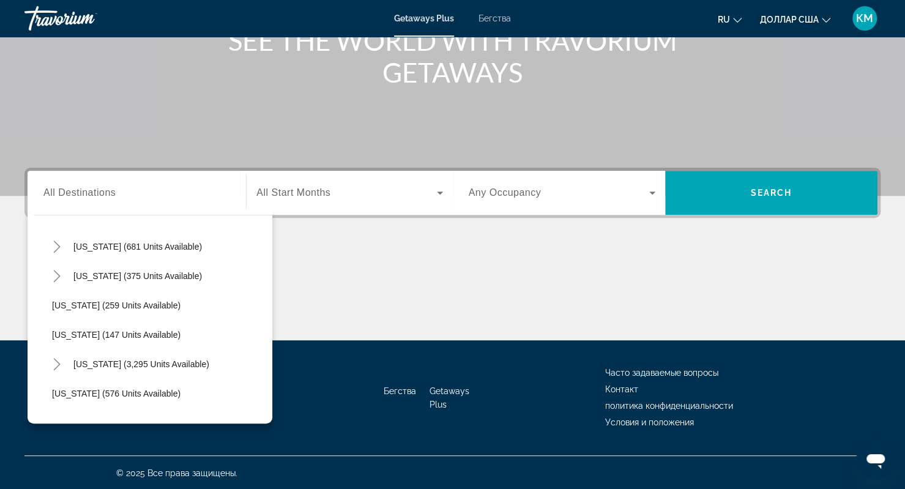
scroll to position [942, 0]
click at [54, 276] on icon "Toggle Texas (375 units available)" at bounding box center [57, 275] width 12 height 12
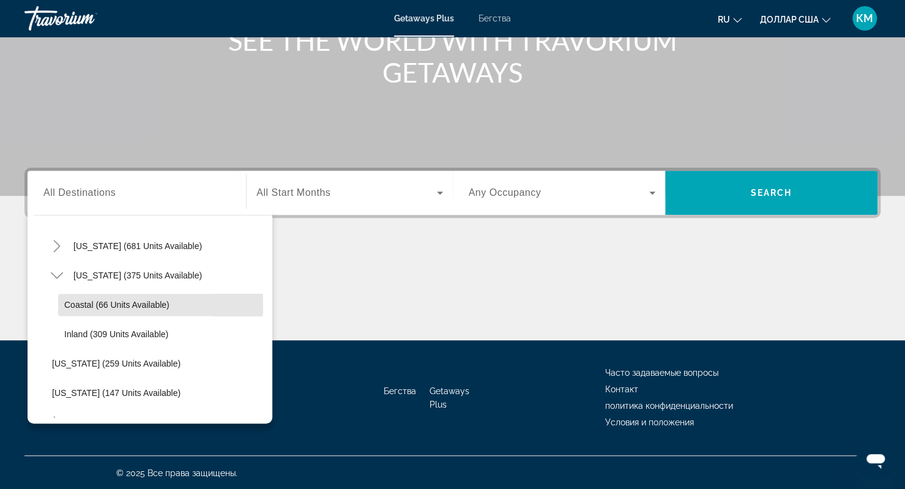
click at [83, 303] on span "Coastal (66 units available)" at bounding box center [116, 305] width 105 height 10
type input "**********"
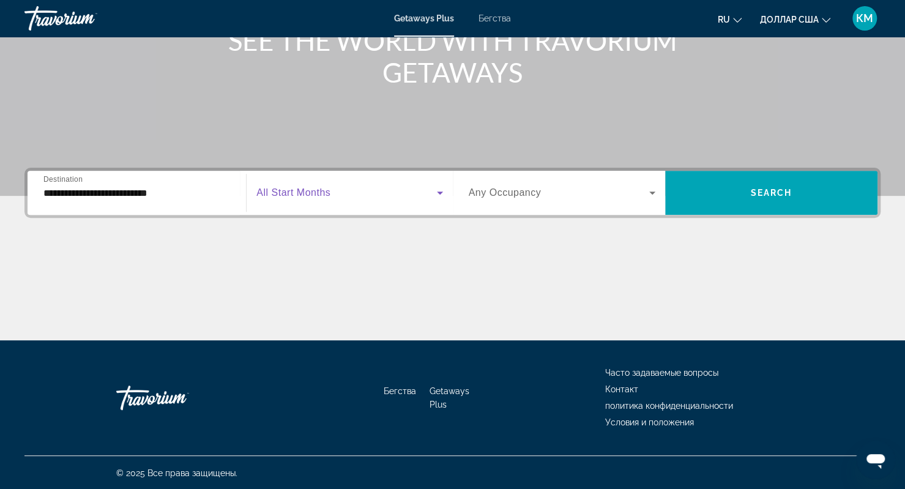
click at [338, 199] on span "Виджет поиска" at bounding box center [346, 192] width 180 height 15
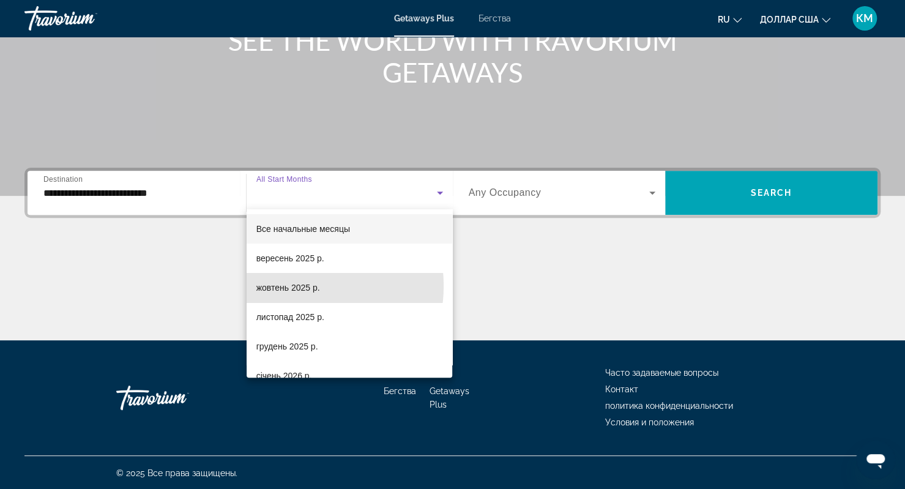
click at [285, 286] on font "жовтень 2025 р." at bounding box center [288, 288] width 64 height 10
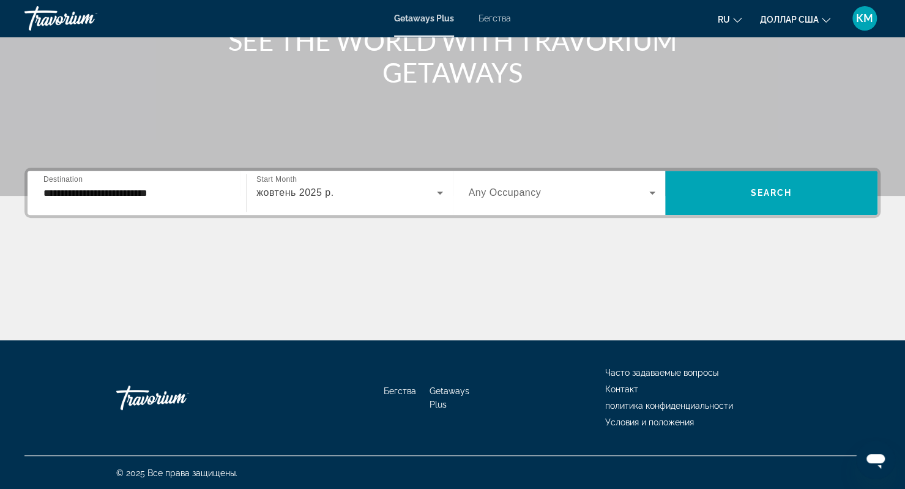
click at [507, 195] on span "Any Occupancy" at bounding box center [505, 192] width 73 height 10
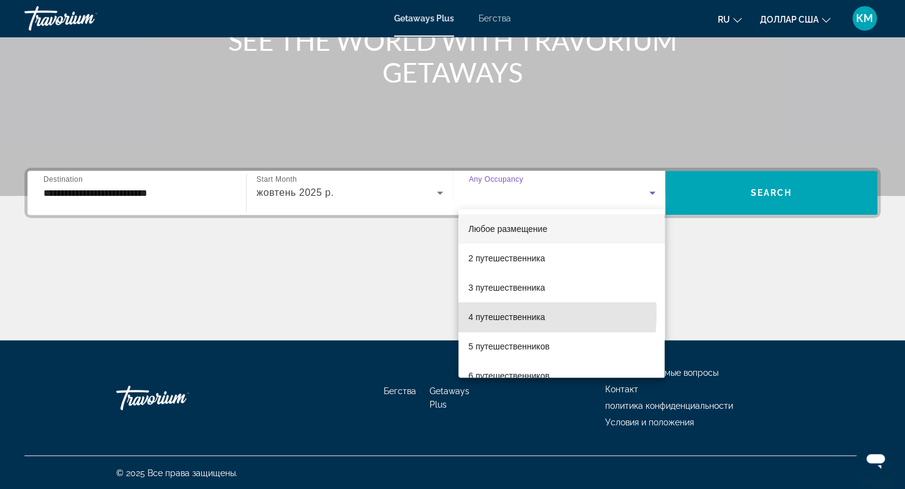
click at [496, 314] on font "4 путешественника" at bounding box center [506, 317] width 76 height 10
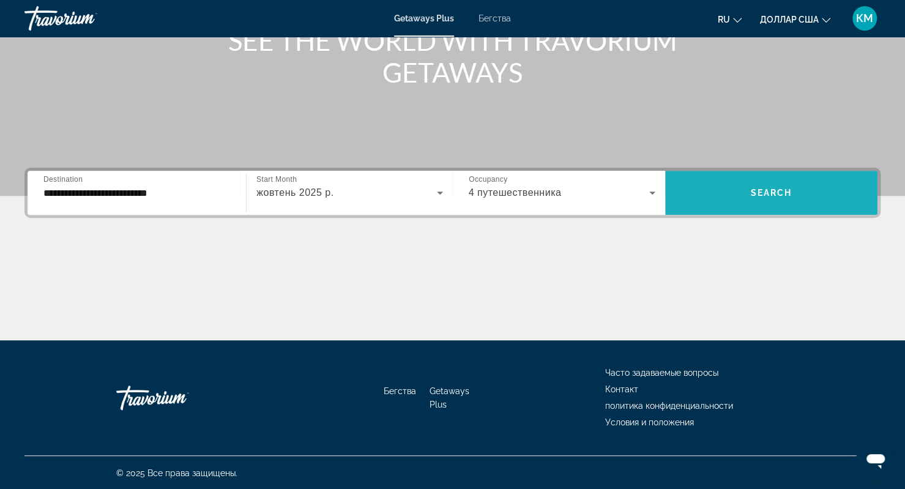
click at [748, 190] on span "Виджет поиска" at bounding box center [771, 192] width 212 height 29
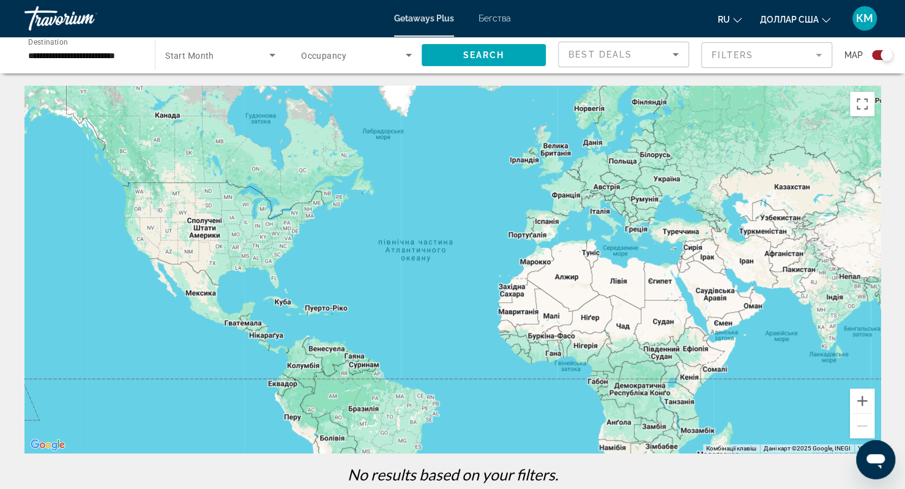
click at [489, 17] on font "Бегства" at bounding box center [494, 18] width 32 height 10
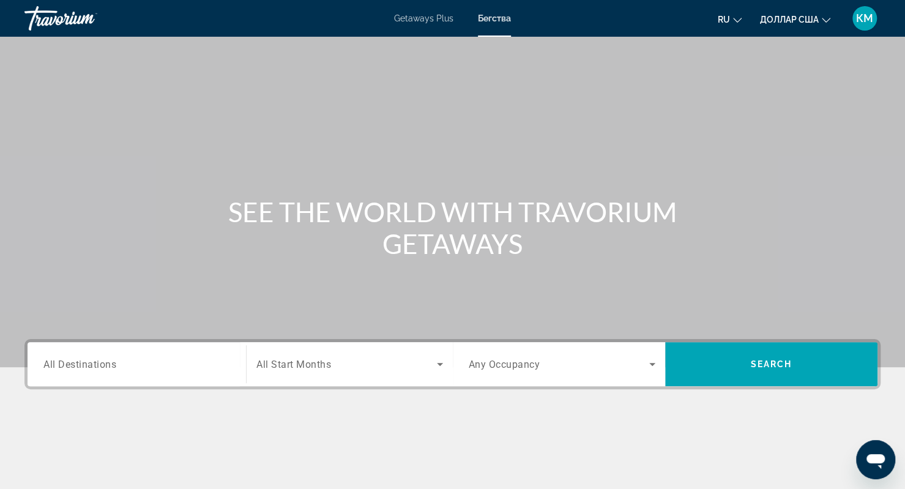
click at [136, 376] on div "Search widget" at bounding box center [136, 364] width 187 height 35
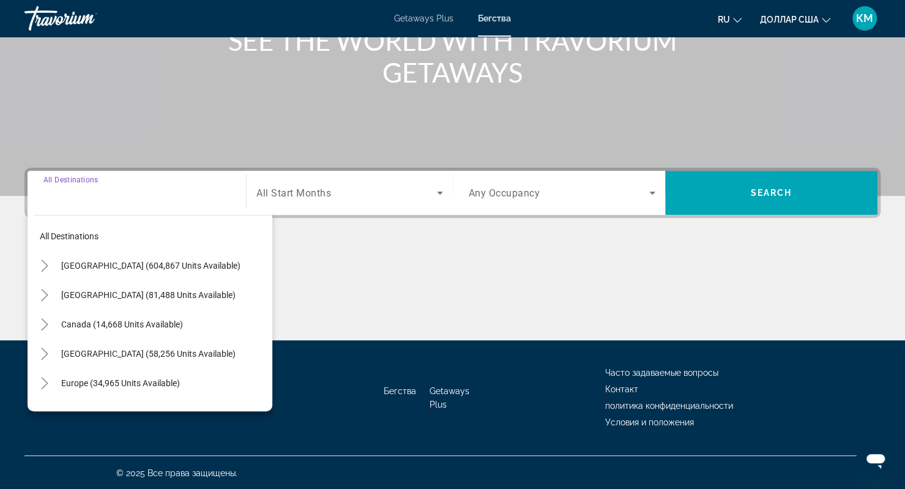
scroll to position [171, 0]
click at [47, 265] on icon "Toggle United States (604,867 units available)" at bounding box center [45, 265] width 12 height 12
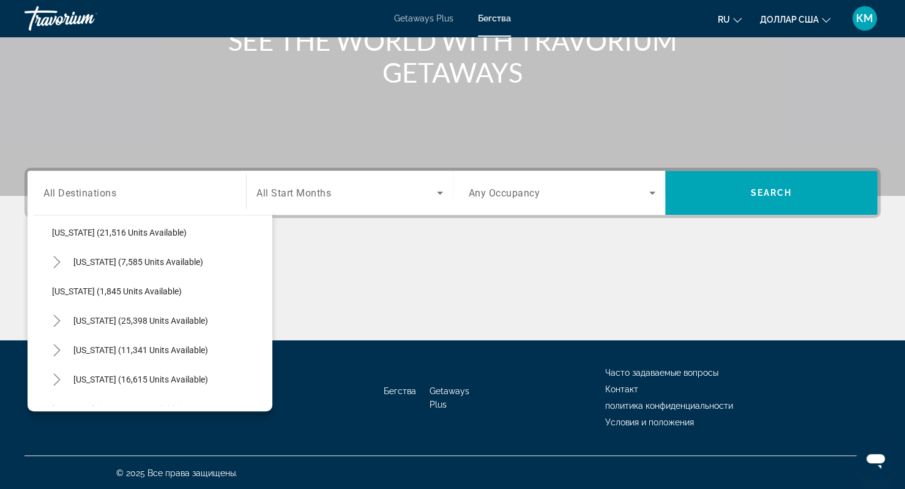
scroll to position [999, 0]
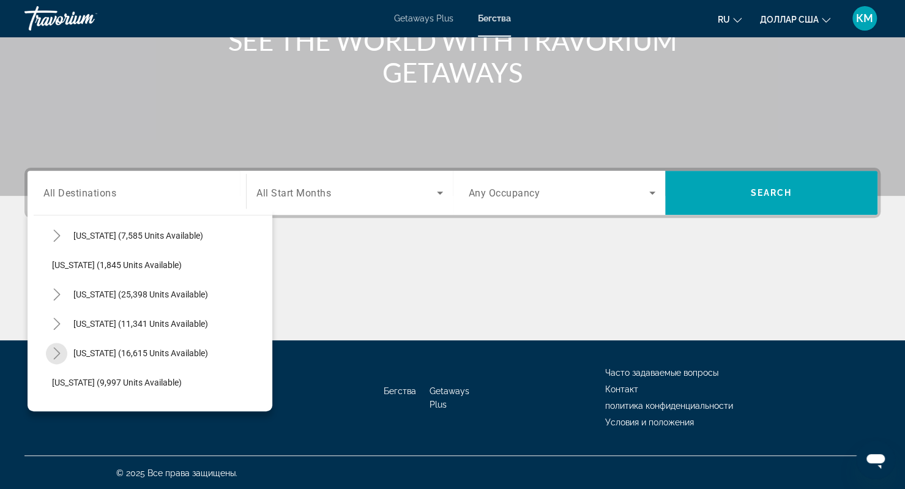
click at [59, 347] on icon "Toggle Texas (16,615 units available)" at bounding box center [57, 353] width 12 height 12
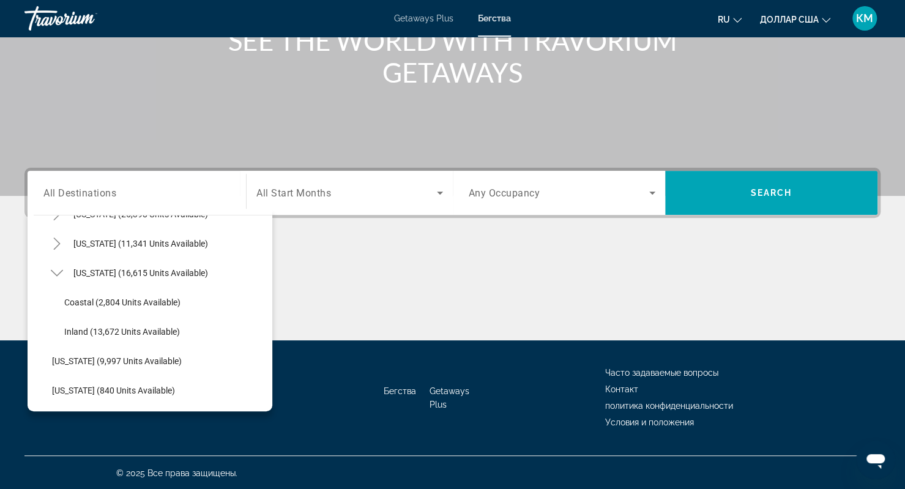
scroll to position [1080, 0]
click at [92, 297] on span "Coastal (2,804 units available)" at bounding box center [122, 302] width 116 height 10
type input "**********"
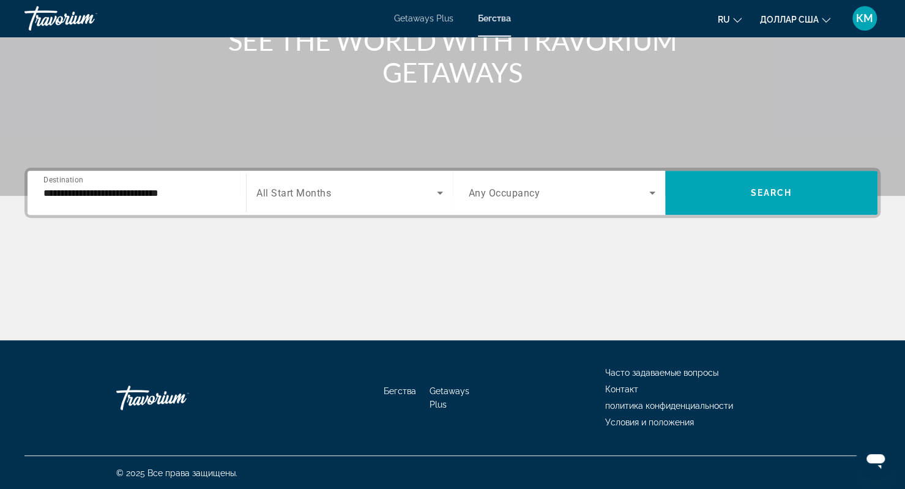
click at [338, 203] on div "Search widget" at bounding box center [349, 193] width 186 height 34
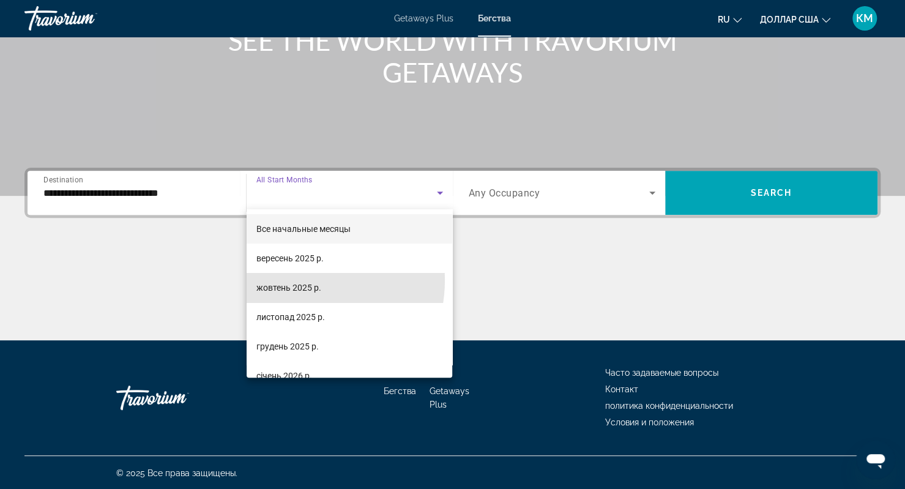
click at [292, 280] on mat-option "жовтень 2025 р." at bounding box center [350, 287] width 206 height 29
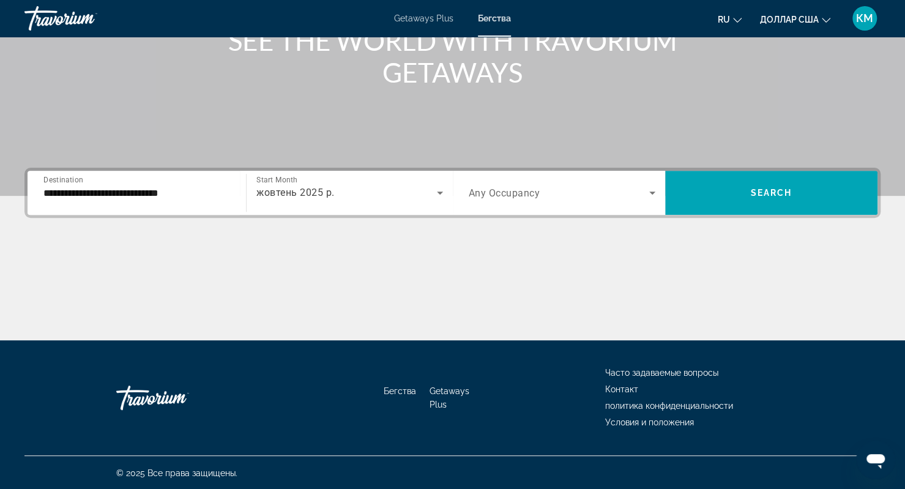
click at [510, 189] on span "Any Occupancy" at bounding box center [505, 193] width 72 height 12
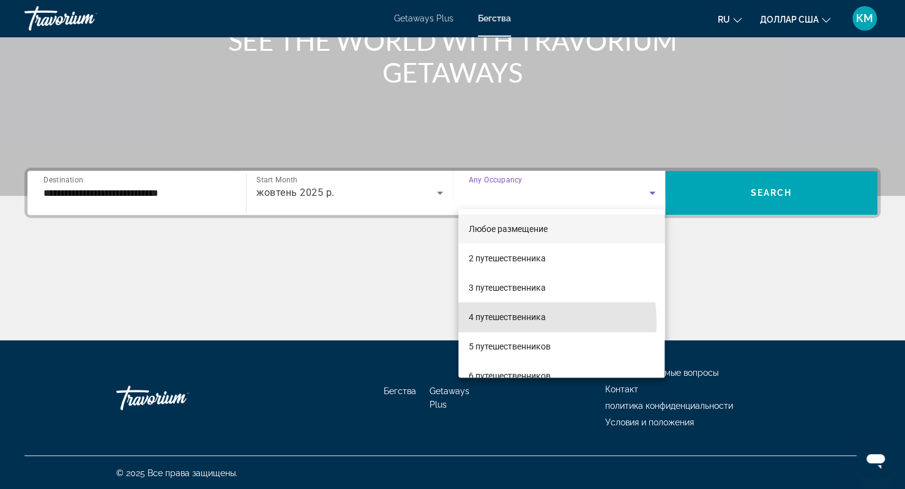
click at [486, 323] on span "4 путешественника" at bounding box center [506, 317] width 77 height 15
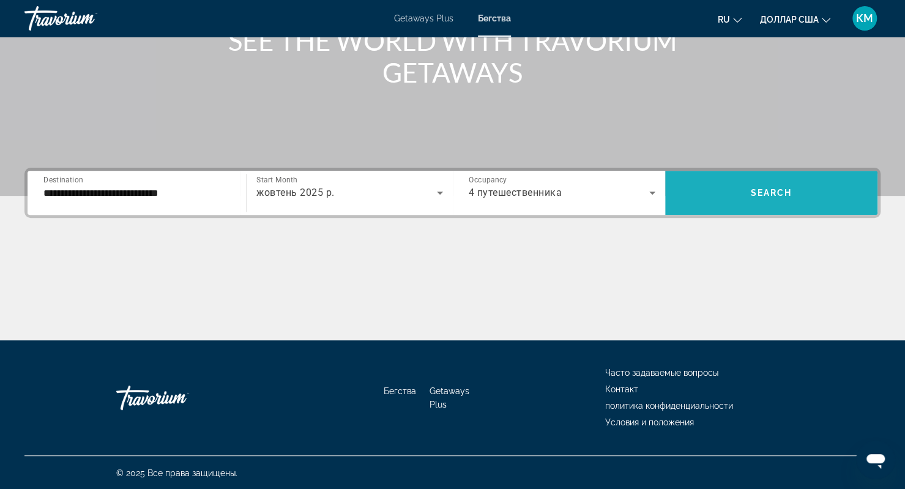
click at [727, 195] on span "Search widget" at bounding box center [771, 192] width 212 height 29
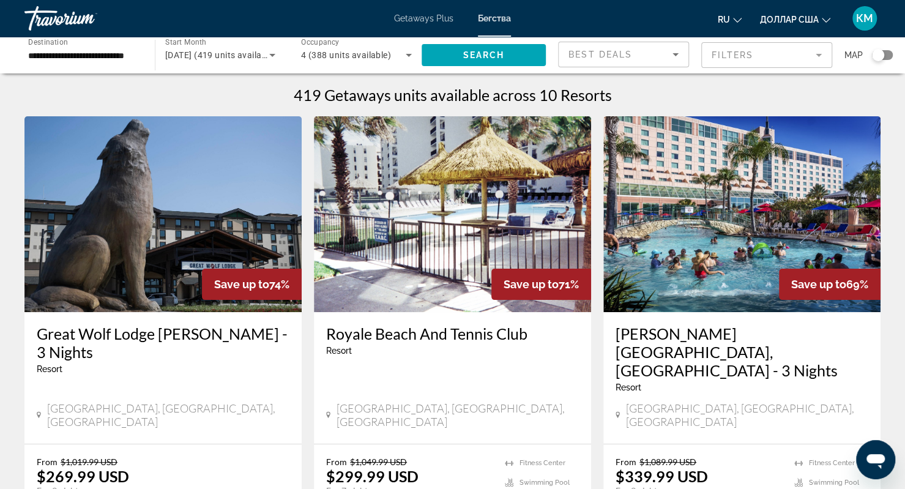
click at [702, 234] on img "Основное содержание" at bounding box center [741, 214] width 277 height 196
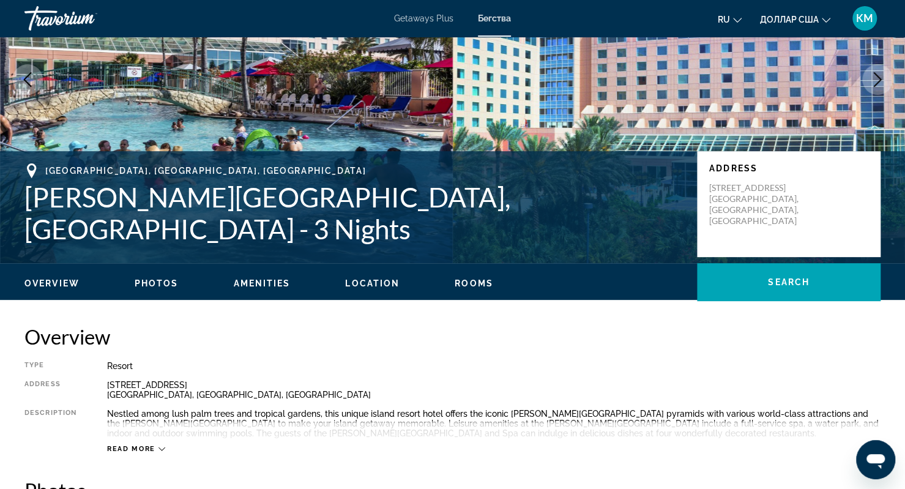
scroll to position [140, 0]
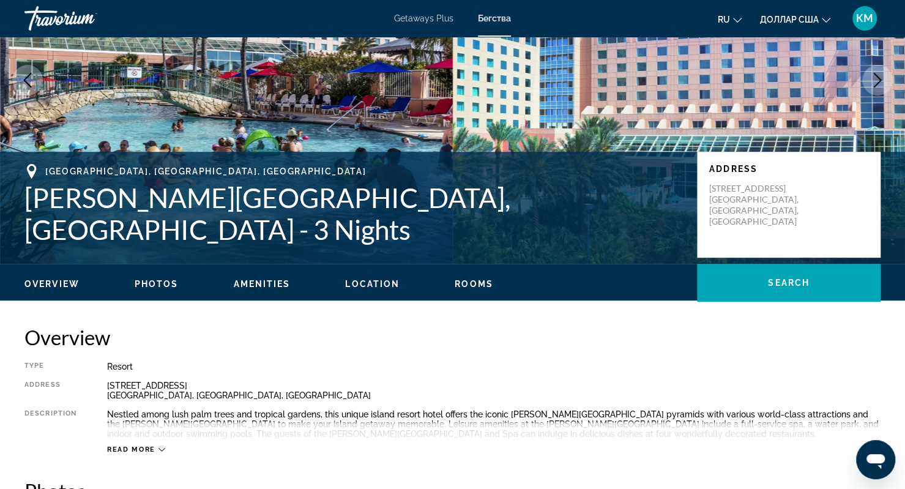
click at [176, 279] on span "Photos" at bounding box center [157, 284] width 44 height 10
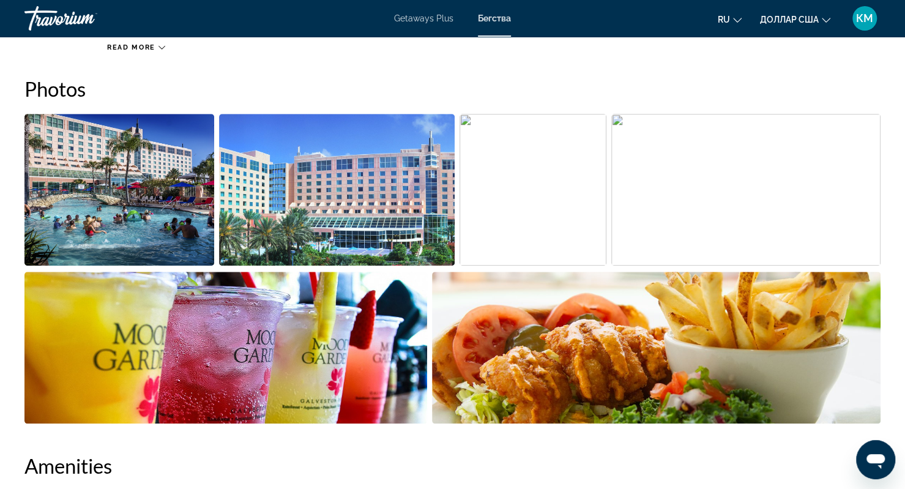
scroll to position [545, 0]
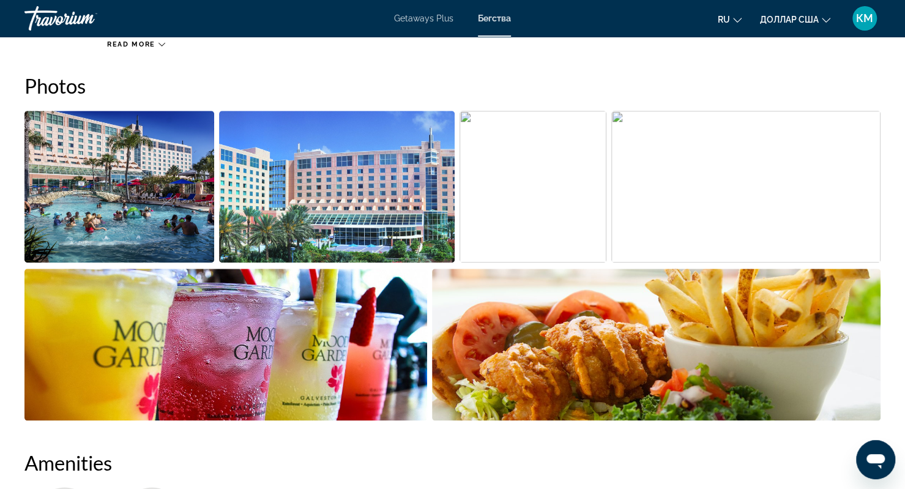
click at [133, 225] on img "Open full-screen image slider" at bounding box center [119, 187] width 190 height 152
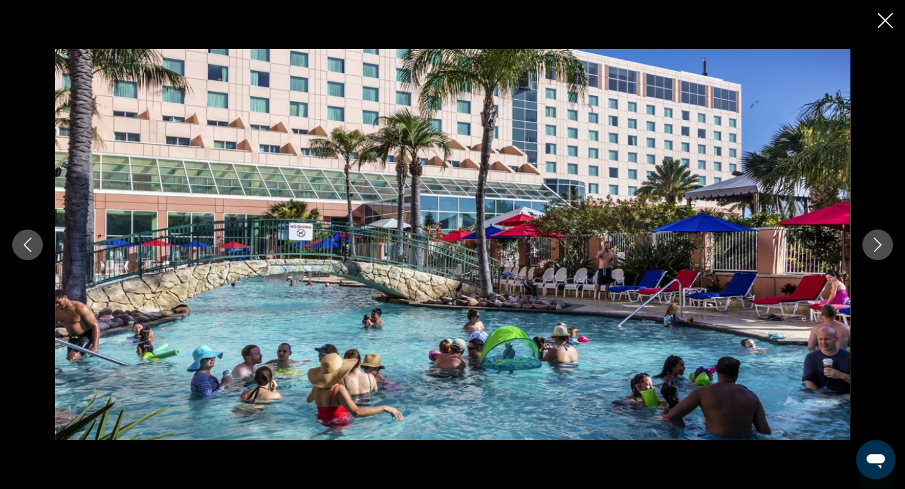
click at [872, 243] on icon "Next image" at bounding box center [877, 244] width 15 height 15
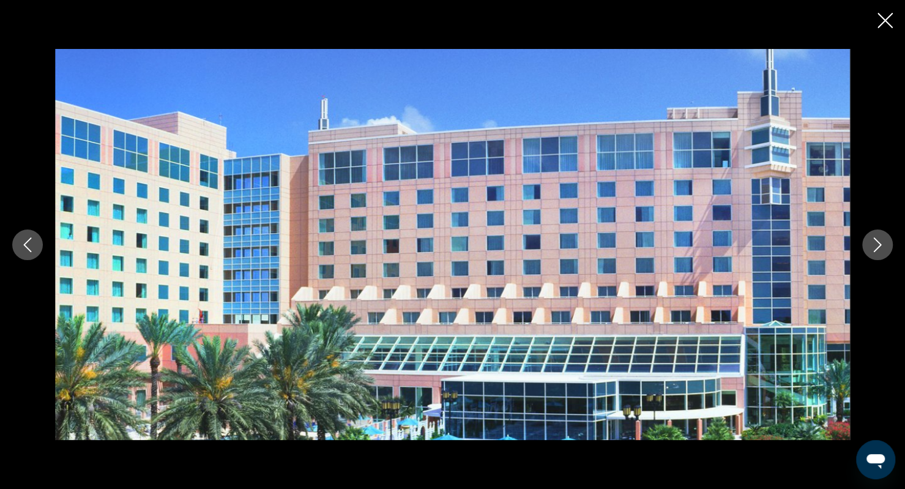
click at [872, 243] on icon "Next image" at bounding box center [877, 244] width 15 height 15
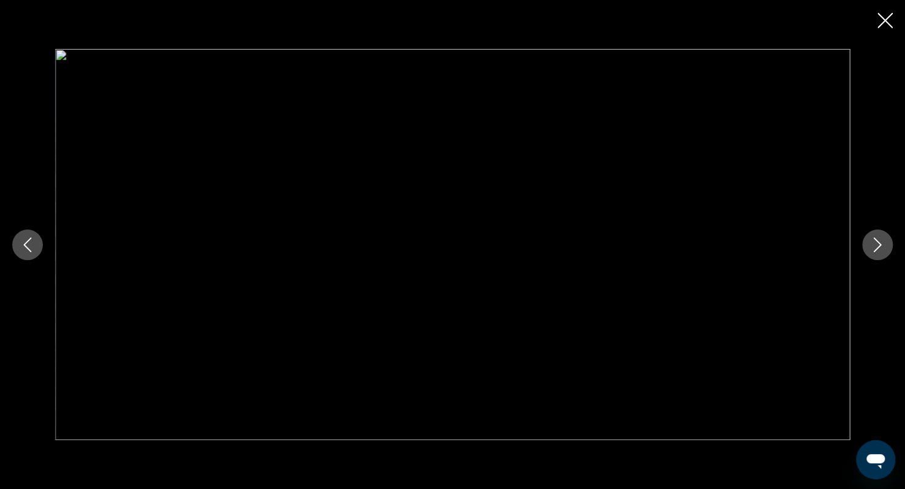
click at [872, 243] on icon "Next image" at bounding box center [877, 244] width 15 height 15
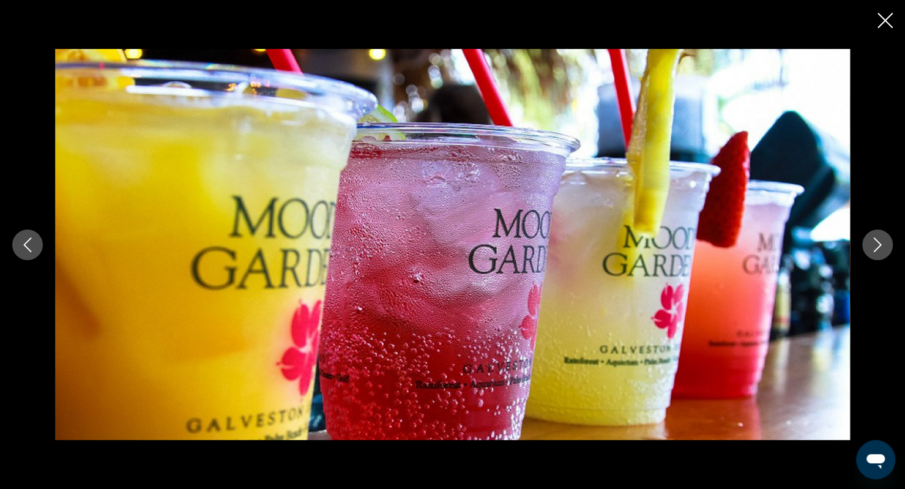
click at [874, 238] on icon "Next image" at bounding box center [878, 244] width 8 height 15
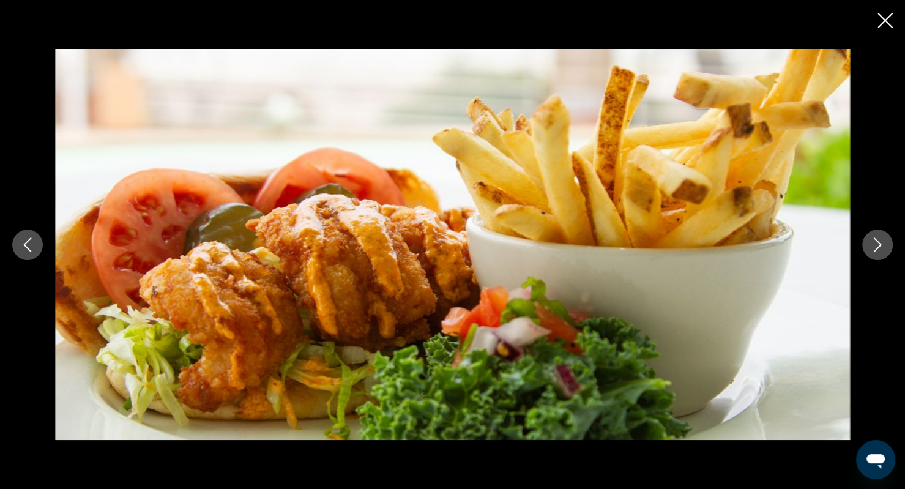
click at [874, 238] on icon "Next image" at bounding box center [878, 244] width 8 height 15
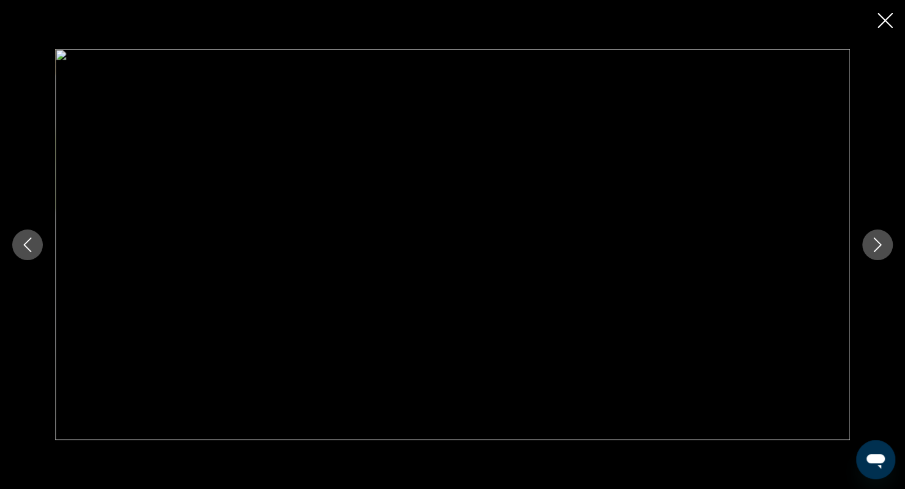
click at [881, 14] on icon "Close slideshow" at bounding box center [884, 20] width 15 height 15
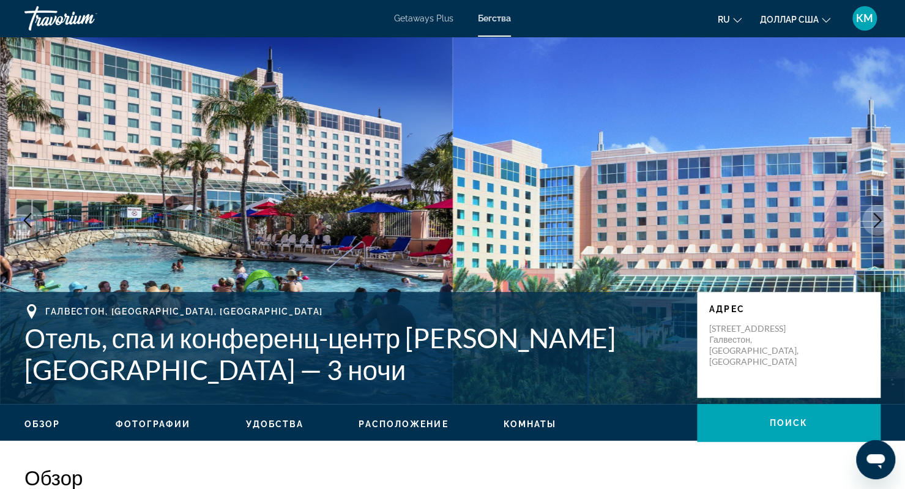
click at [147, 428] on font "Фотографии" at bounding box center [153, 424] width 75 height 10
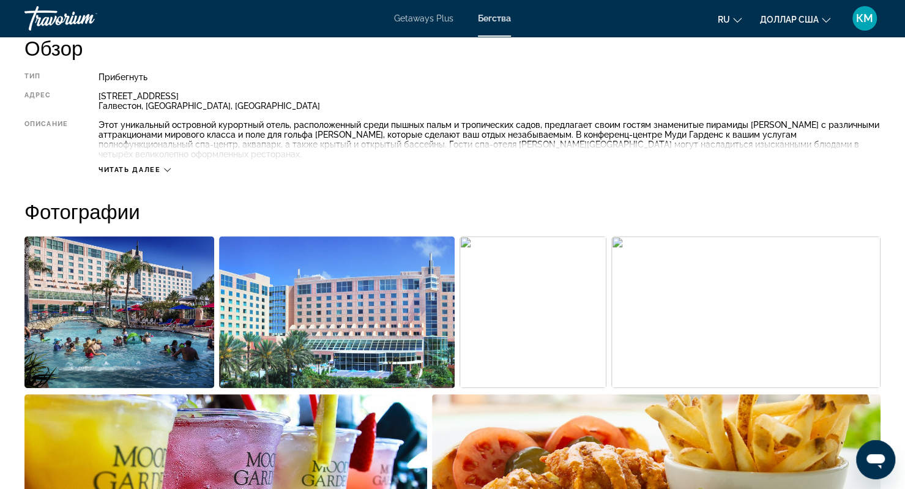
scroll to position [402, 0]
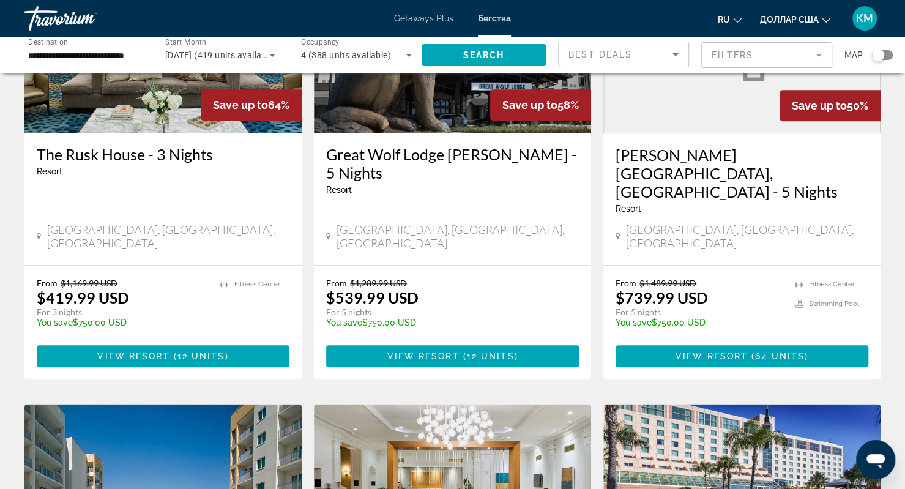
scroll to position [617, 0]
